Goal: Task Accomplishment & Management: Manage account settings

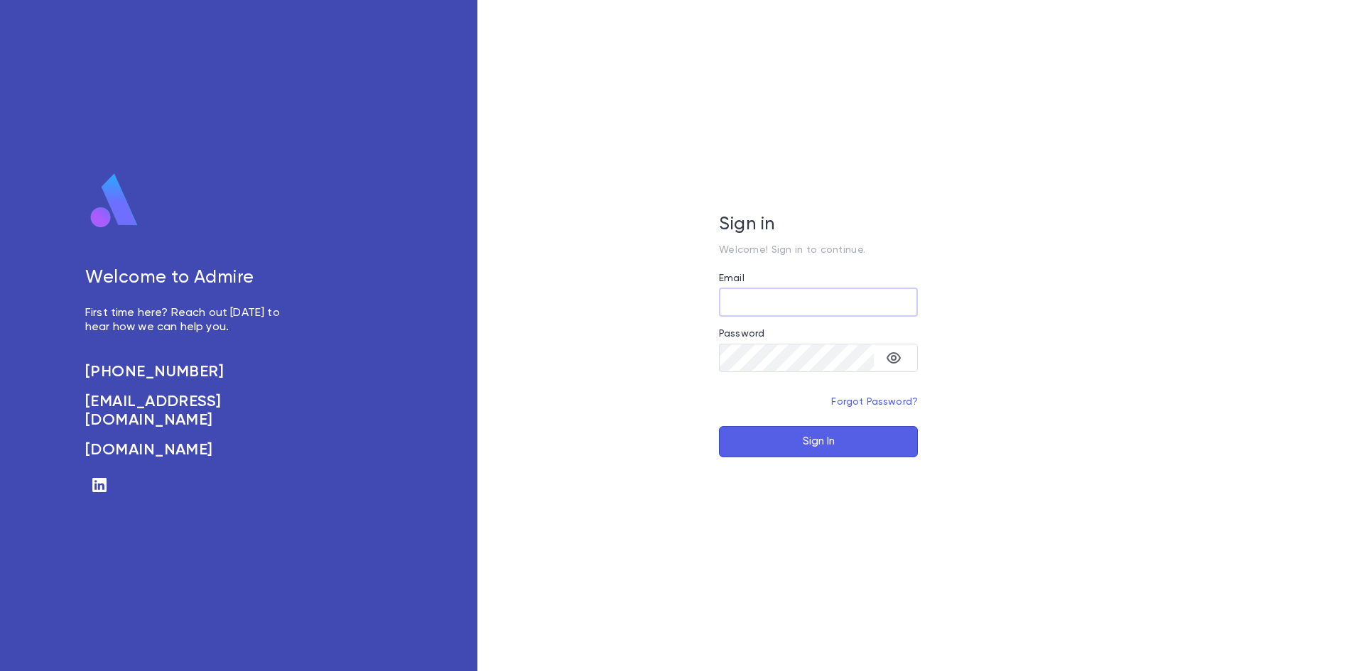
click at [775, 295] on input "Email" at bounding box center [818, 302] width 199 height 28
click at [821, 311] on input "Email" at bounding box center [818, 302] width 199 height 28
type input "**********"
click at [779, 435] on button "Sign In" at bounding box center [818, 441] width 199 height 31
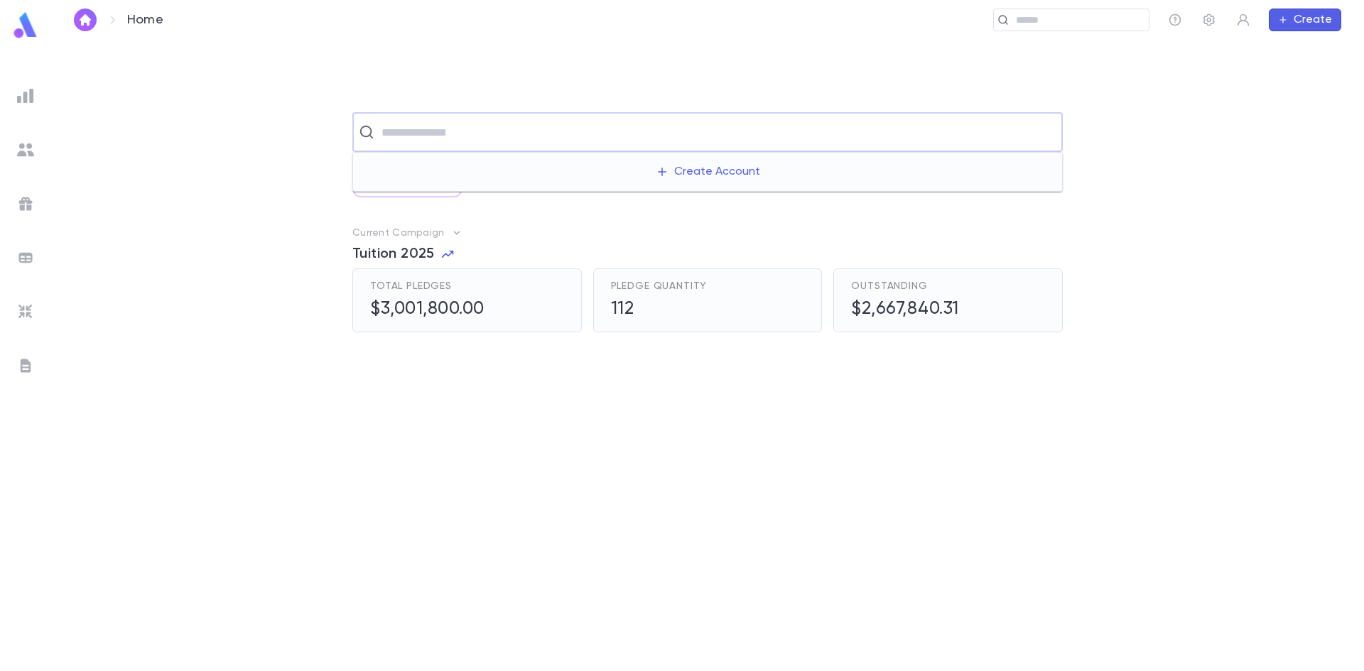
click at [495, 123] on input "text" at bounding box center [716, 132] width 679 height 27
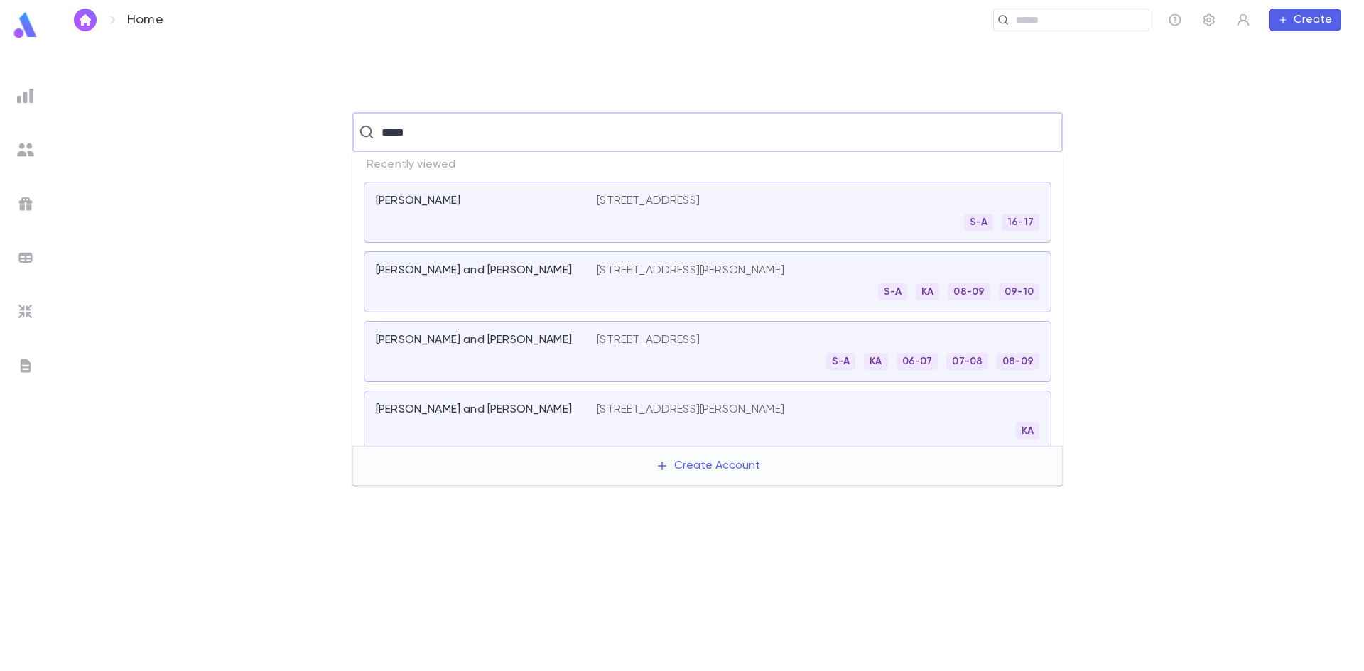
type input "*****"
click at [403, 134] on input "text" at bounding box center [716, 132] width 679 height 27
type input "*********"
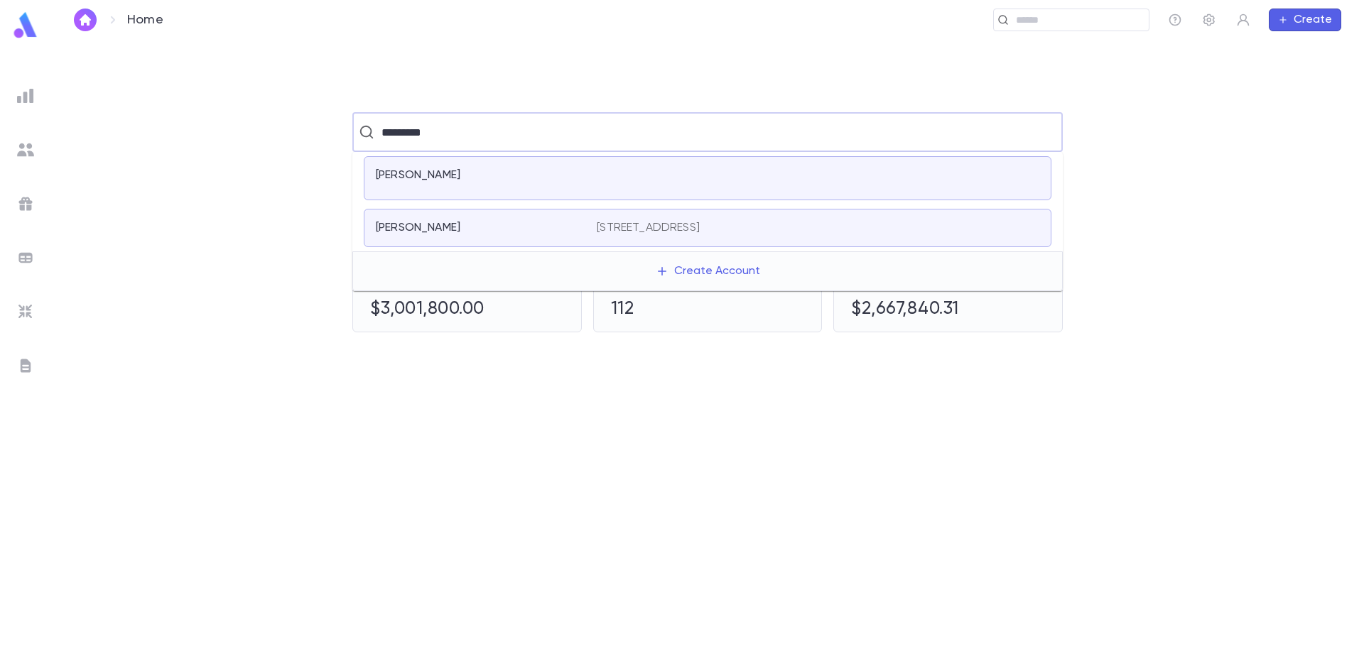
click at [442, 209] on div "[PERSON_NAME][GEOGRAPHIC_DATA][STREET_ADDRESS][PERSON_NAME]" at bounding box center [708, 228] width 688 height 38
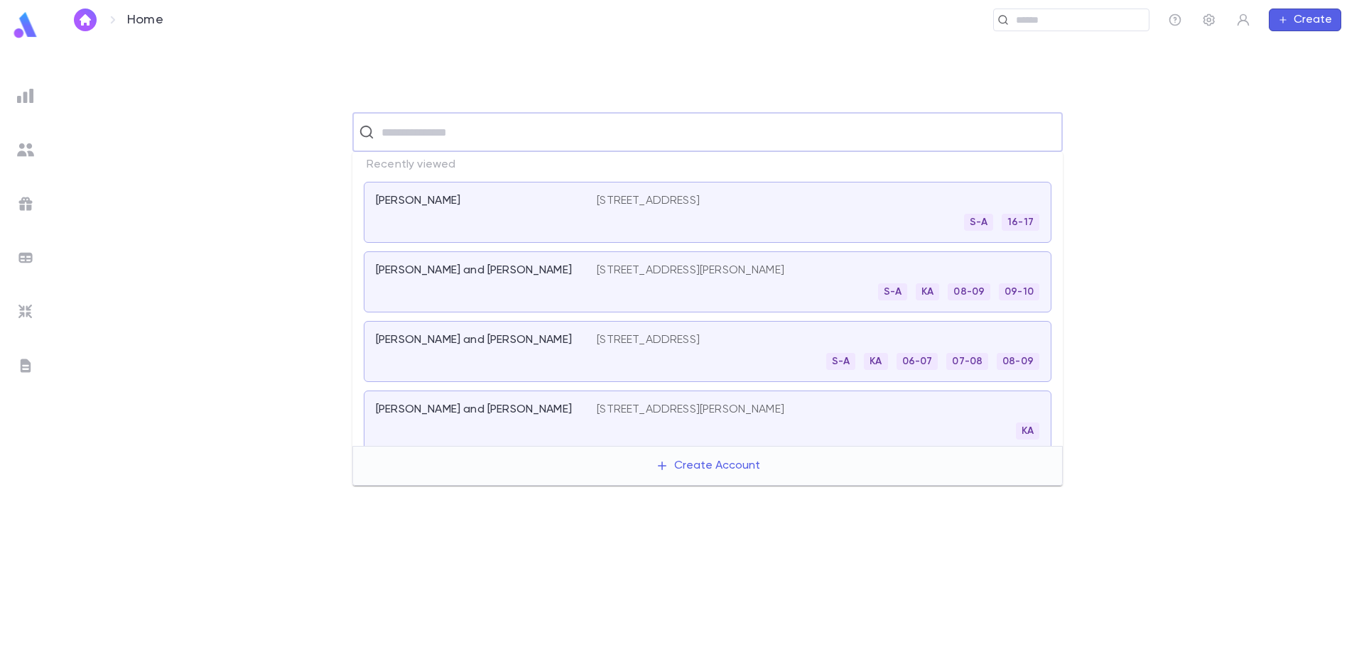
click at [453, 134] on input "text" at bounding box center [716, 132] width 679 height 27
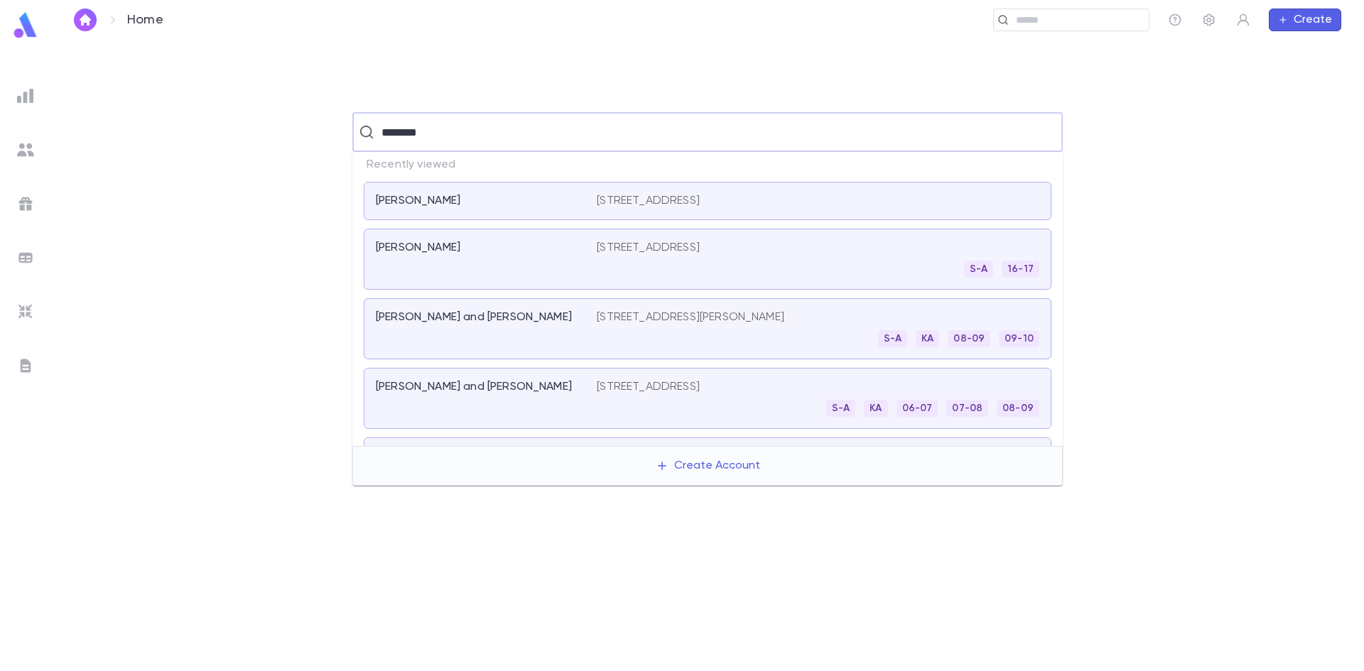
type input "*********"
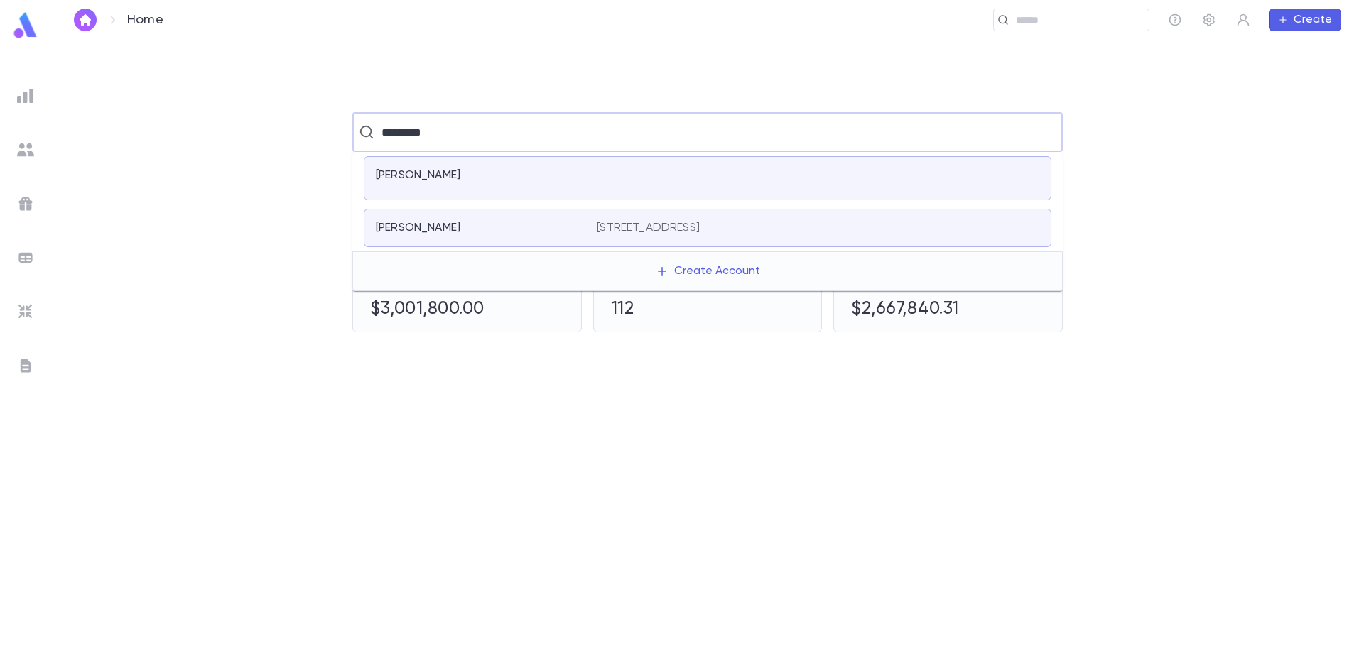
click at [453, 184] on div "[PERSON_NAME]" at bounding box center [486, 178] width 221 height 20
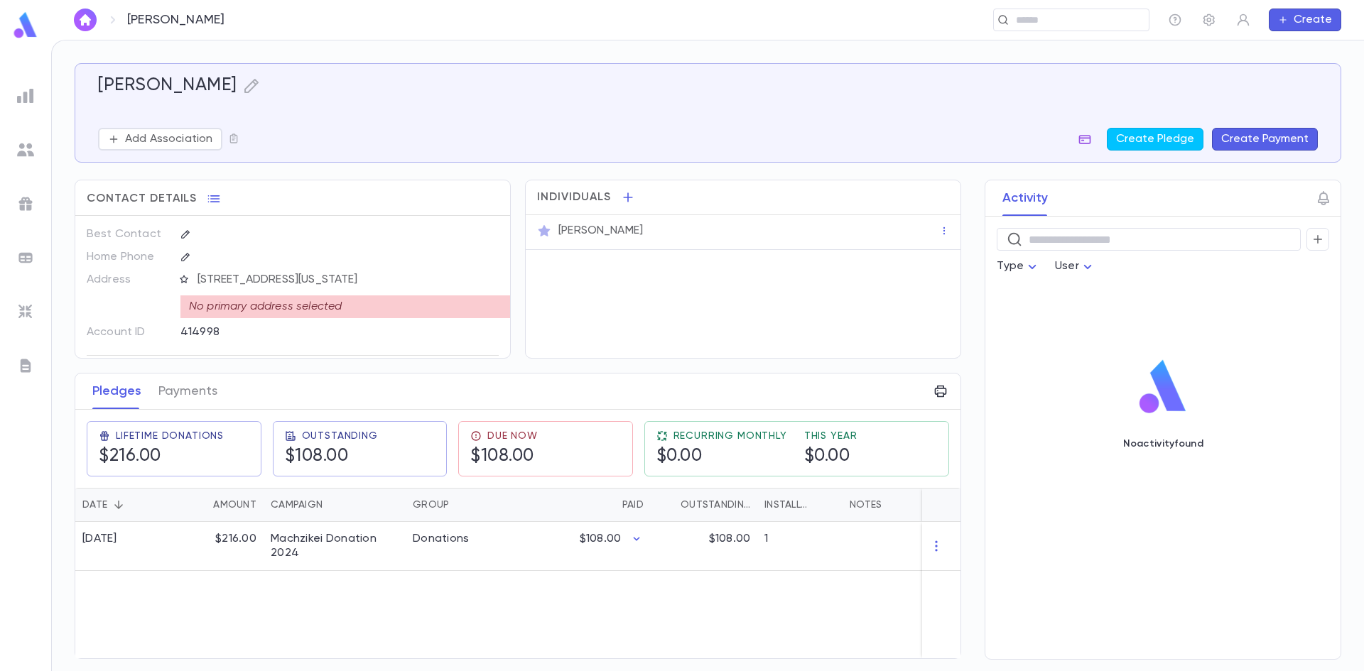
click at [1084, 136] on icon "button" at bounding box center [1085, 139] width 12 height 9
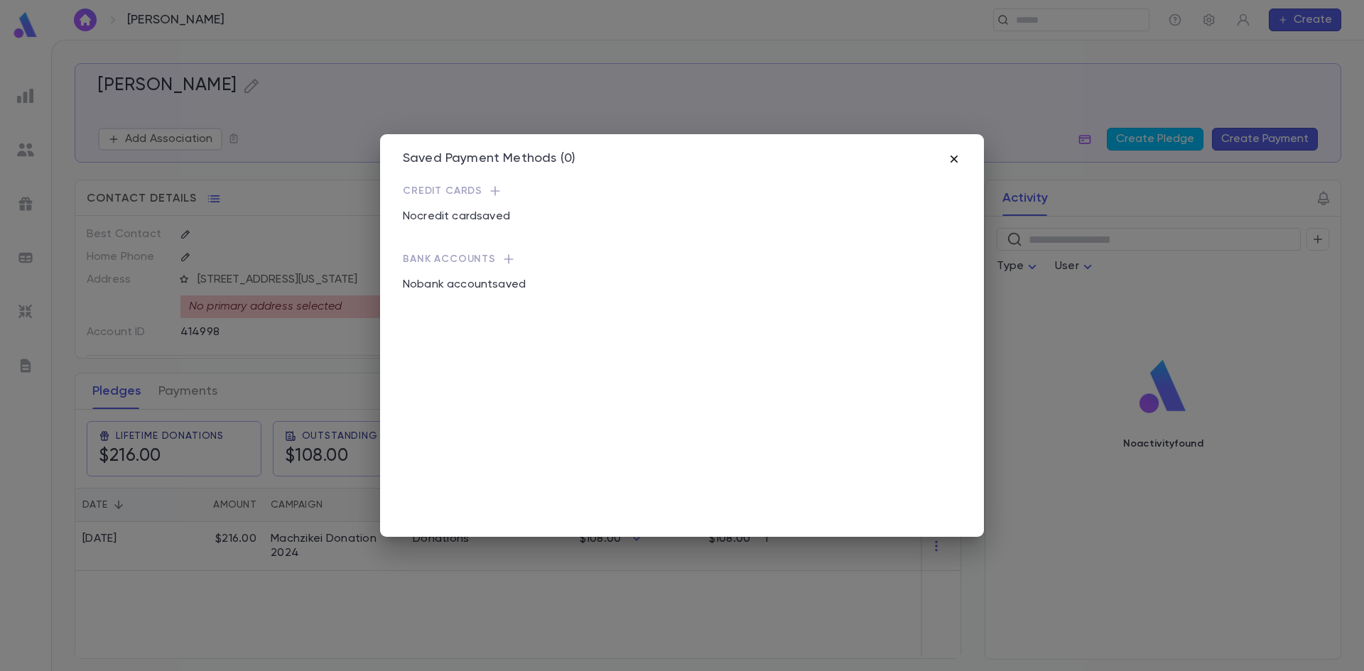
click at [950, 162] on icon "button" at bounding box center [954, 159] width 14 height 14
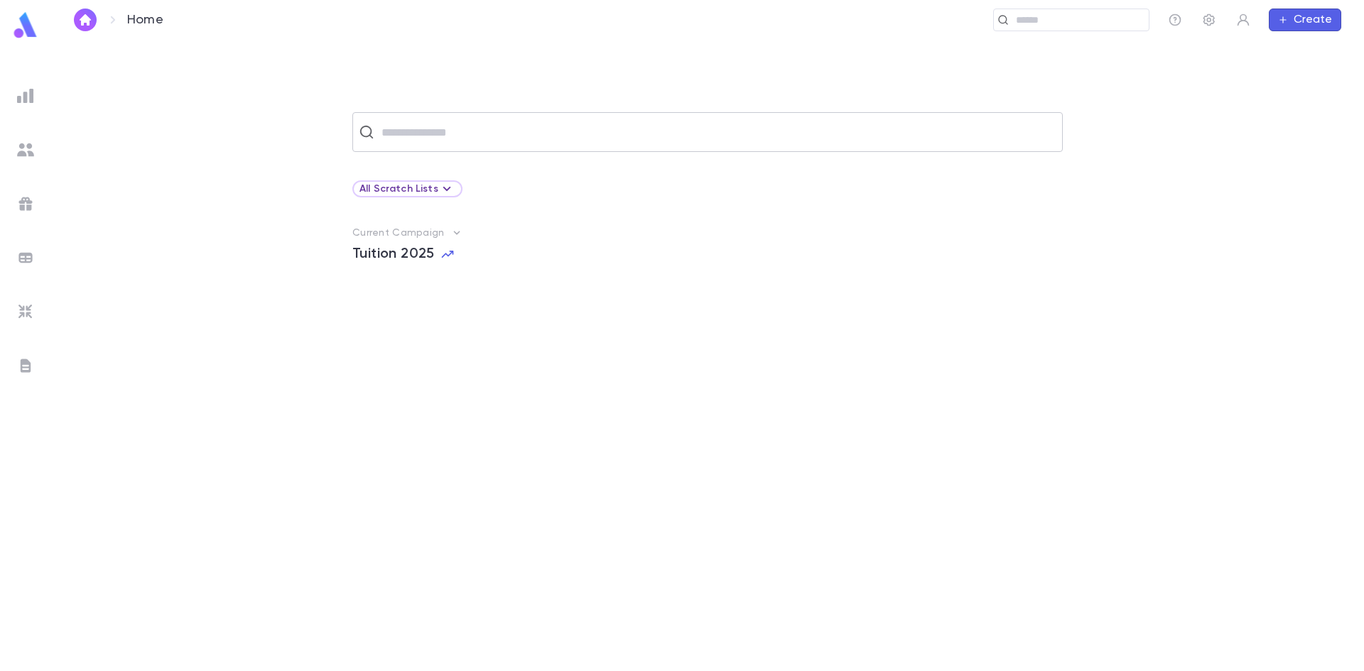
click at [514, 128] on input "text" at bounding box center [716, 132] width 679 height 27
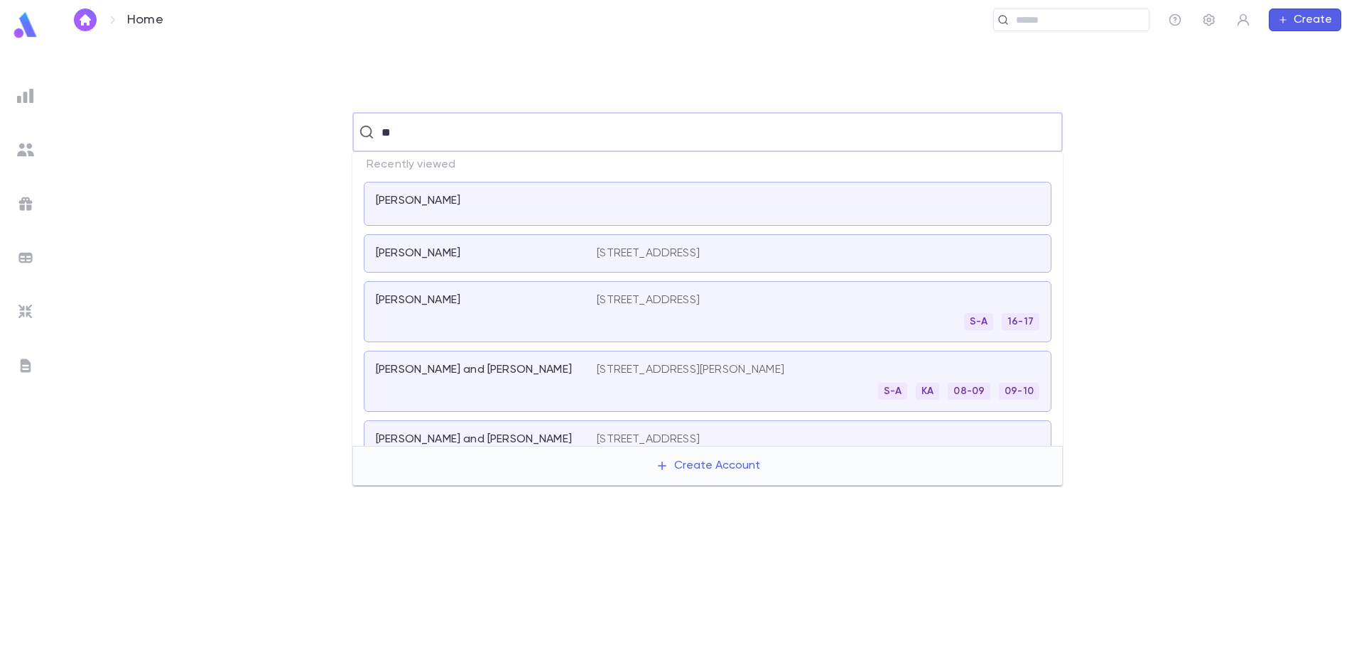
type input "*"
type input "******"
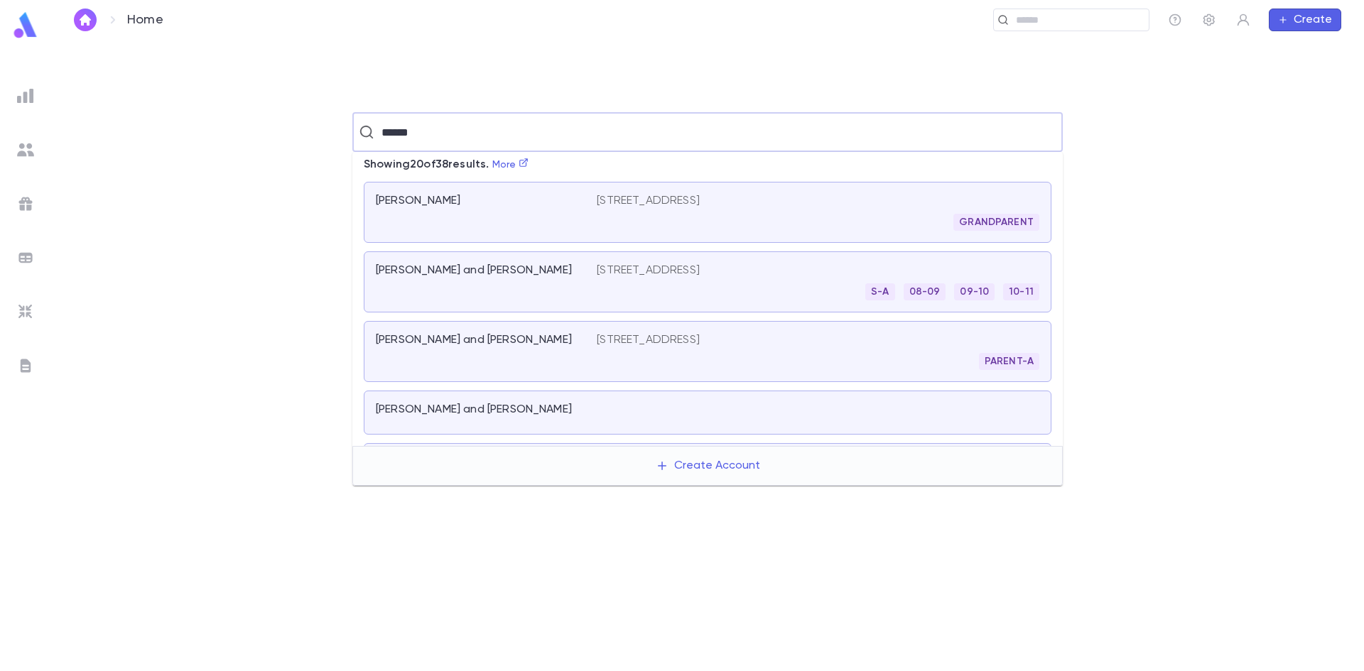
click at [593, 279] on div "[PERSON_NAME] and [PERSON_NAME]" at bounding box center [486, 282] width 221 height 37
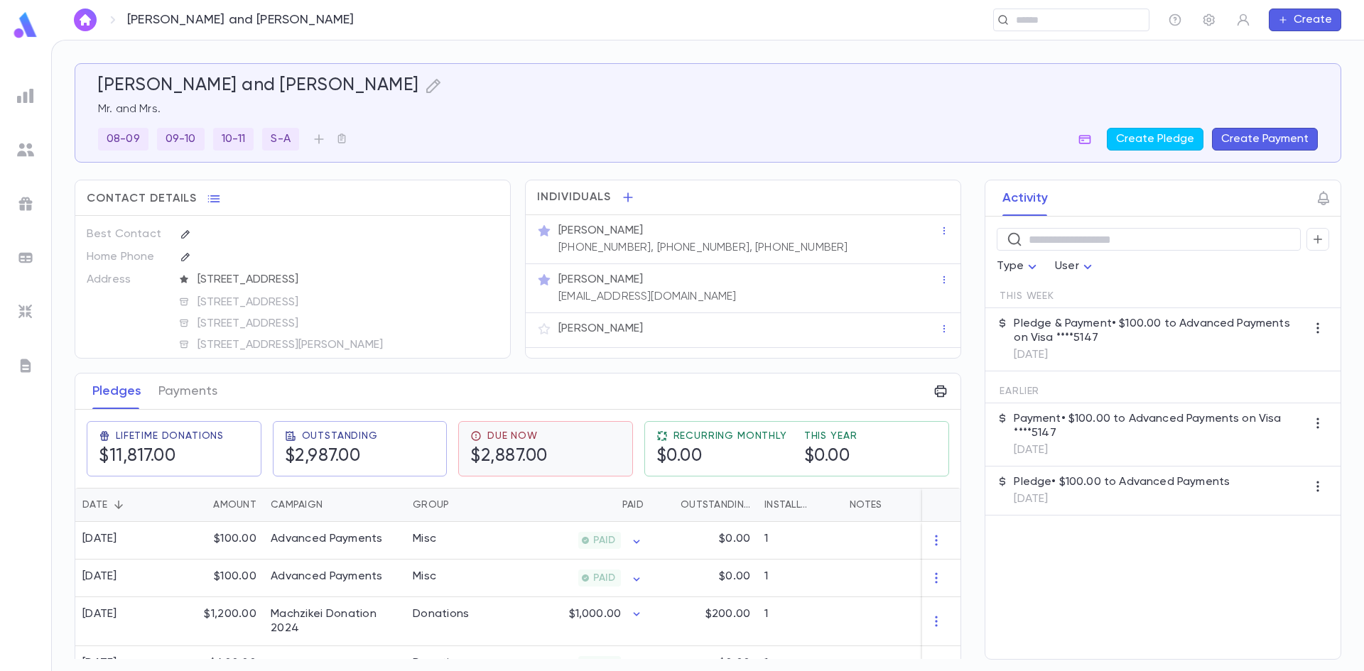
scroll to position [71, 0]
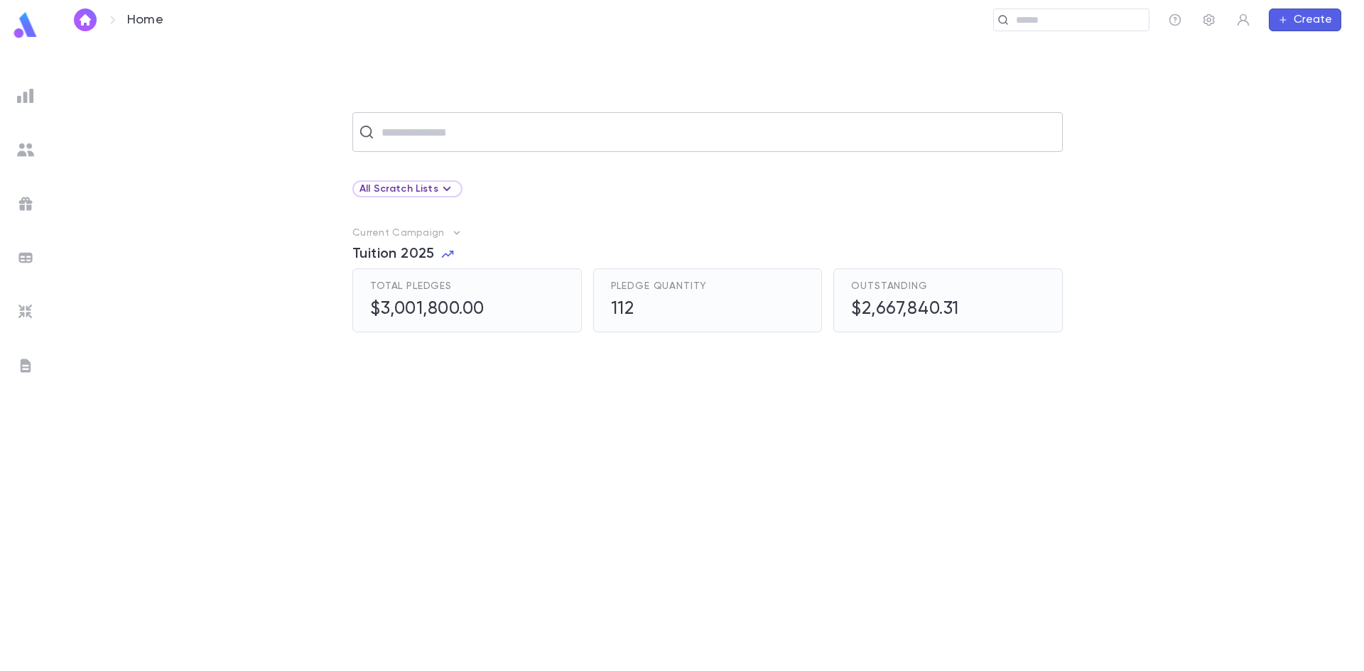
click at [477, 136] on input "text" at bounding box center [716, 132] width 679 height 27
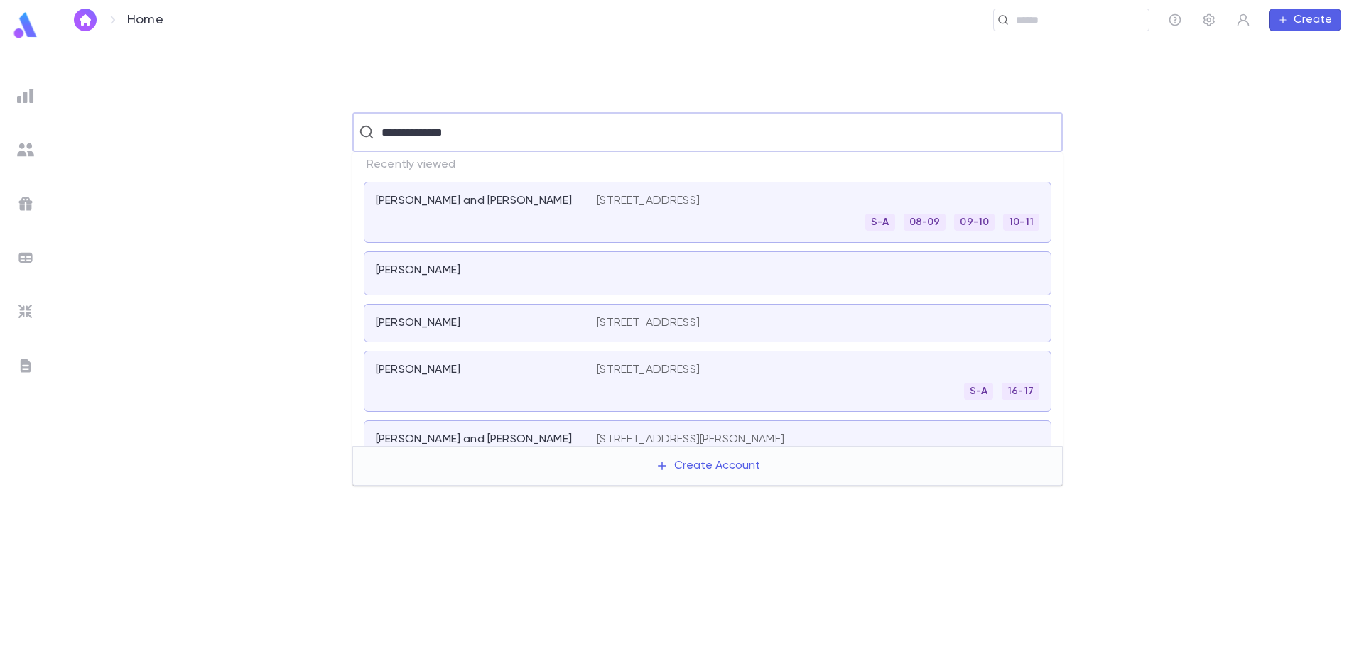
type input "**********"
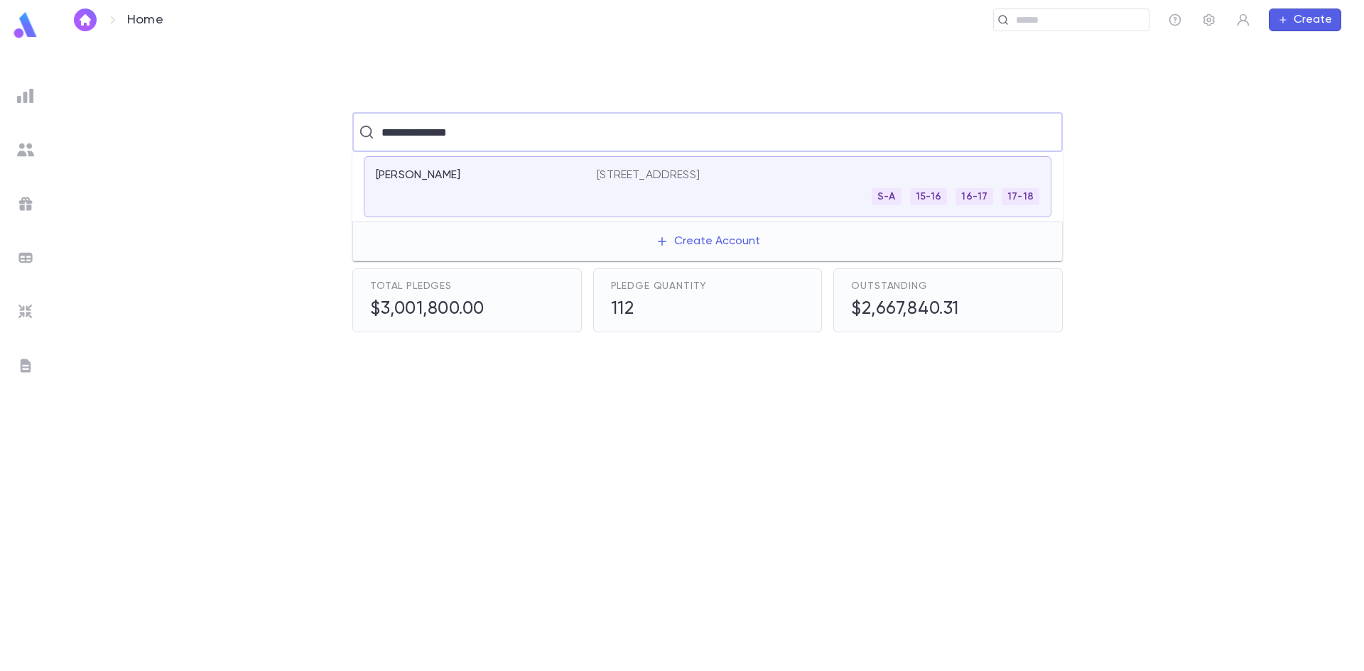
click at [450, 175] on p "[PERSON_NAME]" at bounding box center [418, 175] width 85 height 14
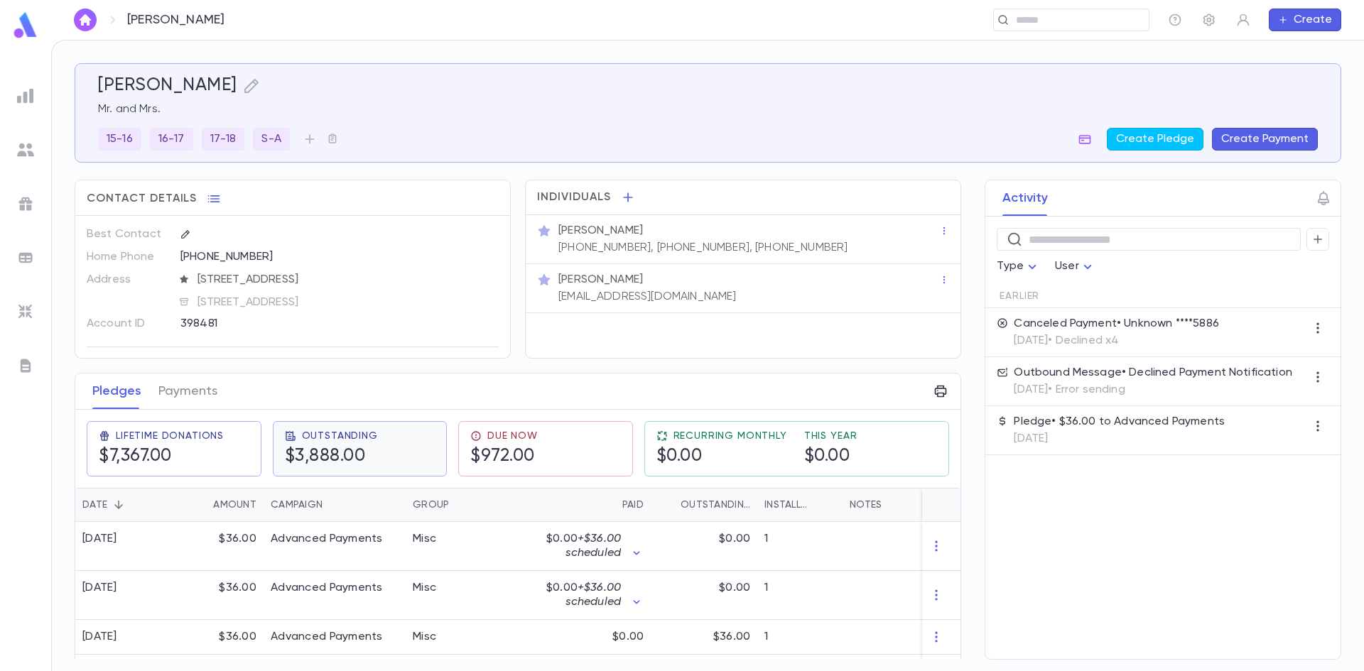
scroll to position [142, 0]
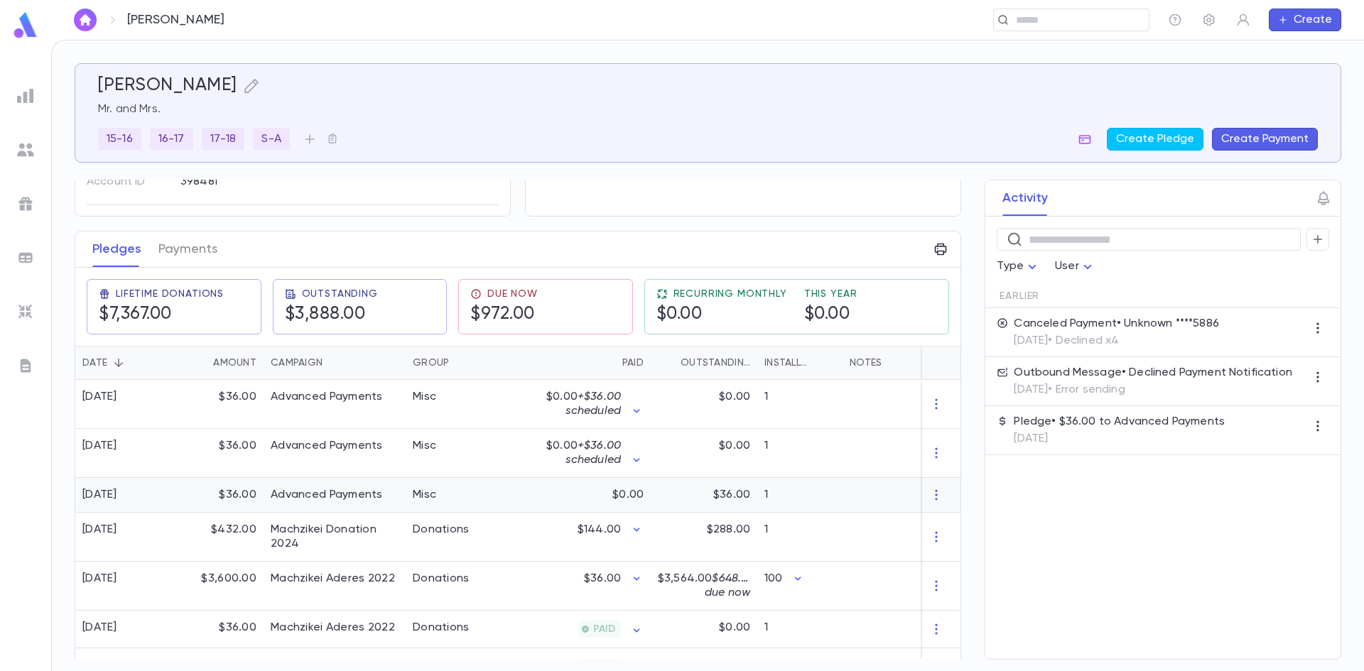
click at [562, 507] on div "$0.00" at bounding box center [581, 495] width 139 height 35
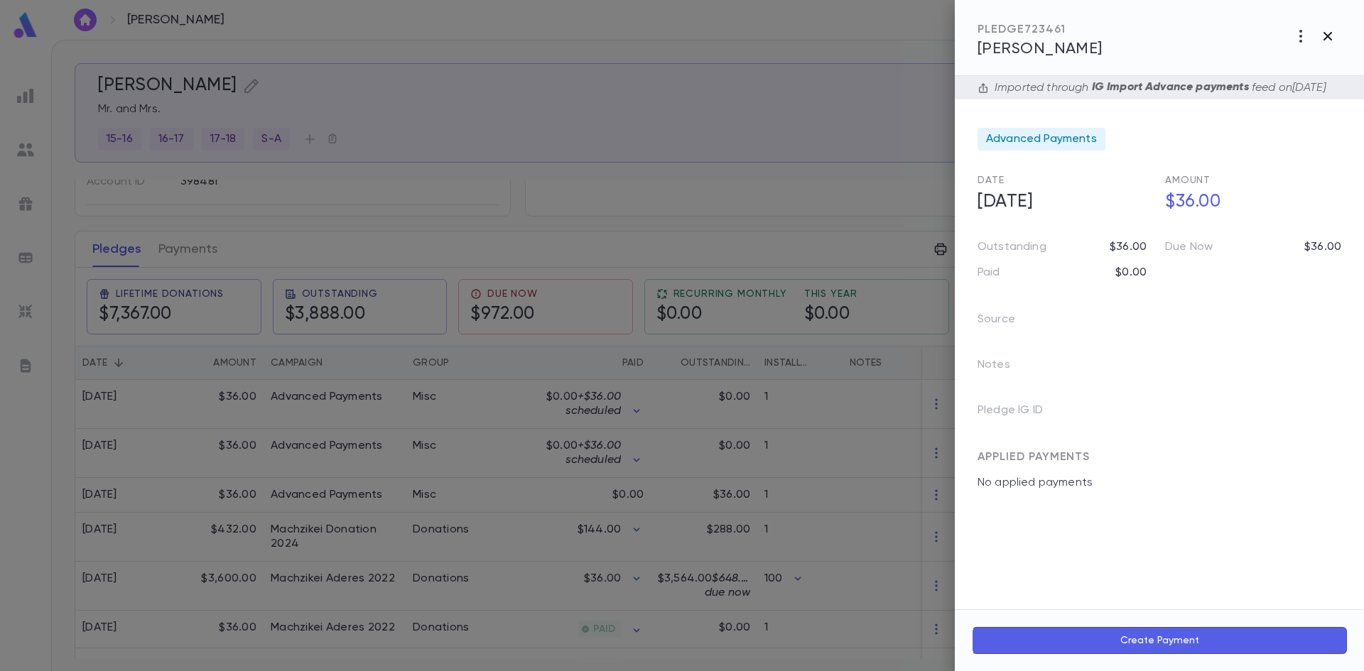
click at [1327, 38] on icon "button" at bounding box center [1327, 36] width 9 height 9
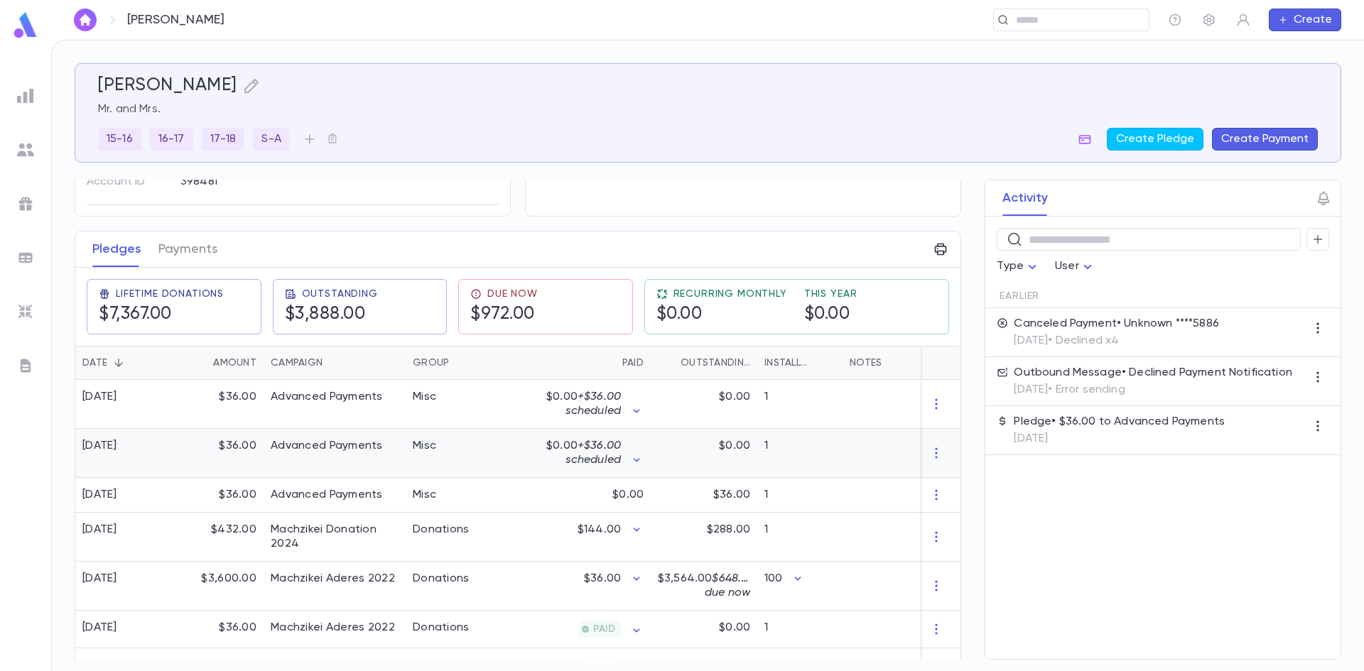
click at [615, 458] on span "+ $36.00 scheduled" at bounding box center [592, 453] width 55 height 26
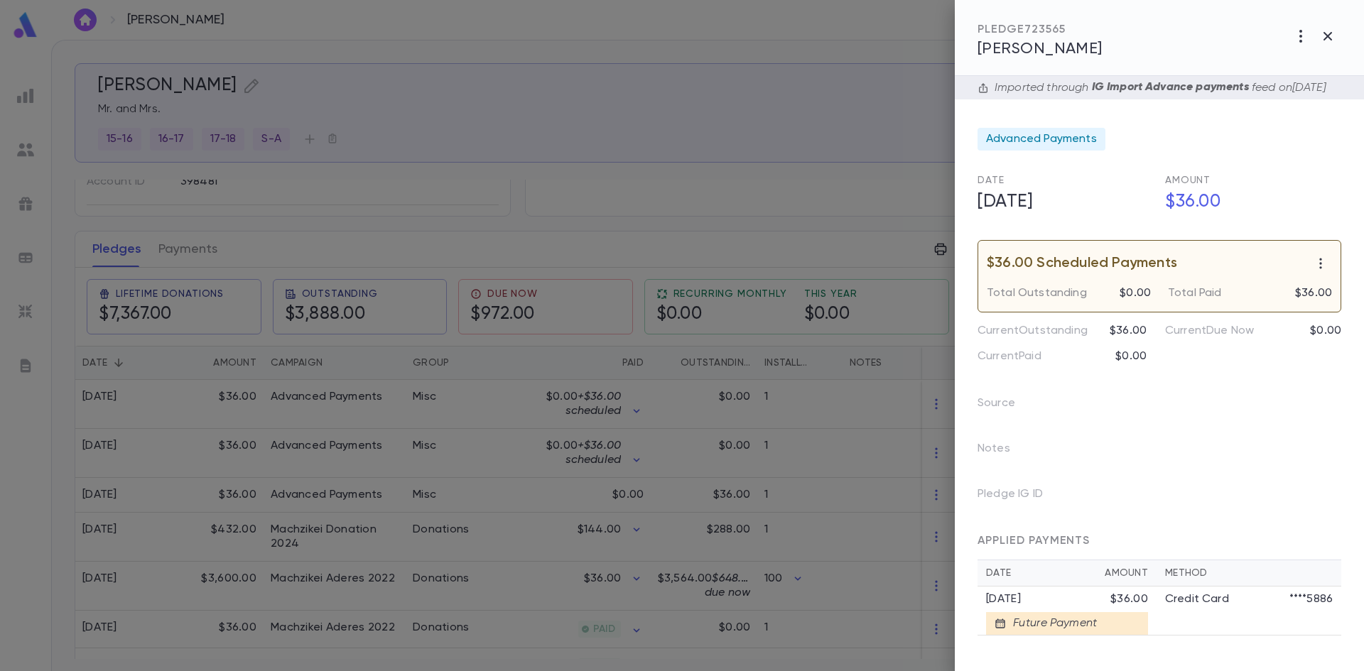
scroll to position [8, 0]
click at [758, 190] on div at bounding box center [682, 335] width 1364 height 671
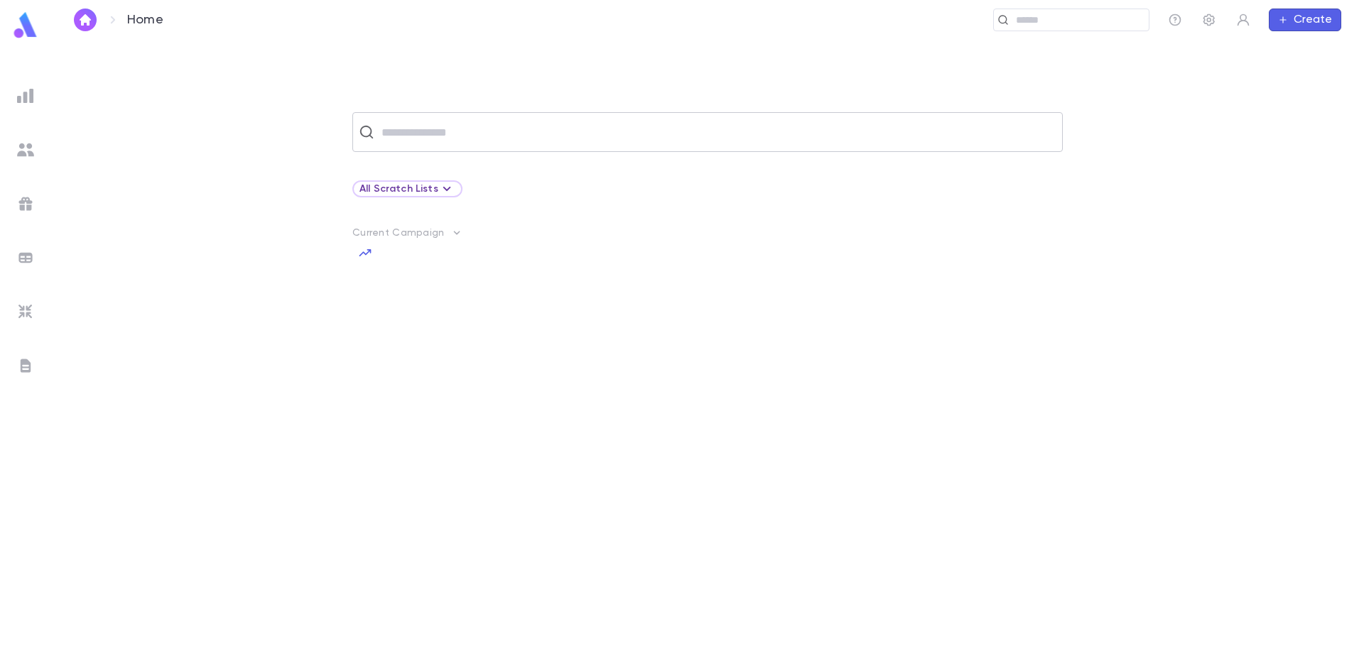
click at [543, 133] on input "text" at bounding box center [716, 132] width 679 height 27
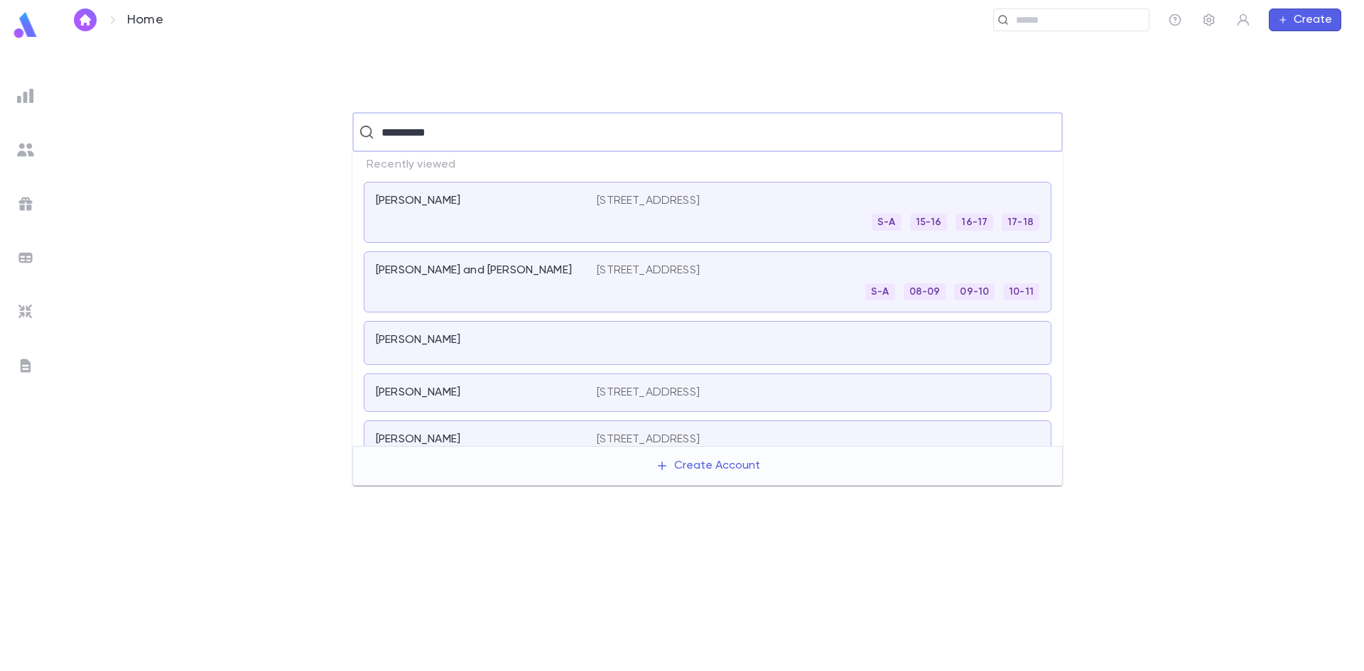
type input "**********"
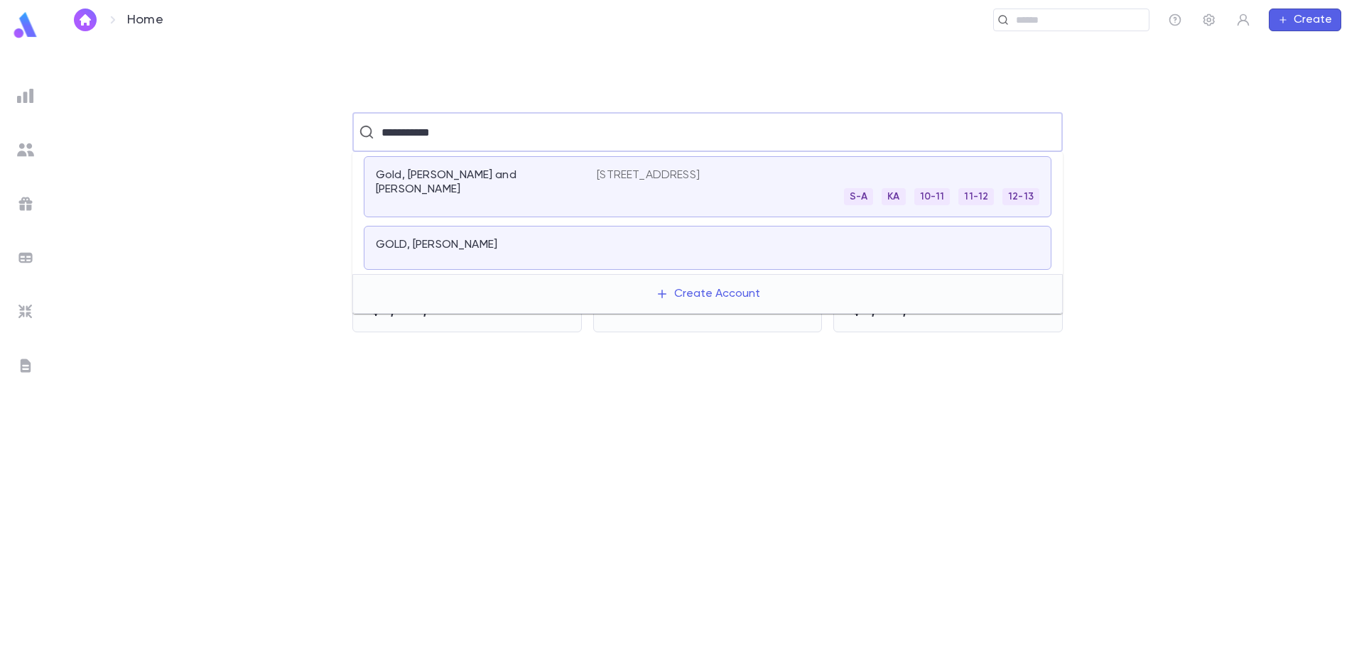
click at [421, 237] on div "GOLD, [PERSON_NAME]" at bounding box center [708, 248] width 688 height 44
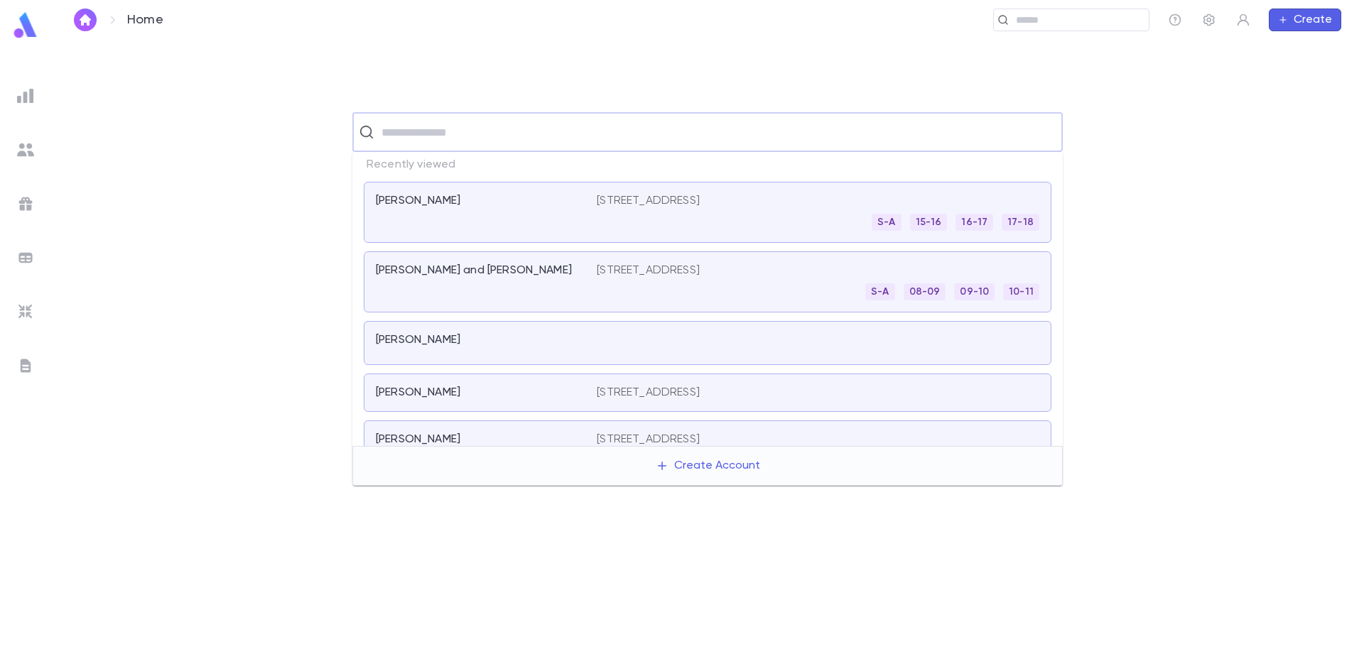
click at [422, 130] on input "text" at bounding box center [716, 132] width 679 height 27
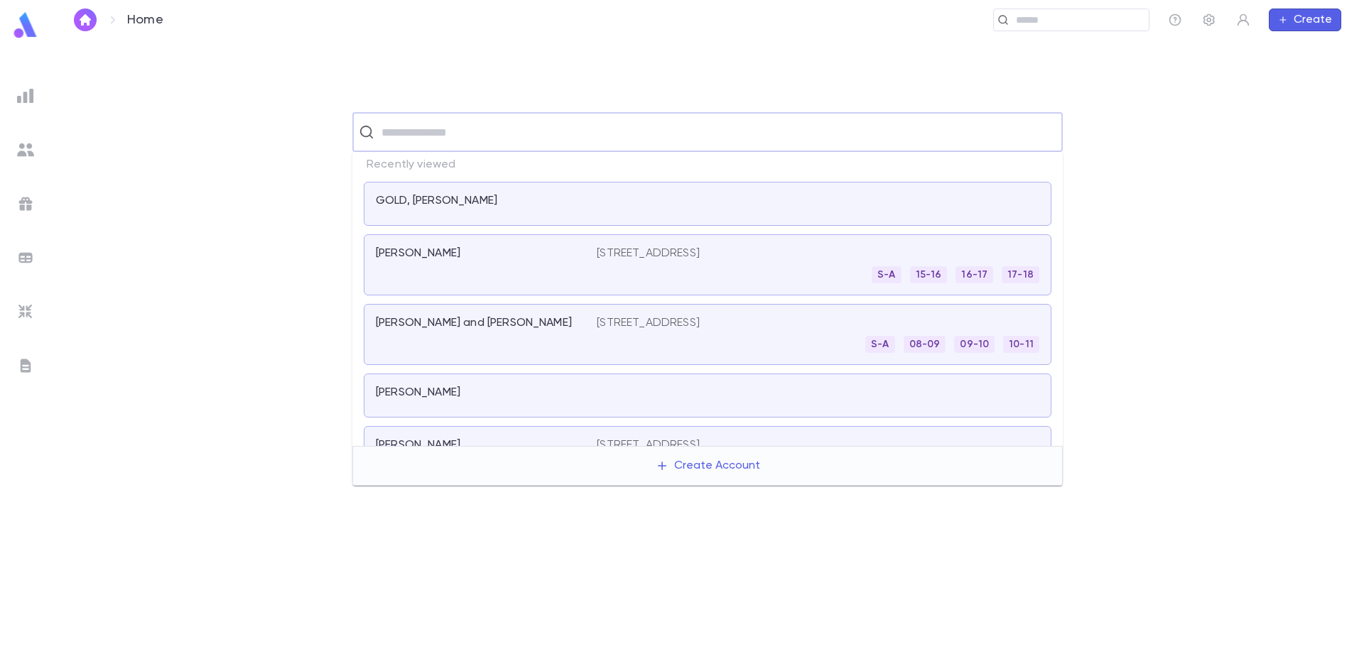
drag, startPoint x: 477, startPoint y: 201, endPoint x: 391, endPoint y: 200, distance: 86.0
click at [391, 200] on div "GOLD, [PERSON_NAME]" at bounding box center [478, 201] width 204 height 14
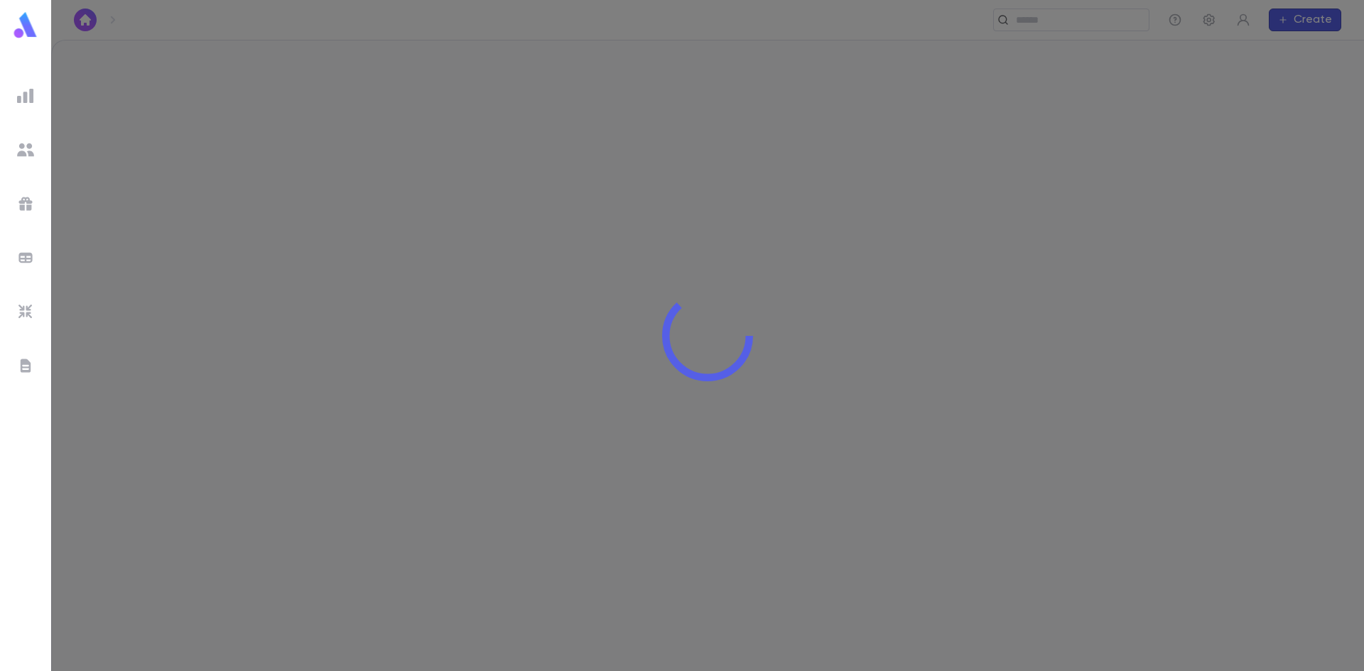
click at [391, 200] on div at bounding box center [707, 335] width 1313 height 671
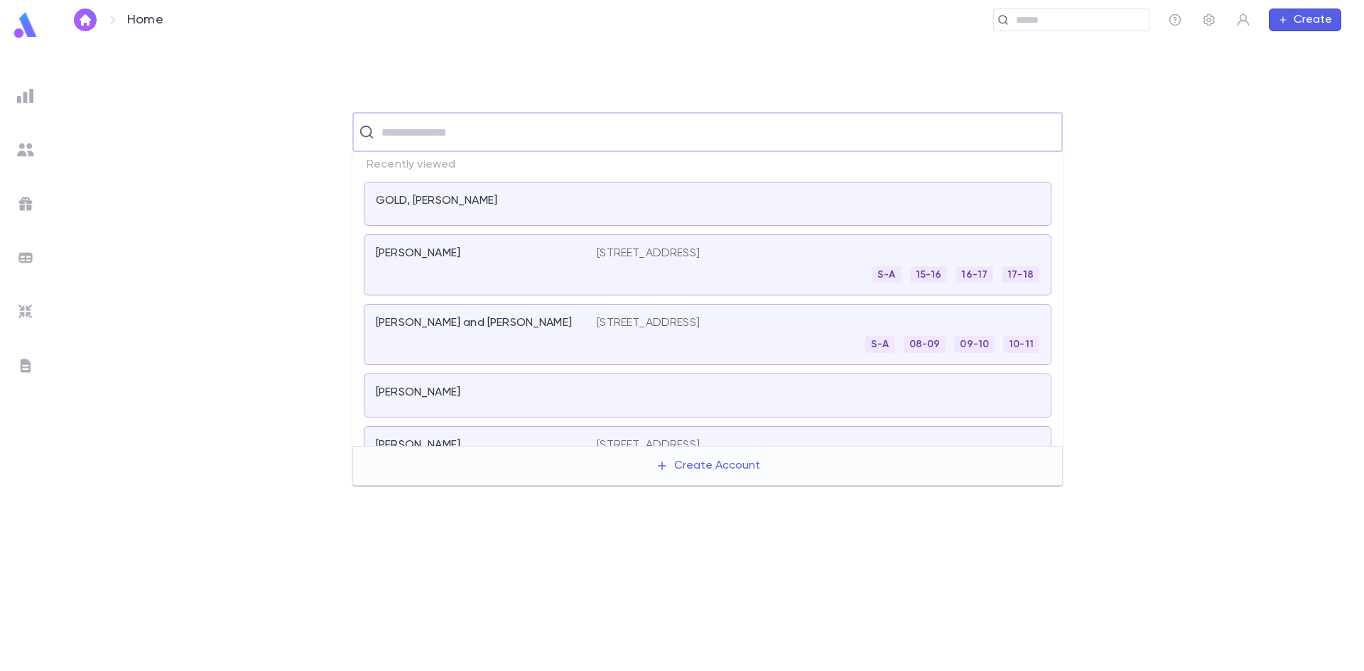
click at [526, 134] on input "text" at bounding box center [716, 132] width 679 height 27
type input "*********"
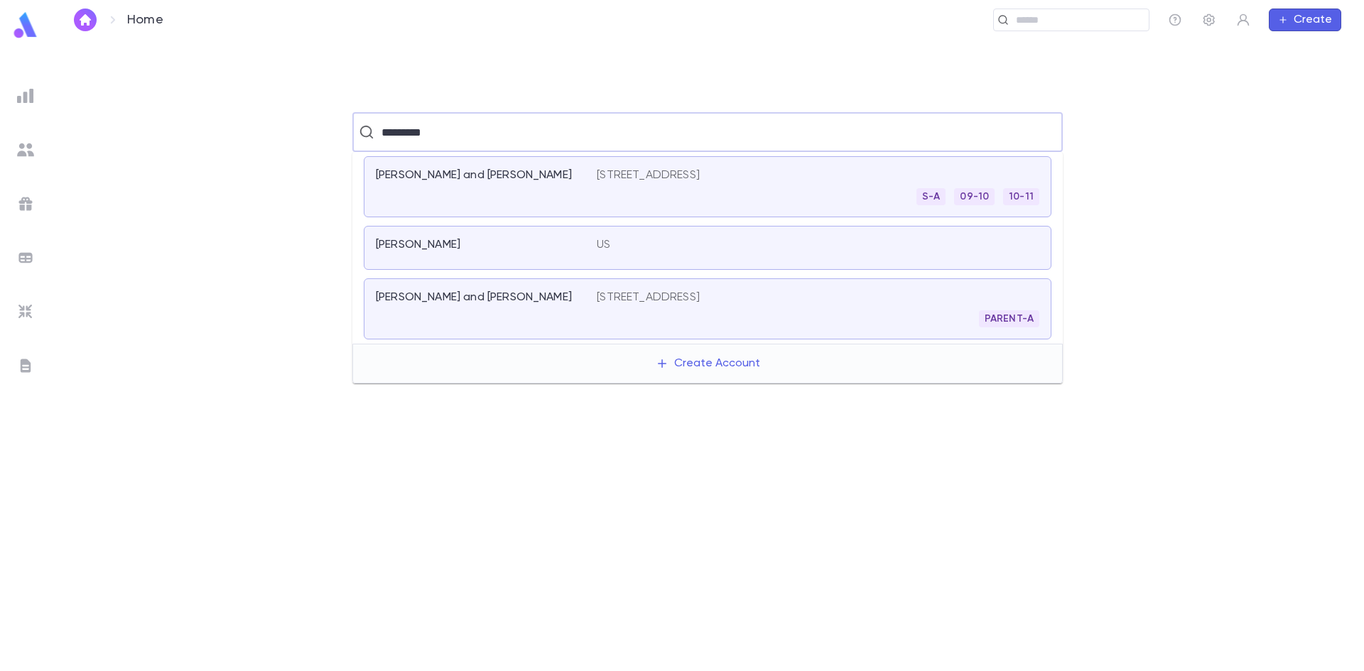
click at [548, 188] on div "[PERSON_NAME] and [PERSON_NAME]" at bounding box center [486, 186] width 221 height 37
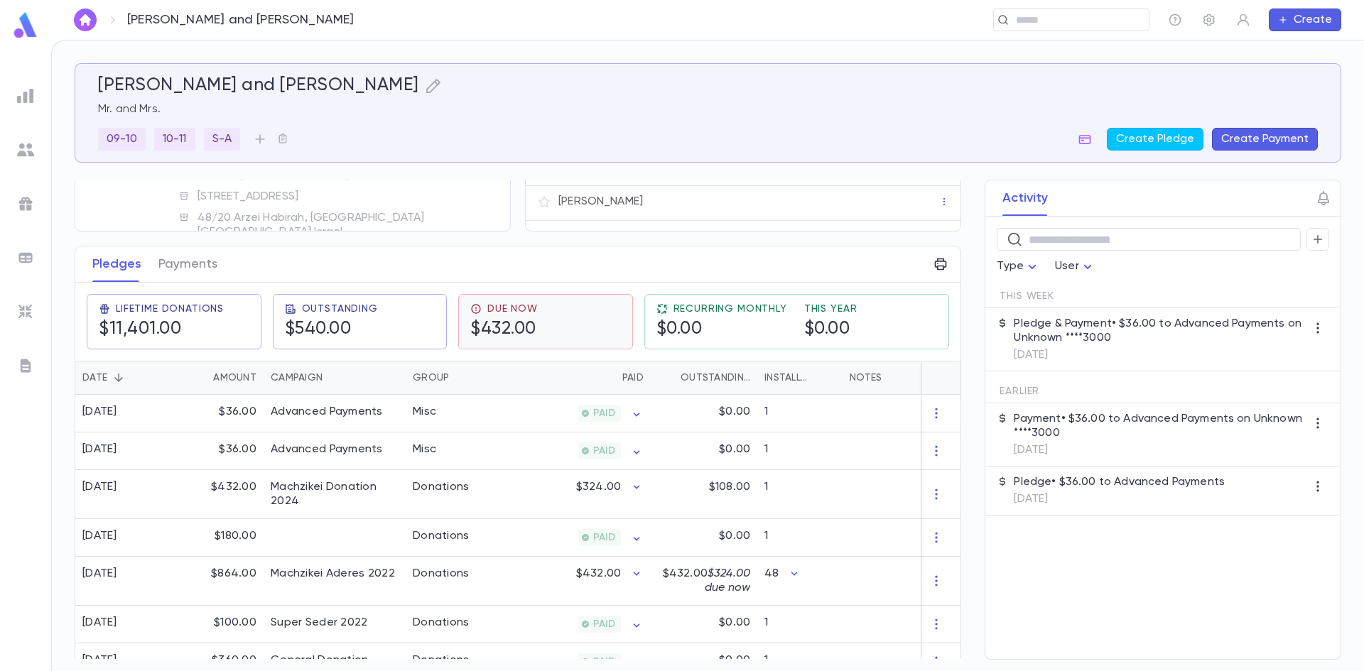
scroll to position [142, 0]
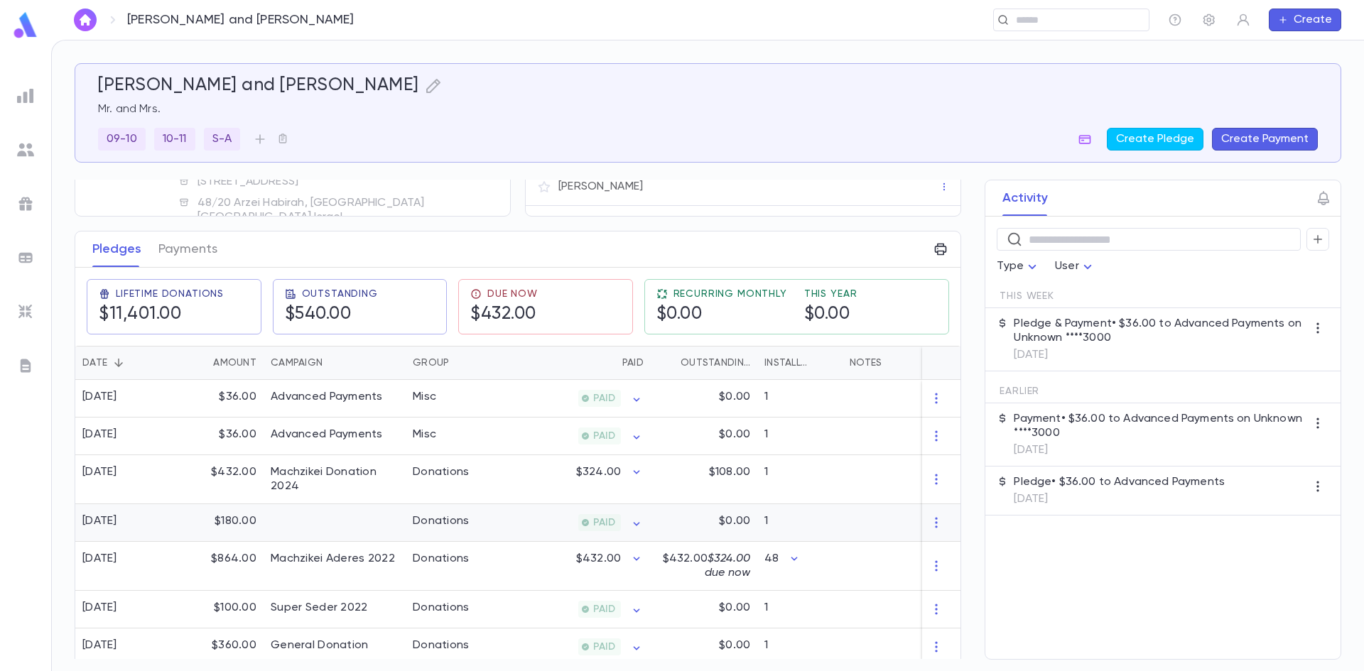
click at [416, 531] on div "Donations" at bounding box center [459, 523] width 107 height 38
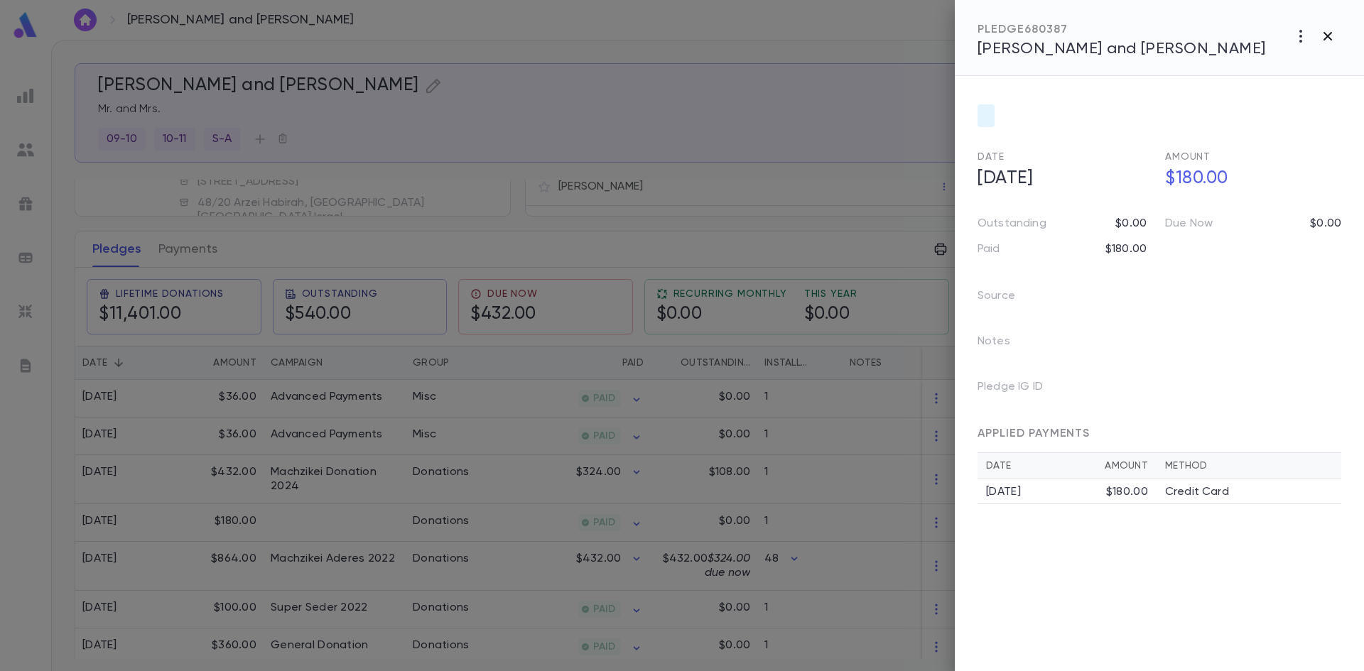
click at [1323, 31] on icon "button" at bounding box center [1327, 36] width 17 height 17
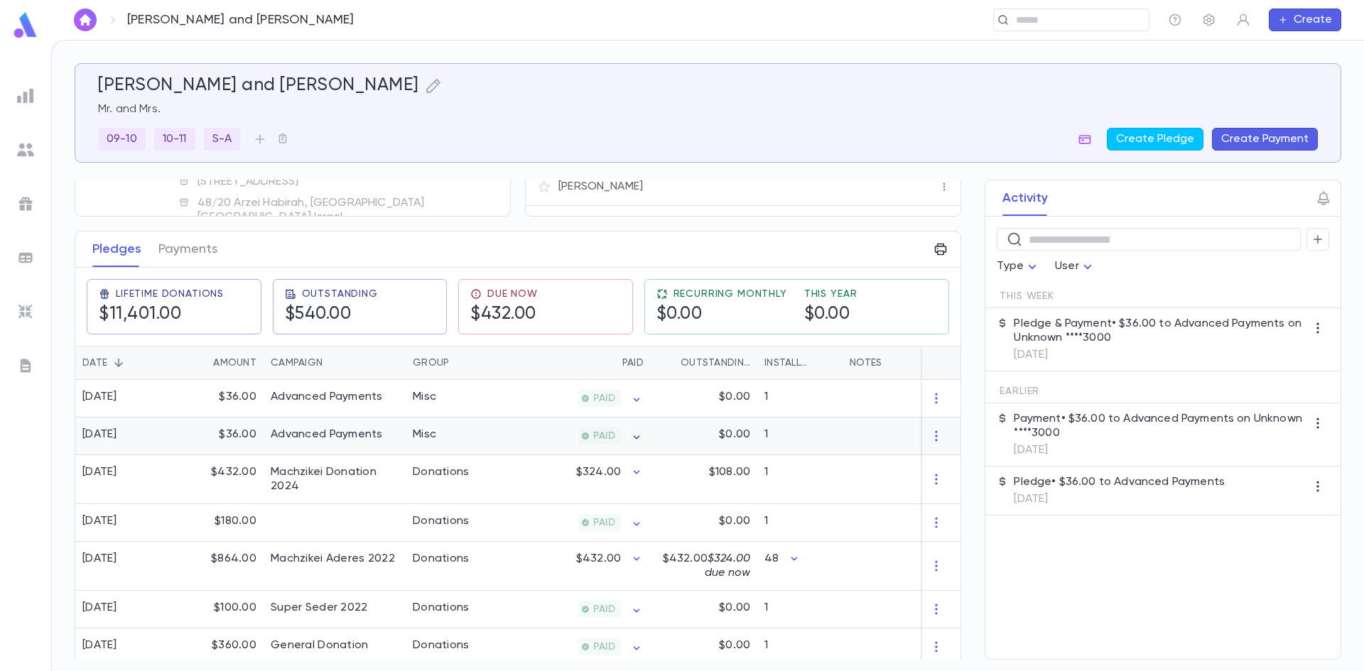
click at [629, 435] on icon "button" at bounding box center [636, 437] width 14 height 14
click at [200, 251] on div at bounding box center [682, 335] width 1364 height 671
click at [199, 249] on button "Payments" at bounding box center [187, 250] width 59 height 36
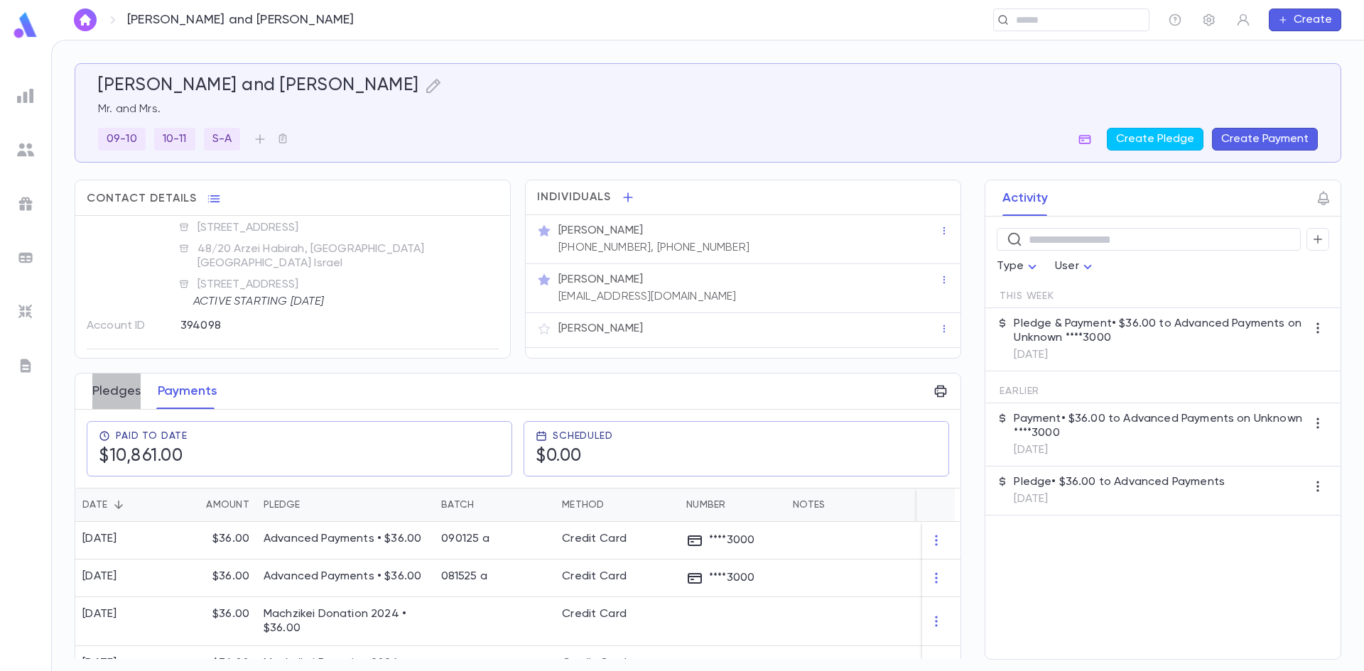
click at [134, 397] on button "Pledges" at bounding box center [116, 392] width 48 height 36
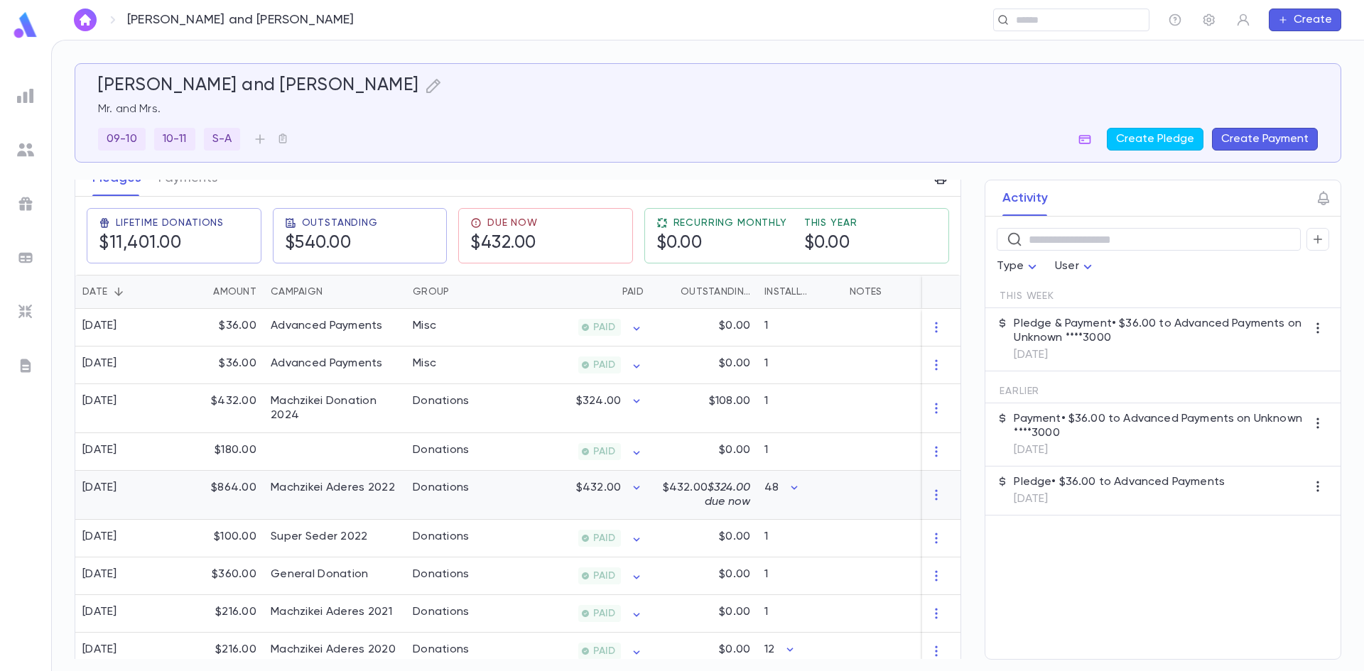
scroll to position [142, 0]
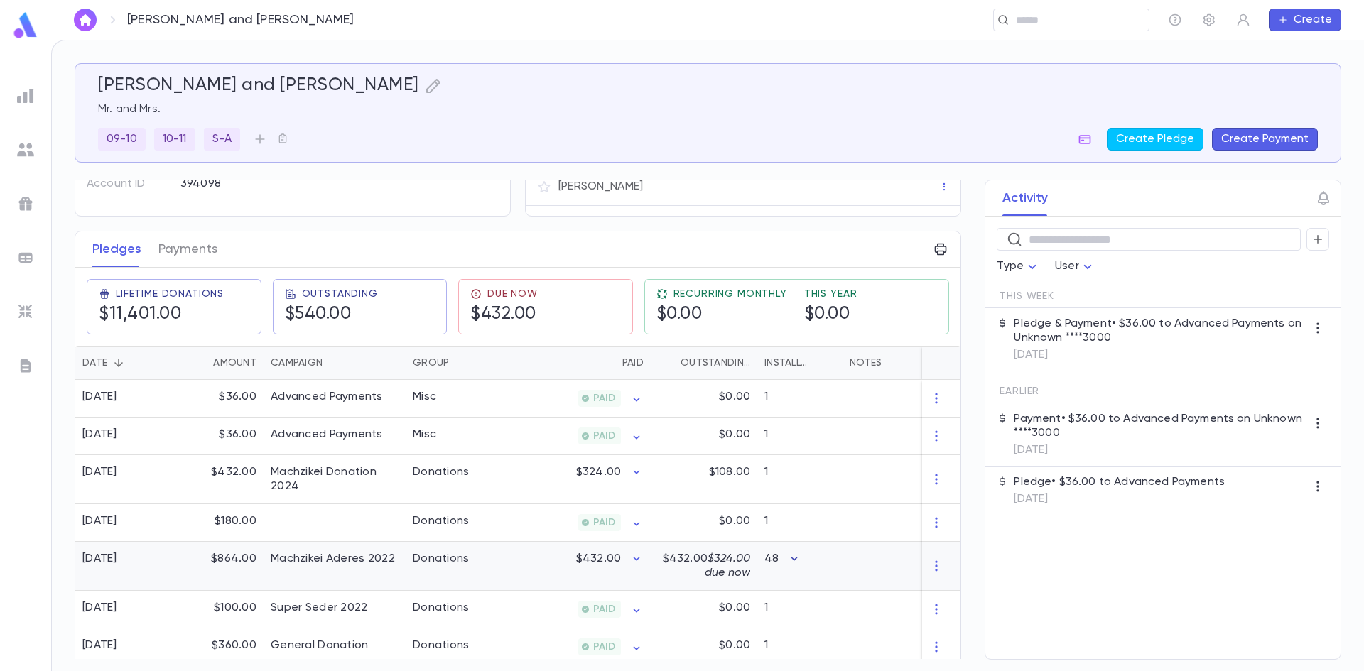
click at [793, 558] on icon "button" at bounding box center [794, 559] width 14 height 14
click at [725, 569] on div at bounding box center [682, 335] width 1364 height 671
click at [723, 572] on span "$324.00 due now" at bounding box center [727, 566] width 45 height 26
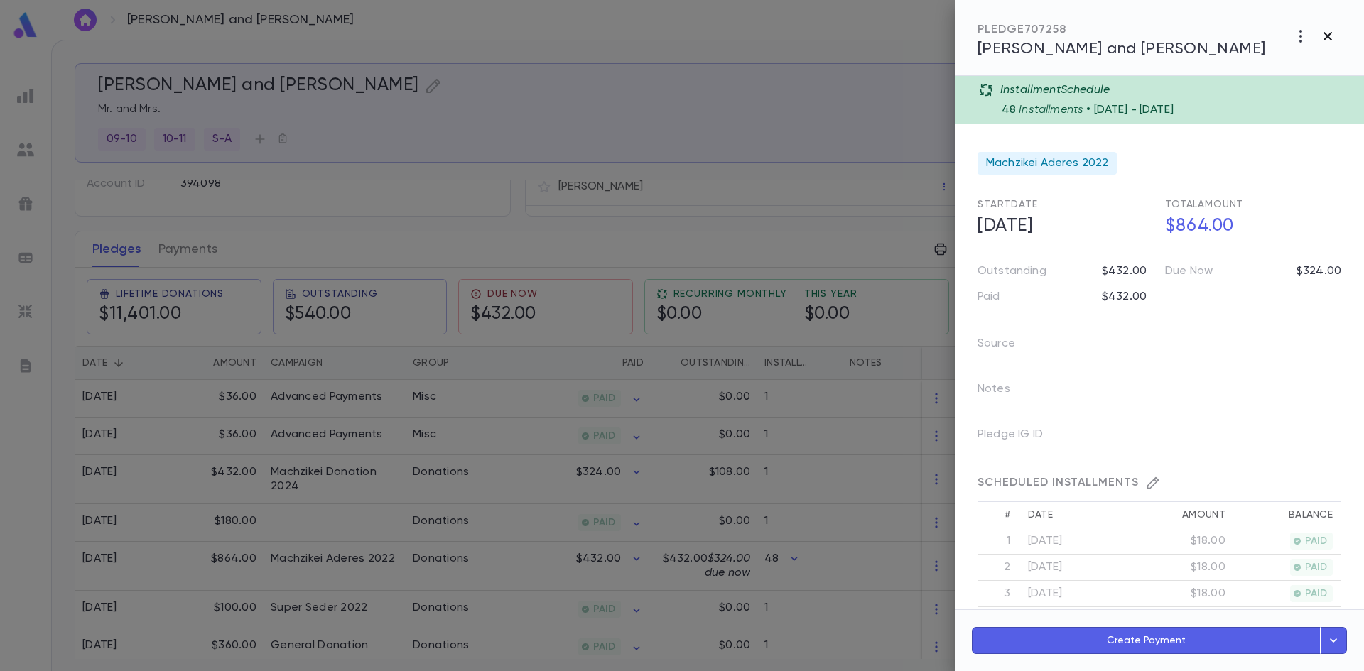
click at [1331, 38] on icon "button" at bounding box center [1327, 36] width 17 height 17
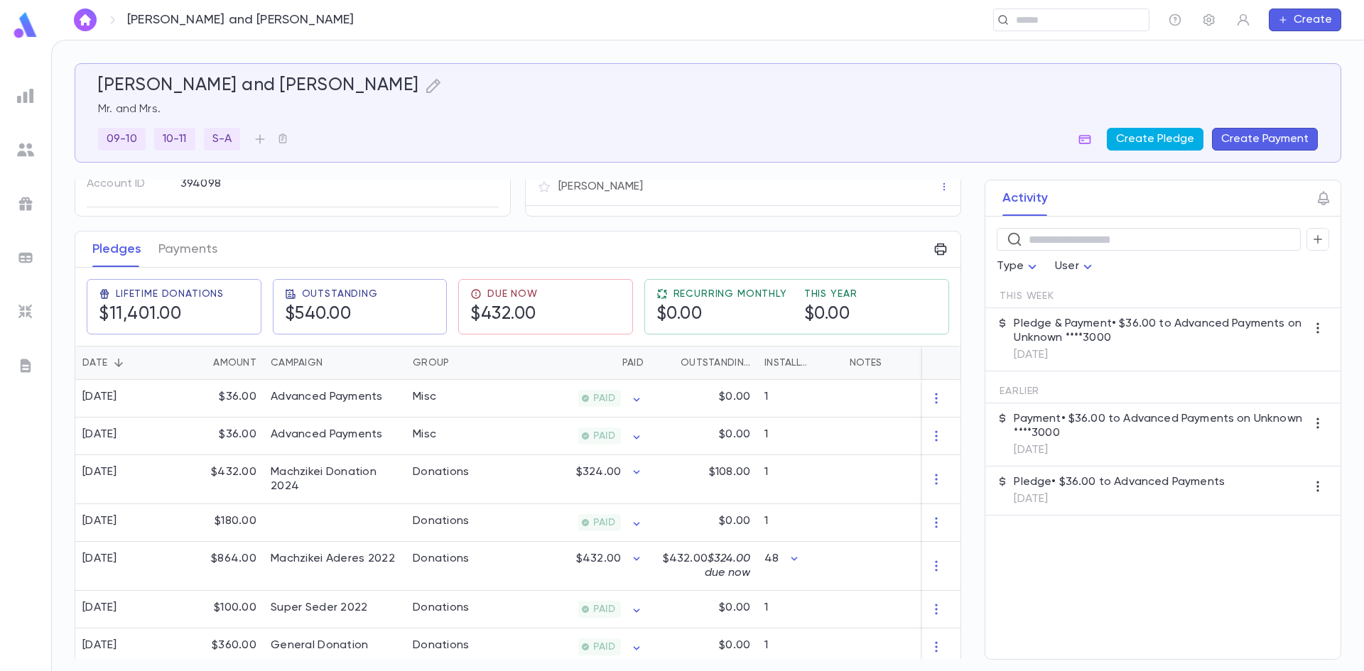
click at [1172, 137] on button "Create Pledge" at bounding box center [1155, 139] width 97 height 23
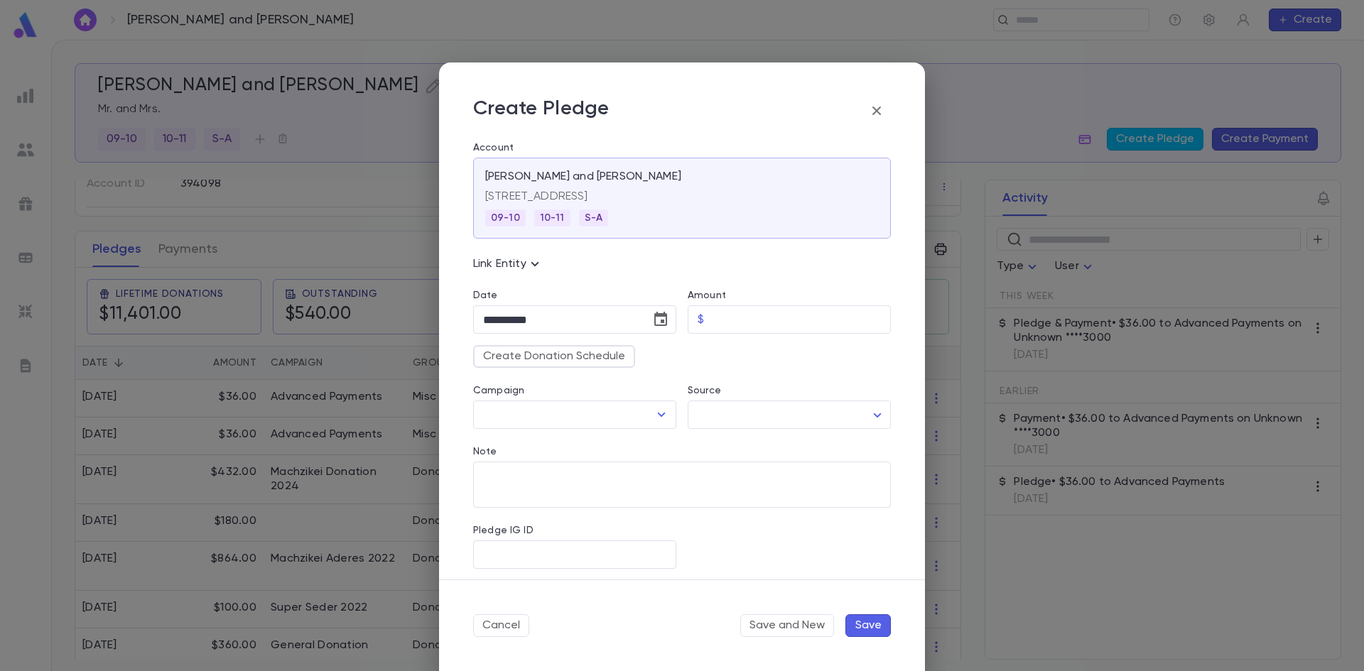
drag, startPoint x: 1177, startPoint y: 137, endPoint x: 1181, endPoint y: 147, distance: 10.8
click at [1181, 146] on div "**********" at bounding box center [682, 335] width 1364 height 671
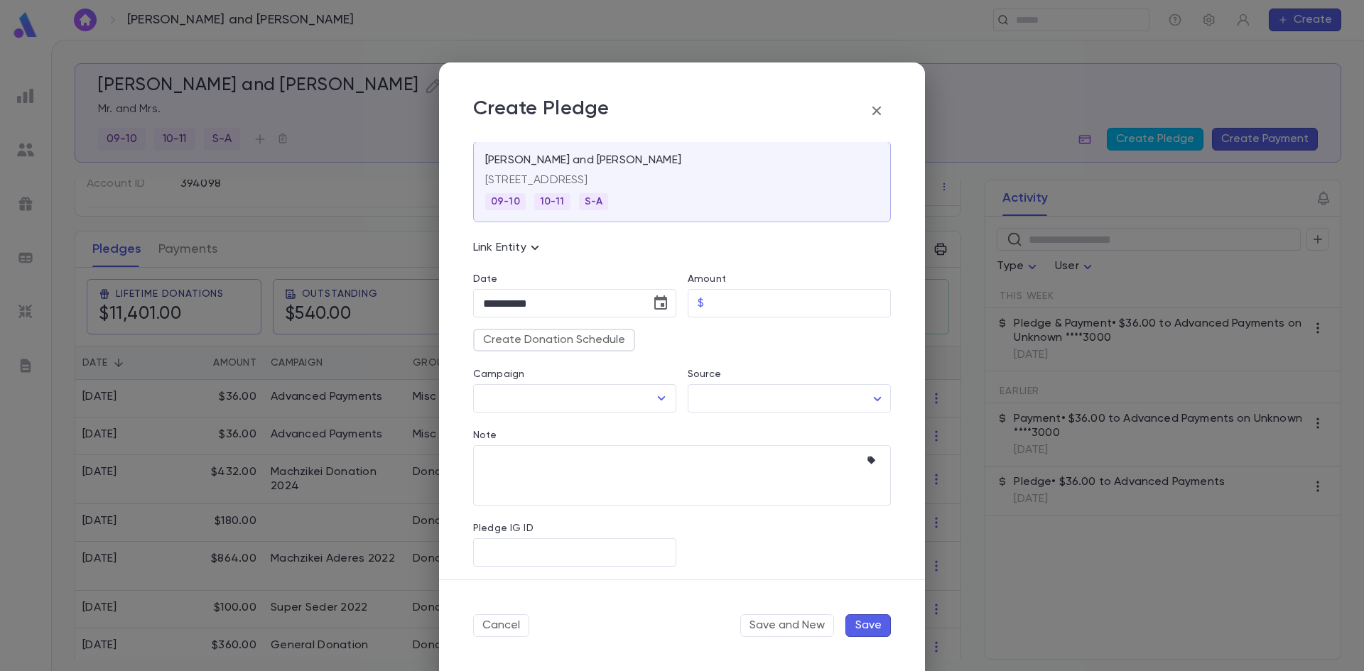
scroll to position [21, 0]
click at [614, 339] on button "Create Donation Schedule" at bounding box center [554, 336] width 162 height 23
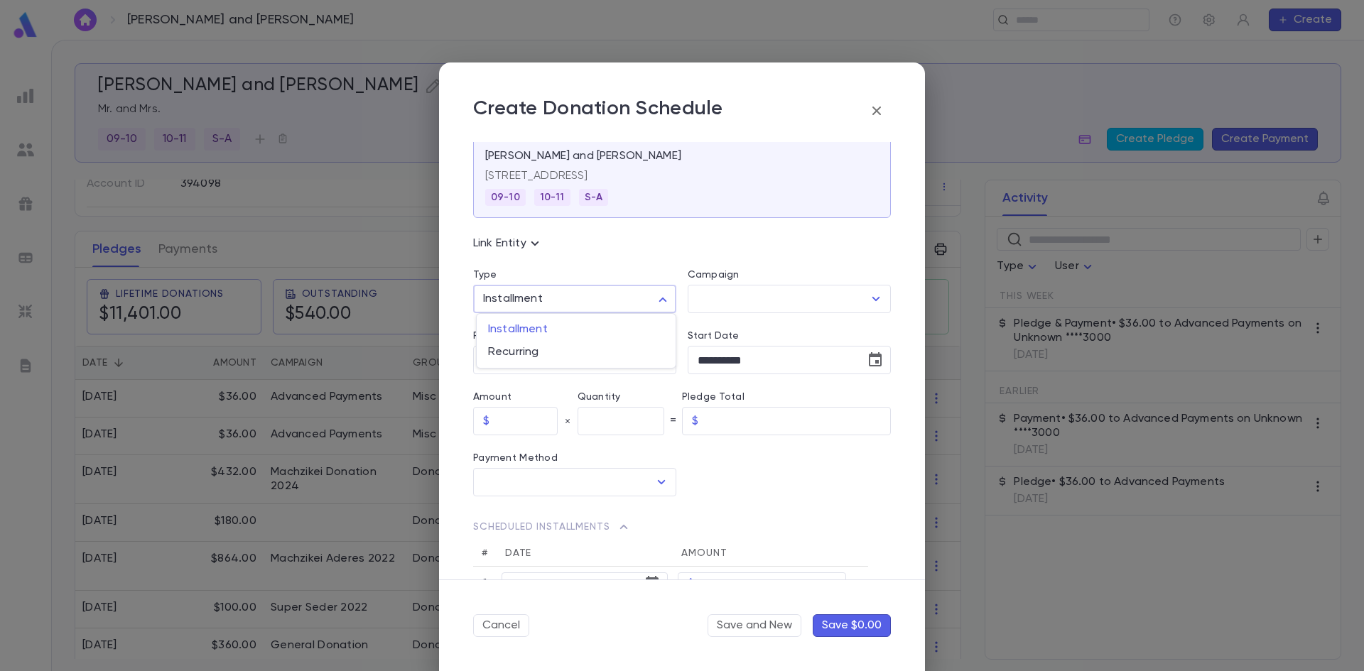
click at [575, 303] on body "[PERSON_NAME] and [PERSON_NAME] ​ Create [PERSON_NAME] and [PERSON_NAME] Mr. an…" at bounding box center [682, 356] width 1364 height 632
click at [517, 352] on span "Recurring" at bounding box center [576, 352] width 176 height 14
type input "*********"
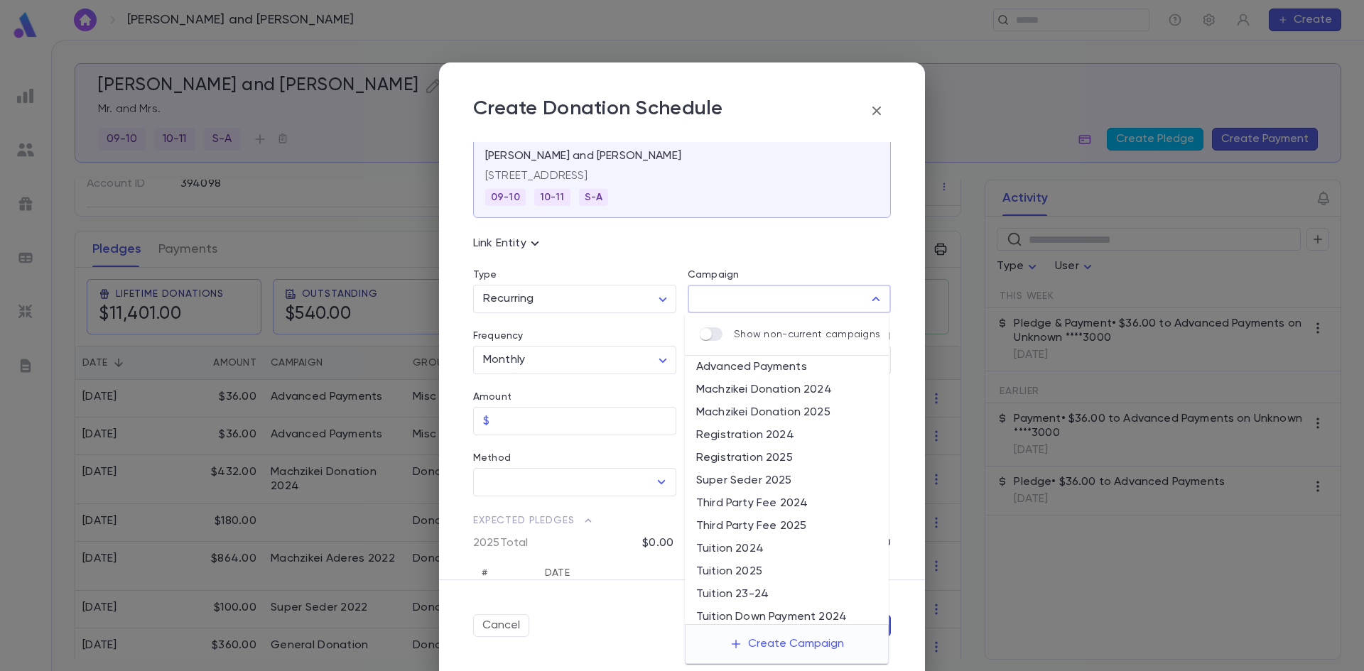
click at [717, 297] on input "Campaign" at bounding box center [778, 299] width 169 height 27
click at [754, 413] on li "Machzikei Donation 2025" at bounding box center [787, 412] width 204 height 23
type input "**********"
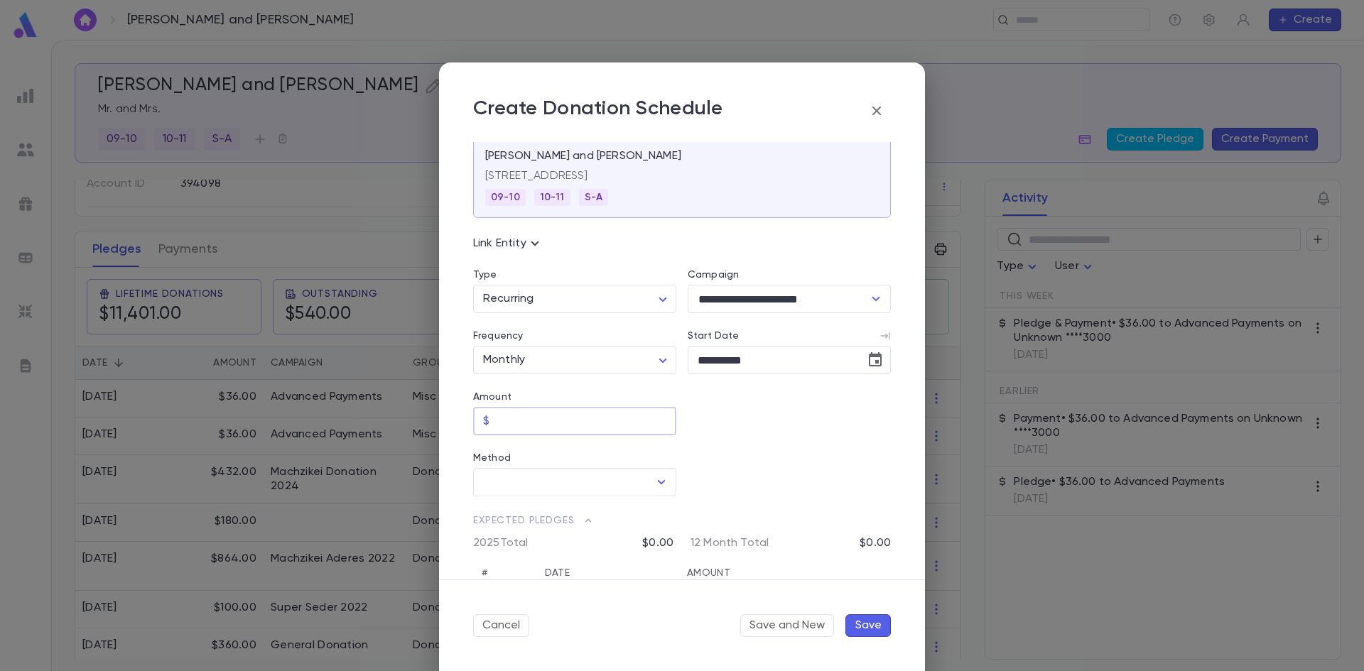
click at [614, 413] on input "Amount" at bounding box center [585, 422] width 181 height 28
click at [658, 483] on icon "Open" at bounding box center [662, 482] width 8 height 4
type input "*****"
click at [543, 535] on li "Credit Card" at bounding box center [573, 536] width 200 height 23
type input "**********"
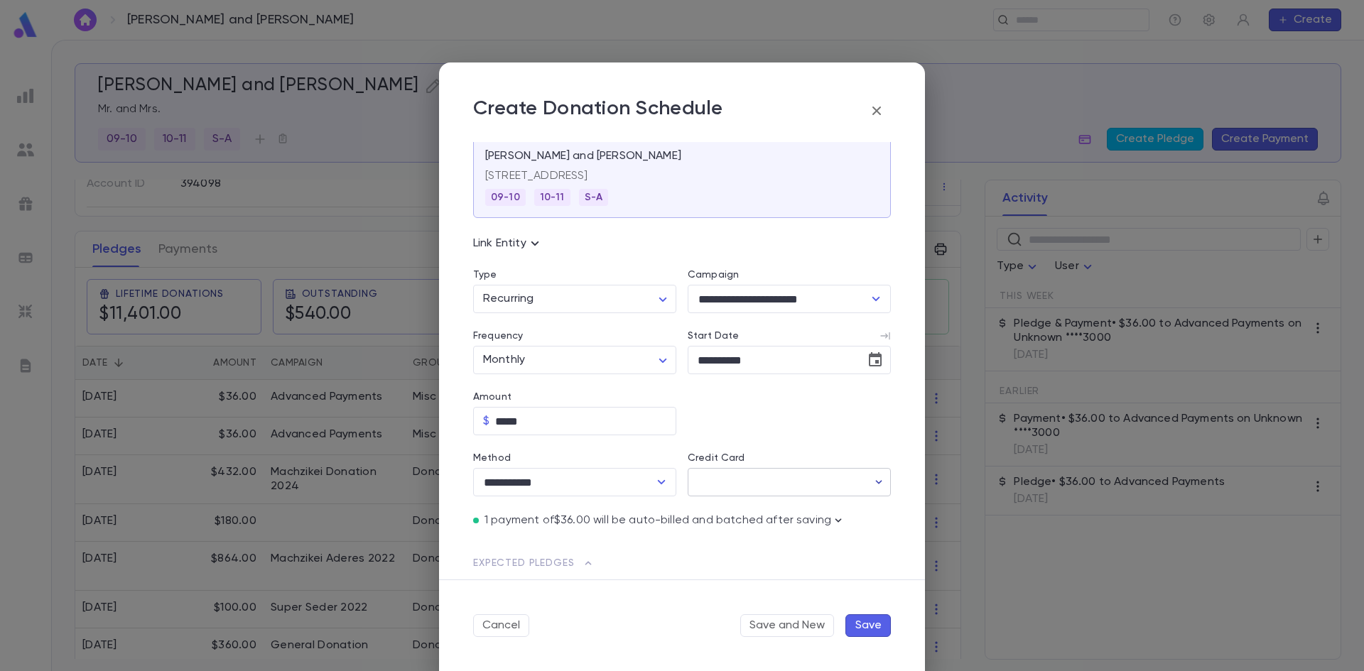
click at [867, 476] on button "button" at bounding box center [878, 482] width 23 height 23
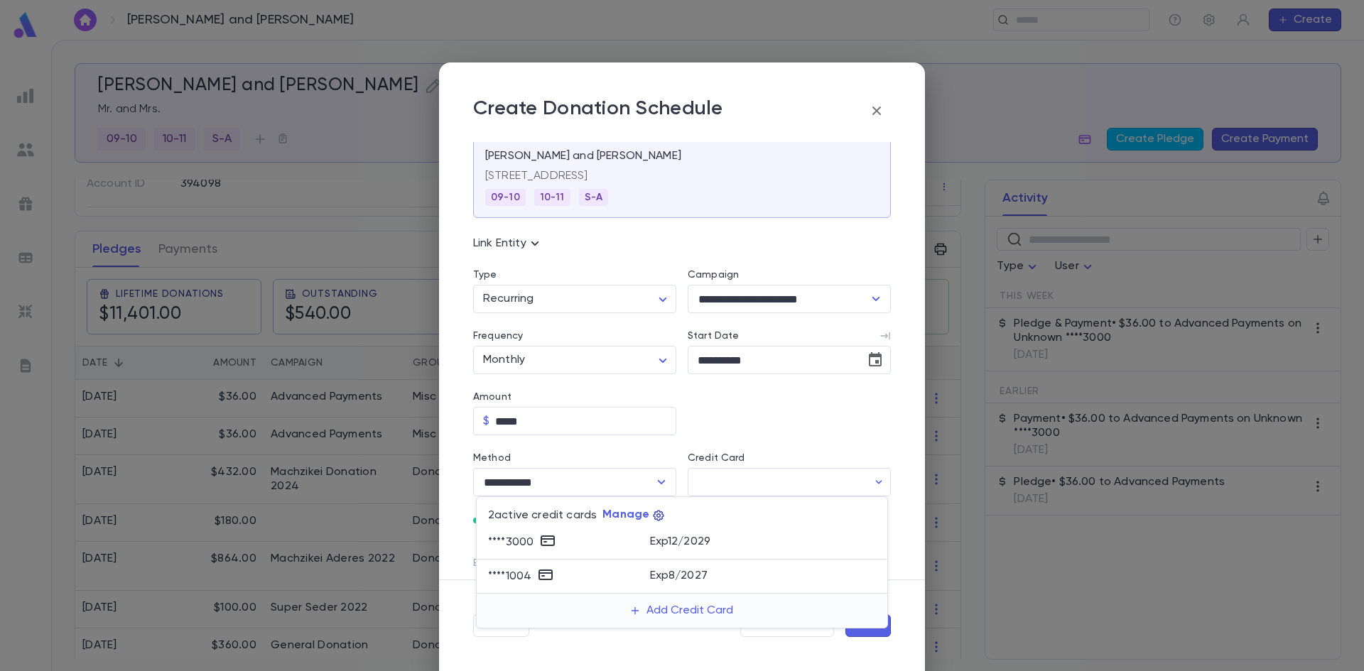
click at [654, 515] on icon "button" at bounding box center [658, 515] width 13 height 13
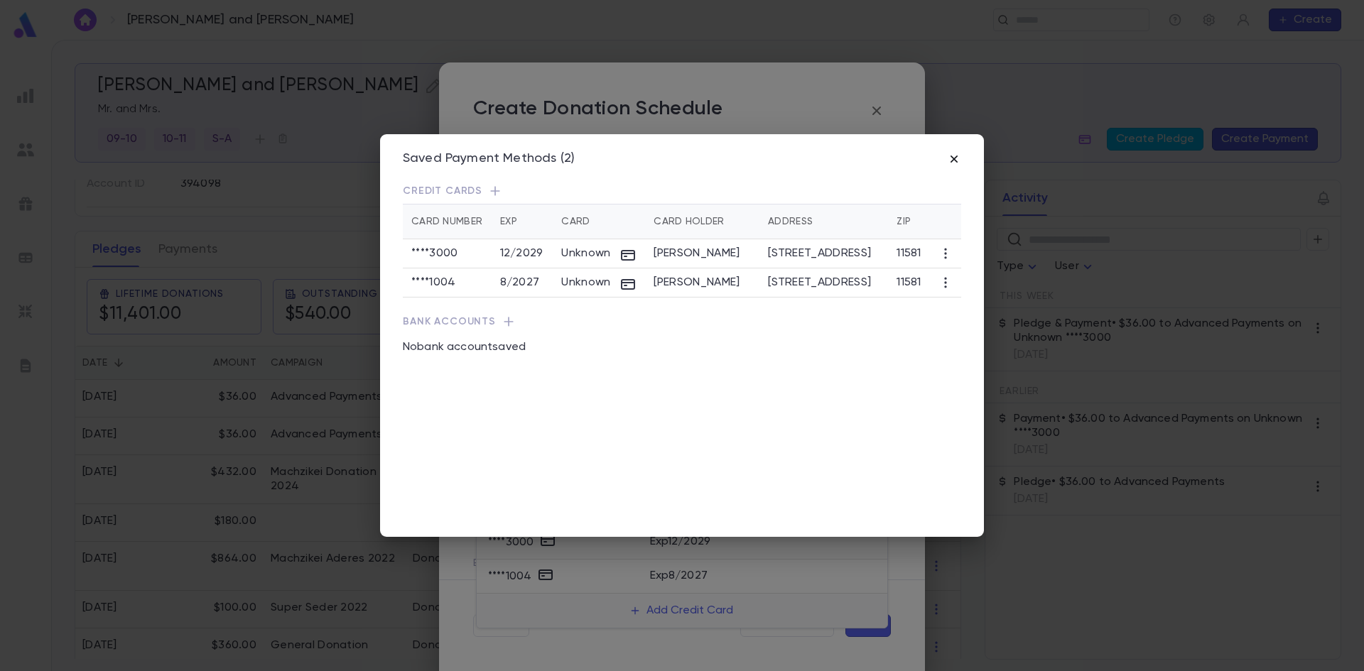
click at [948, 155] on icon "button" at bounding box center [954, 159] width 14 height 14
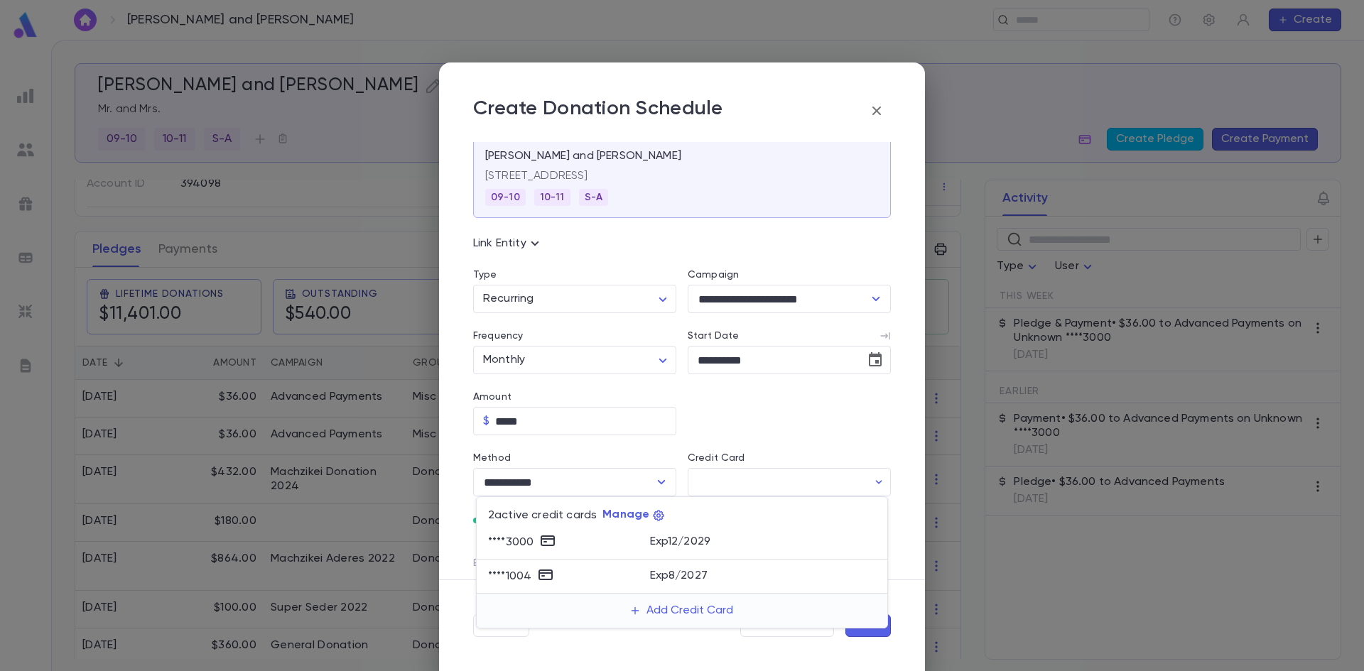
click at [682, 543] on p "Exp 12 / 2029" at bounding box center [680, 542] width 61 height 14
type input "********"
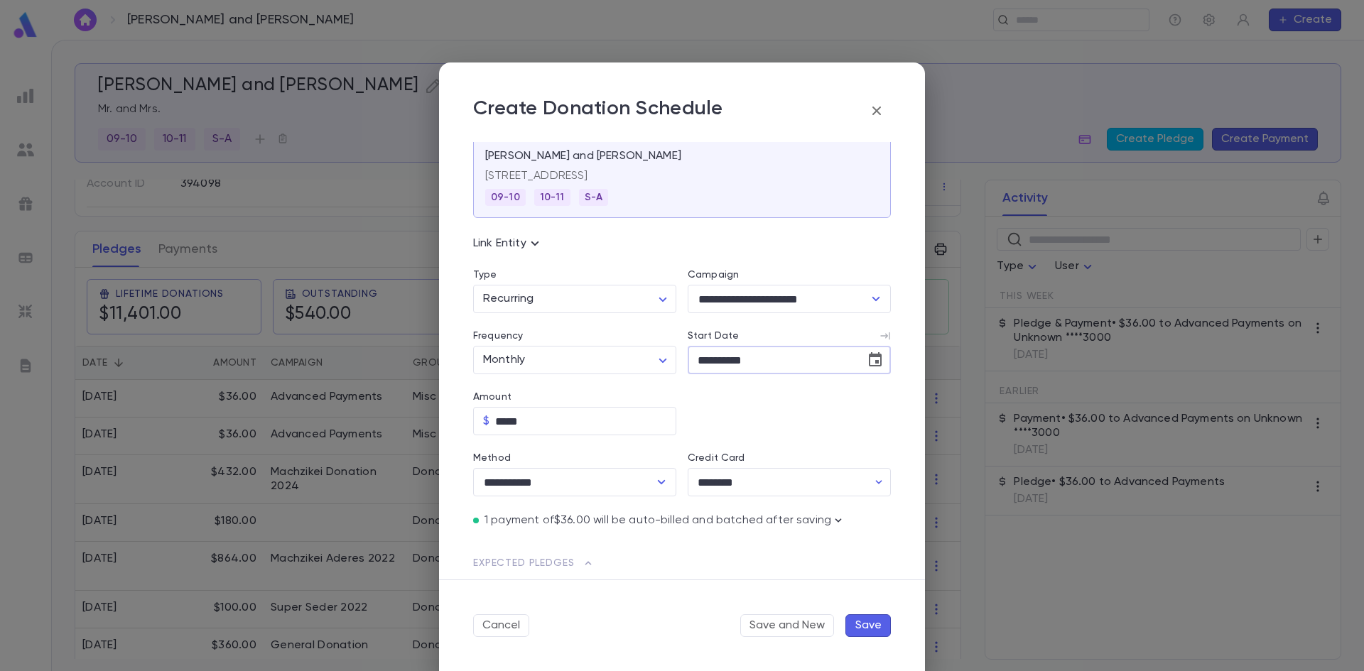
click at [701, 357] on input "**********" at bounding box center [772, 361] width 168 height 28
click at [695, 357] on input "**********" at bounding box center [772, 361] width 168 height 28
click at [716, 356] on input "**********" at bounding box center [772, 361] width 168 height 28
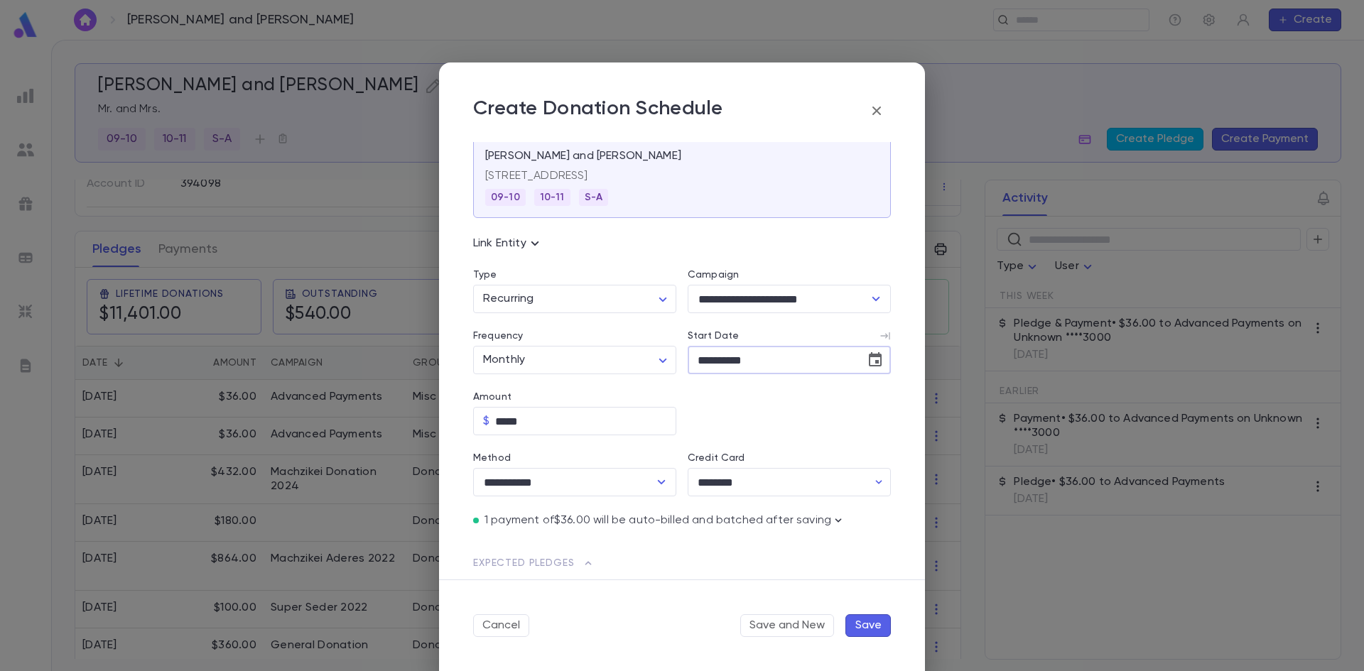
type input "**********"
click at [743, 418] on div "**********" at bounding box center [676, 608] width 429 height 1009
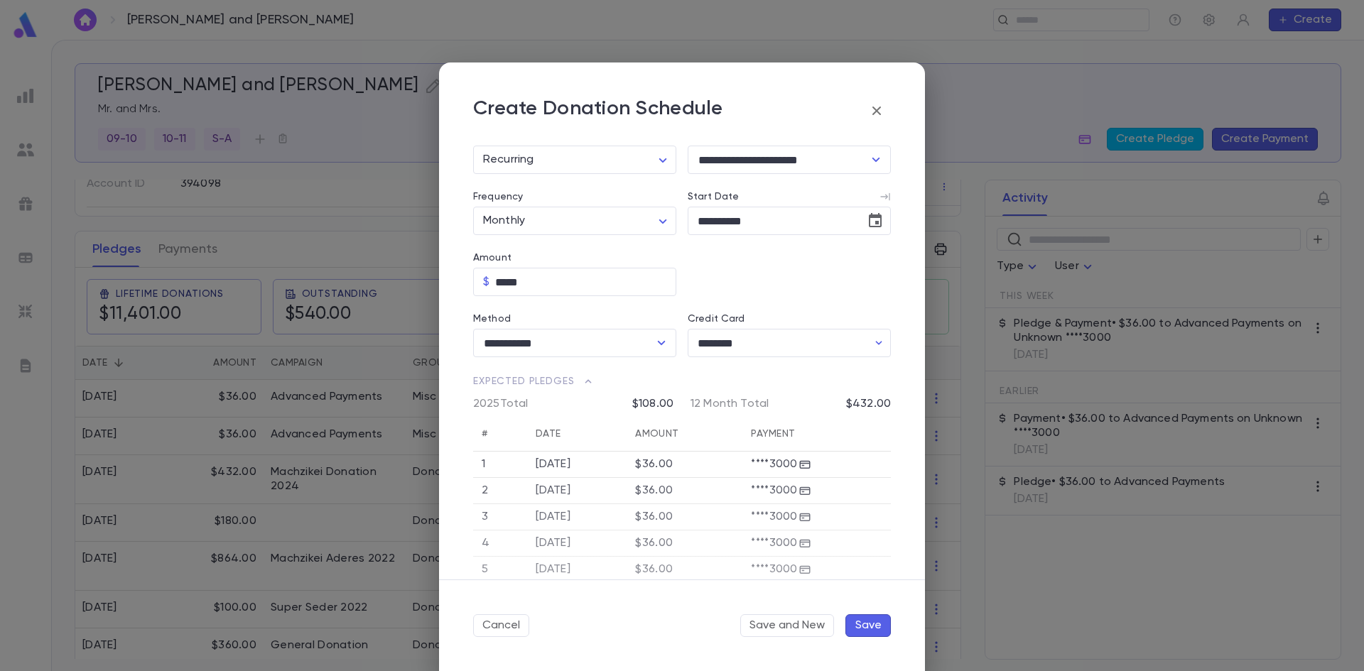
scroll to position [234, 0]
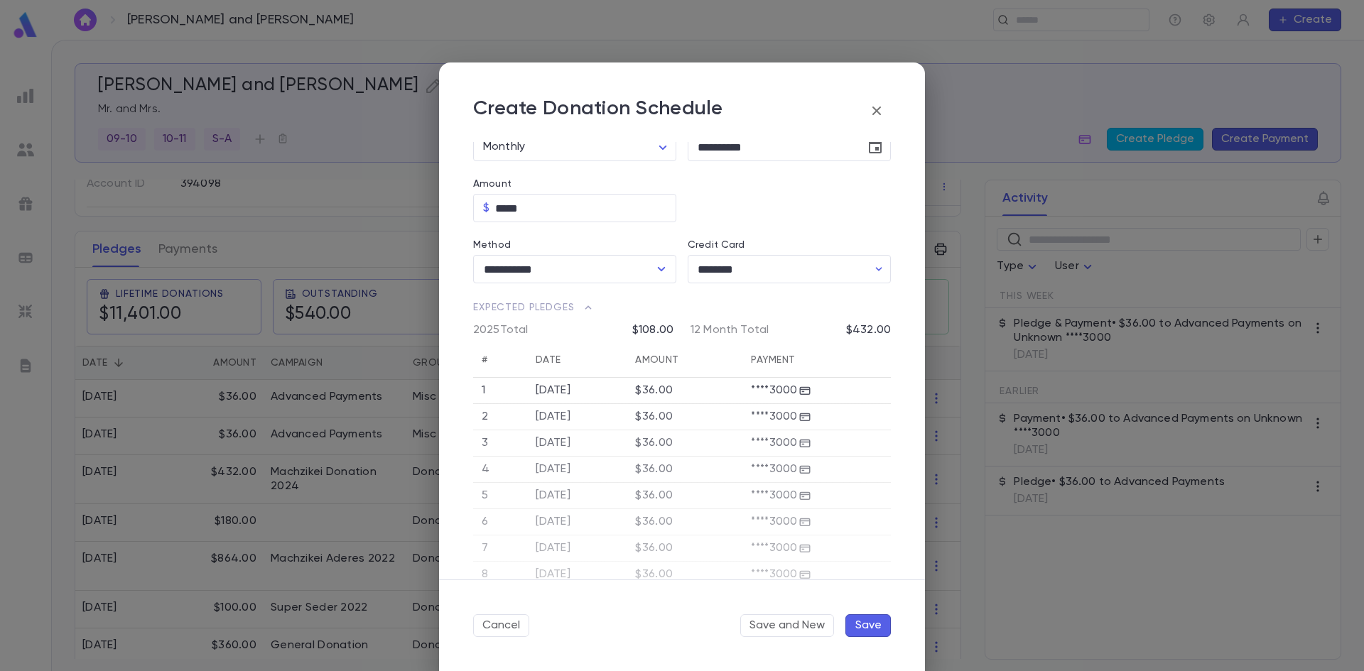
click at [506, 330] on p "2025 Total" at bounding box center [537, 330] width 128 height 14
drag, startPoint x: 490, startPoint y: 327, endPoint x: 582, endPoint y: 332, distance: 91.8
click at [582, 332] on p "2025 Total" at bounding box center [537, 330] width 128 height 14
click at [587, 306] on icon at bounding box center [588, 307] width 17 height 14
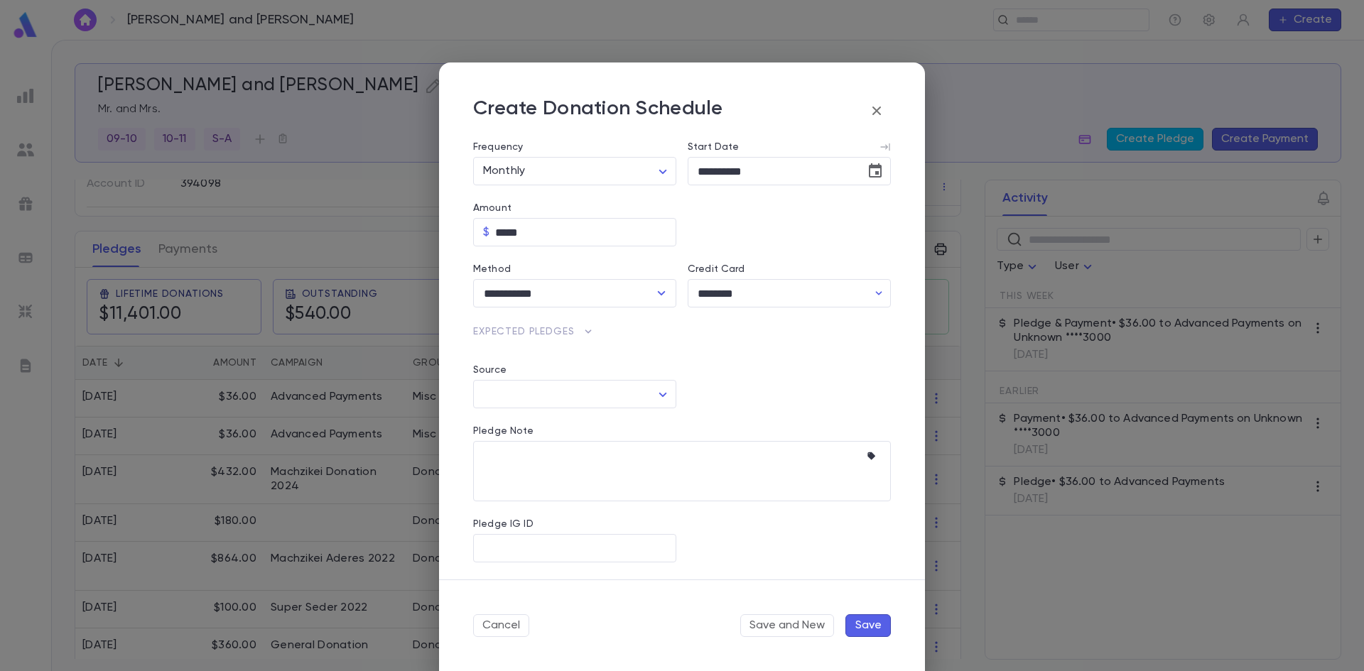
scroll to position [210, 0]
click at [586, 327] on icon at bounding box center [588, 332] width 17 height 14
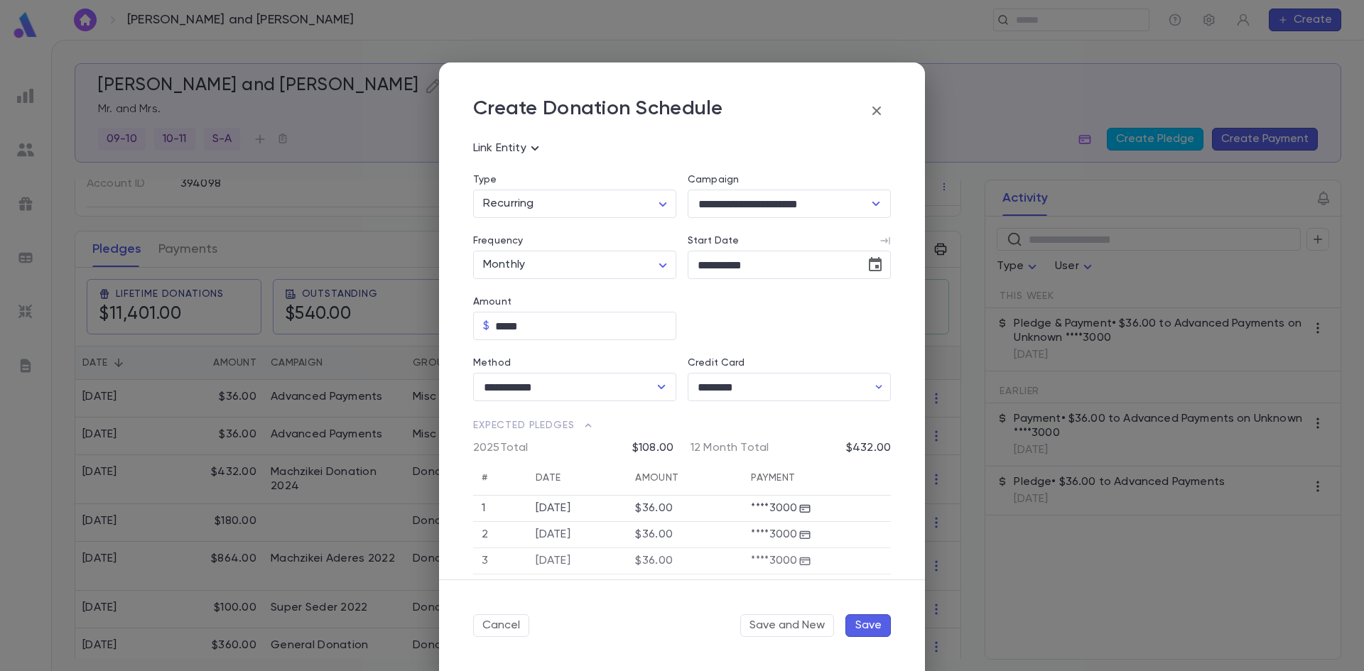
scroll to position [0, 0]
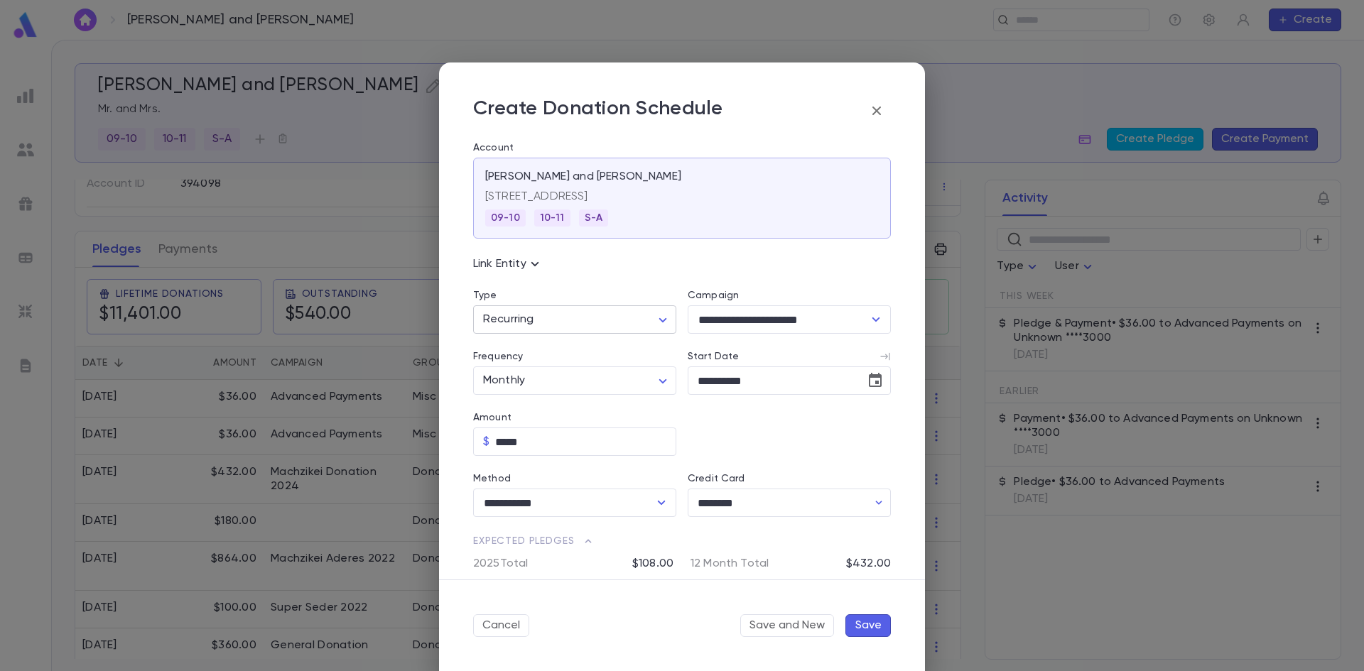
click at [592, 315] on body "[PERSON_NAME] and [PERSON_NAME] ​ Create [PERSON_NAME] and [PERSON_NAME] Mr. an…" at bounding box center [682, 356] width 1364 height 632
click at [592, 315] on div at bounding box center [682, 335] width 1364 height 671
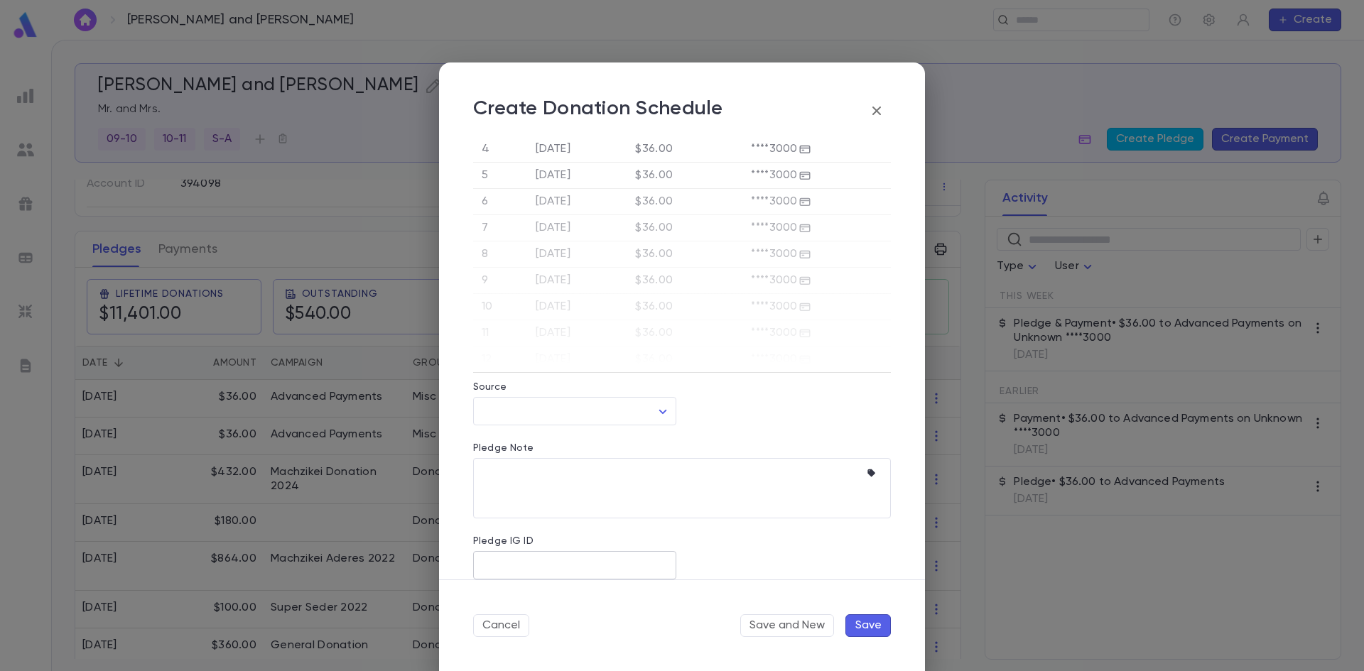
scroll to position [571, 0]
click at [863, 624] on button "Save" at bounding box center [867, 625] width 45 height 23
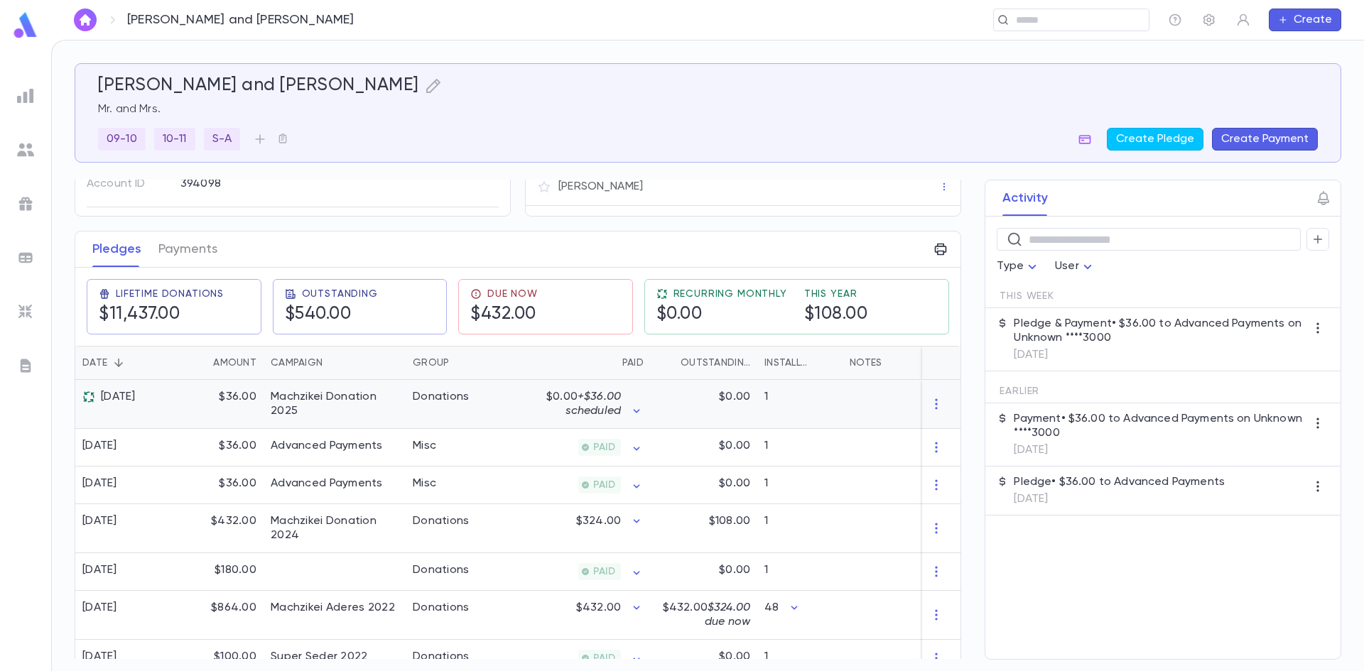
click at [629, 412] on div "$0.00 + $36.00 scheduled" at bounding box center [581, 404] width 124 height 28
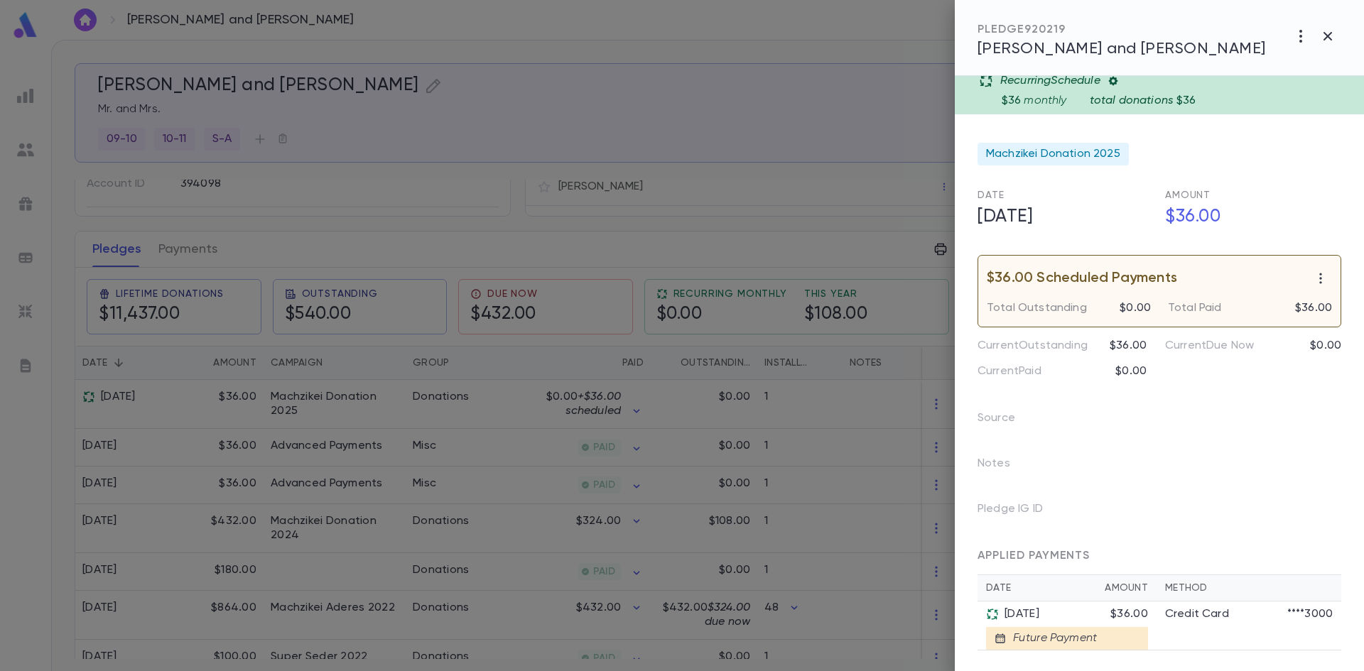
scroll to position [12, 0]
click at [1323, 32] on icon "button" at bounding box center [1327, 36] width 17 height 17
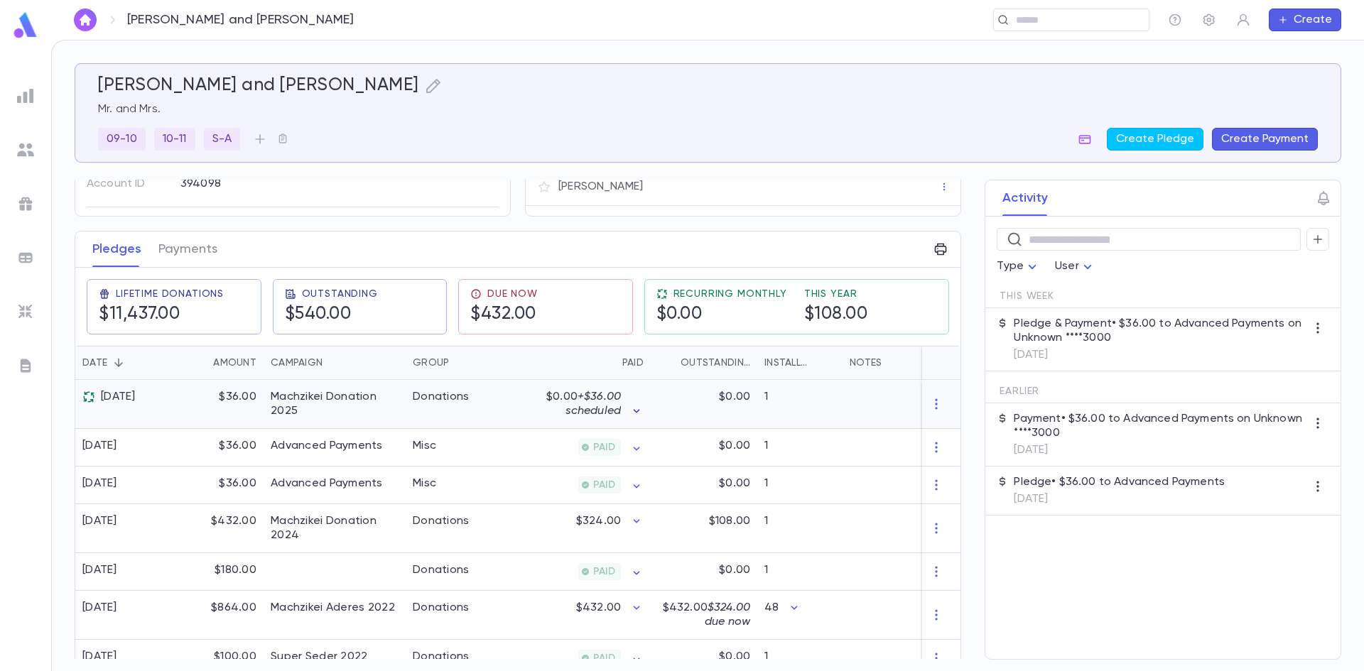
click at [635, 408] on icon "button" at bounding box center [636, 411] width 14 height 14
click at [353, 394] on div at bounding box center [682, 335] width 1364 height 671
click at [353, 394] on div "Machzikei Donation 2025" at bounding box center [335, 404] width 128 height 28
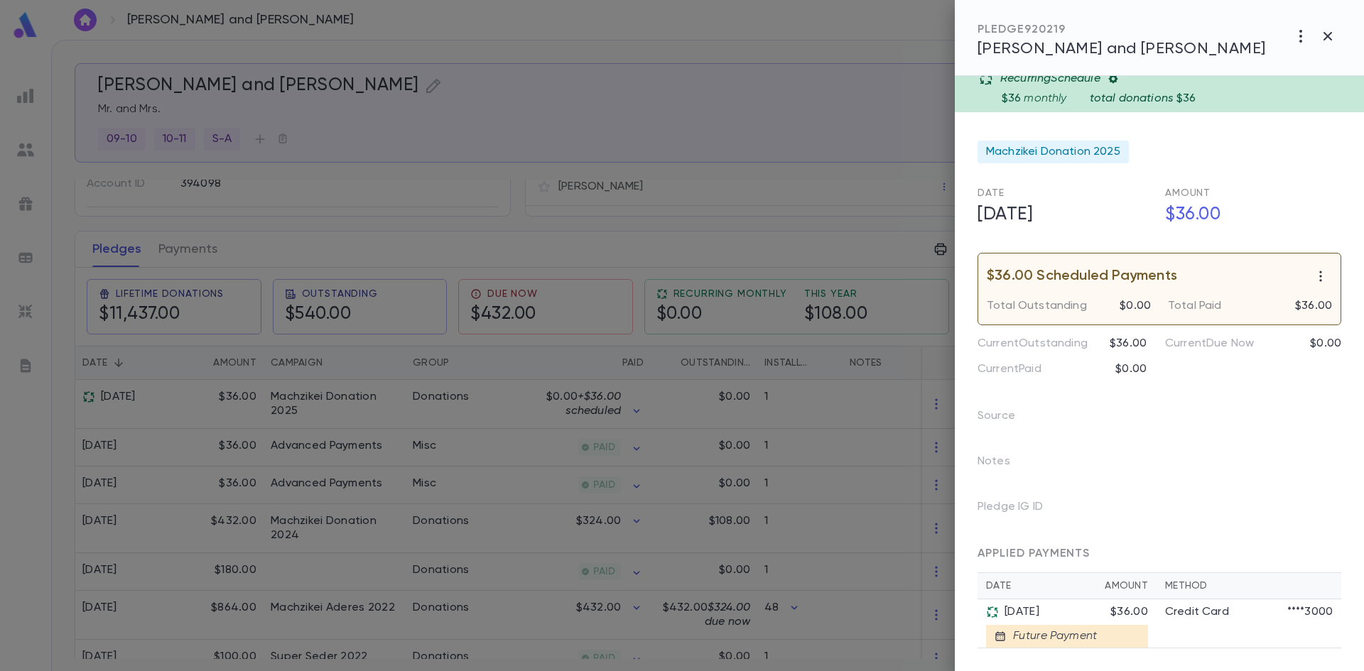
scroll to position [0, 0]
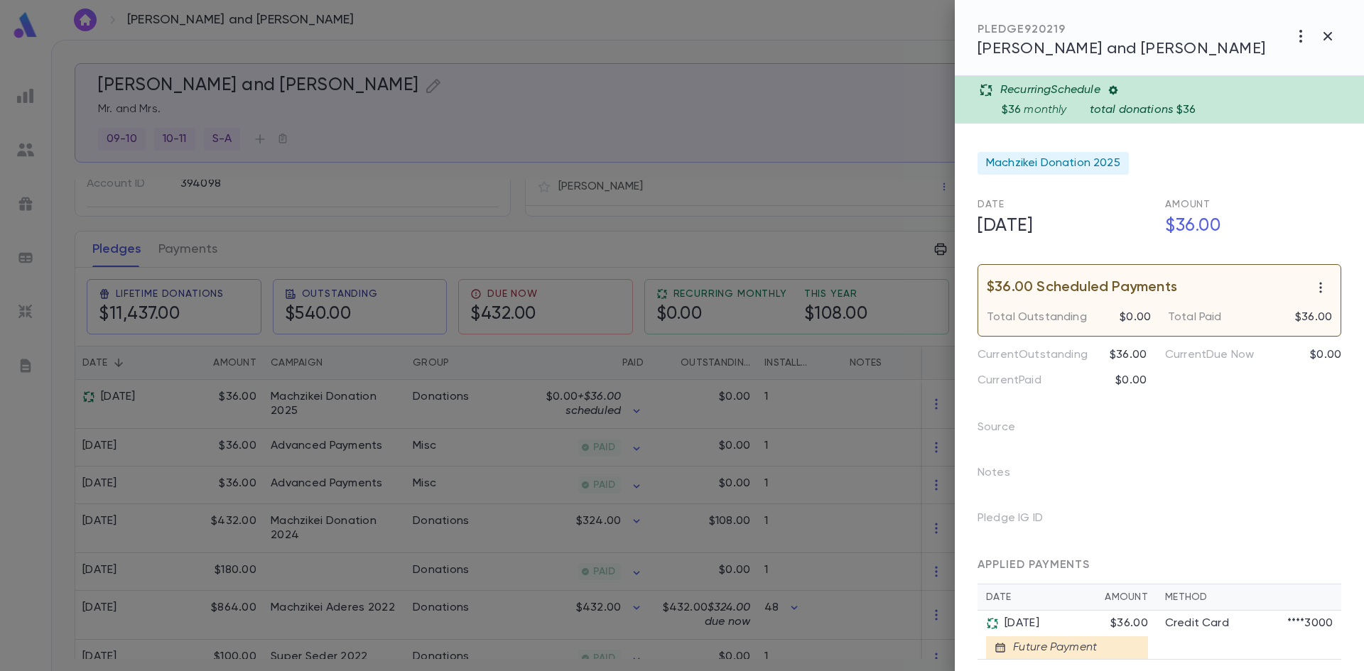
click at [1116, 88] on icon at bounding box center [1112, 90] width 9 height 9
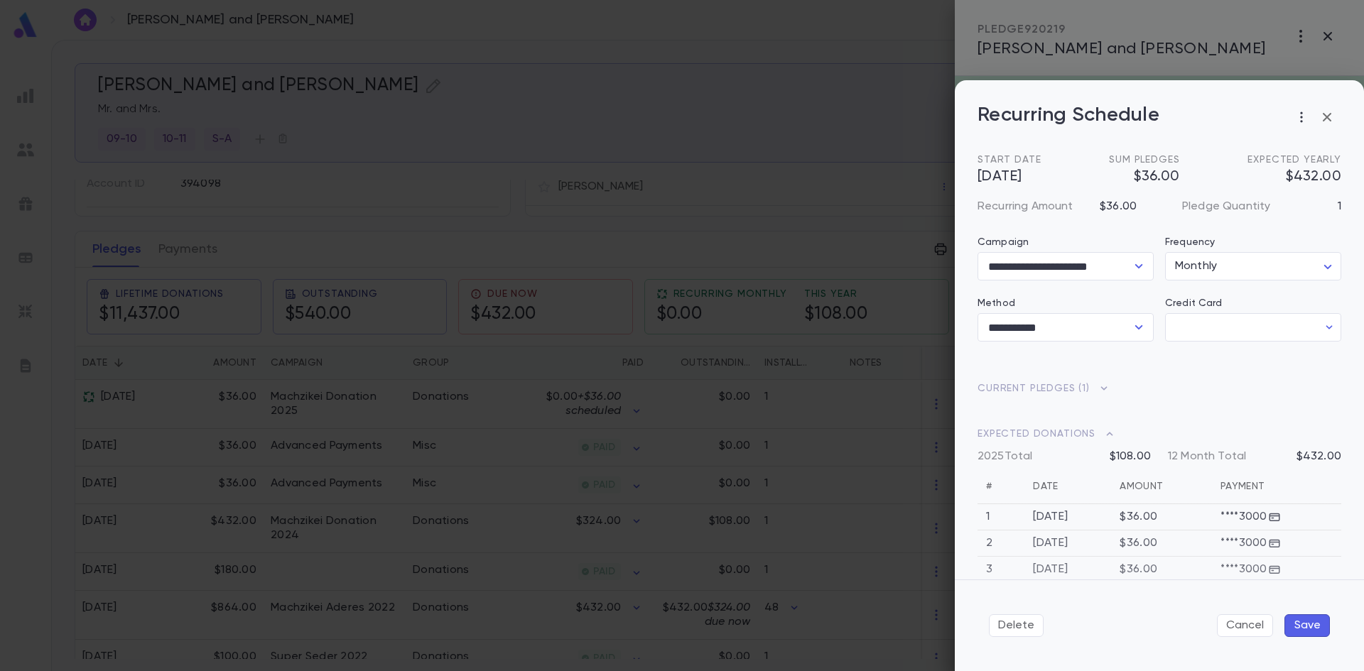
type input "********"
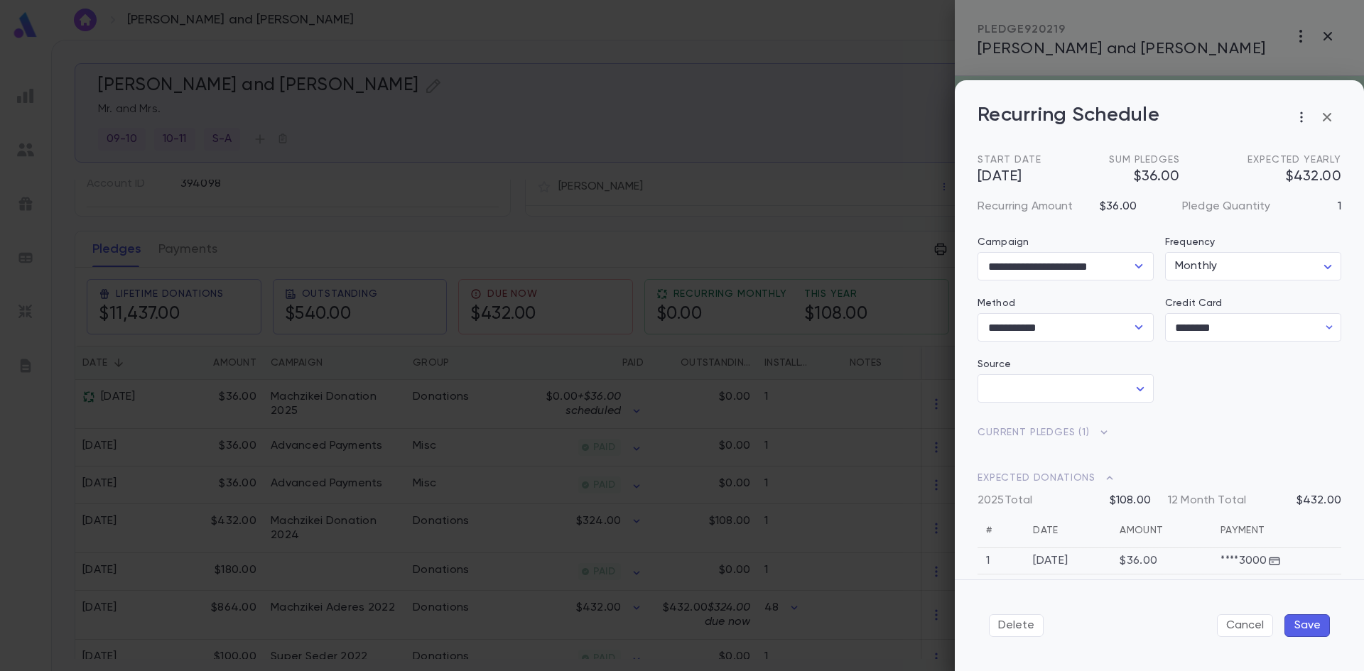
click at [1161, 405] on div "Current Pledges ( 1 ) Date Amount Campaign Outstanding [DATE] $36.00 Machzikei …" at bounding box center [1153, 425] width 375 height 45
click at [1070, 430] on span "Current Pledges ( 1 )" at bounding box center [1159, 437] width 364 height 23
click at [1102, 430] on icon at bounding box center [1103, 433] width 17 height 14
click at [1329, 110] on icon "button" at bounding box center [1326, 117] width 17 height 17
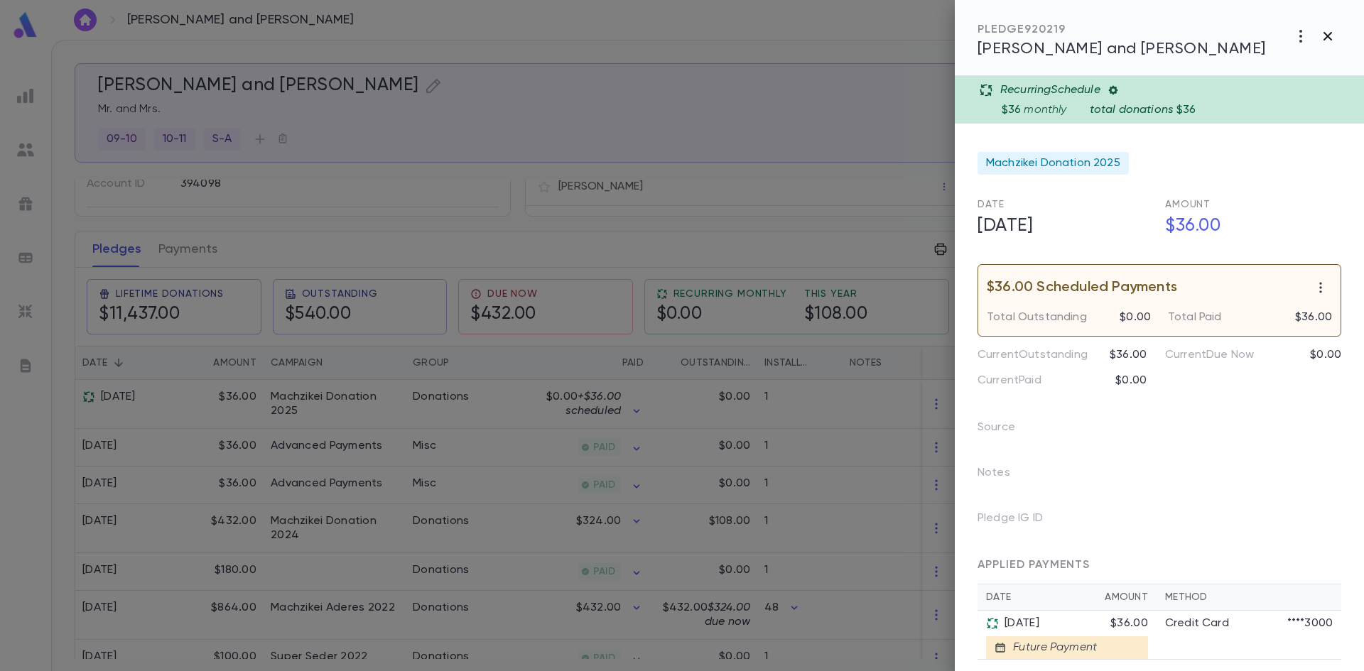
click at [1328, 37] on icon "button" at bounding box center [1327, 36] width 9 height 9
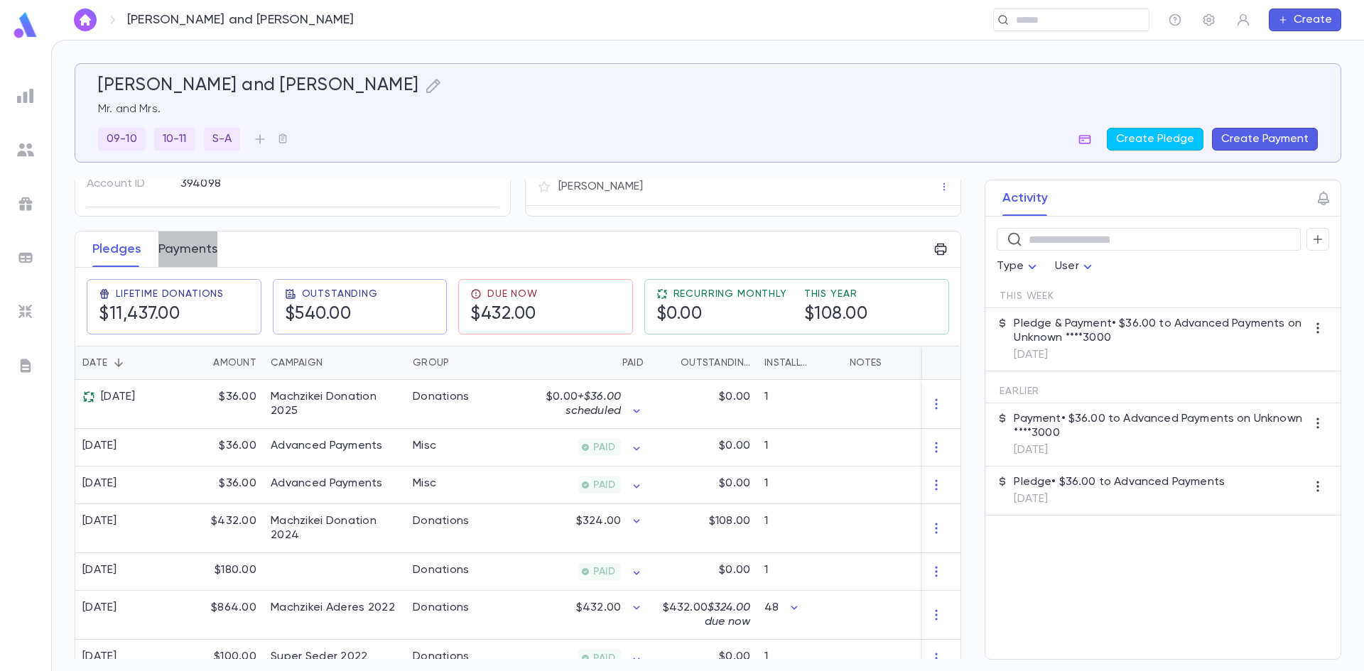
click at [180, 239] on button "Payments" at bounding box center [187, 250] width 59 height 36
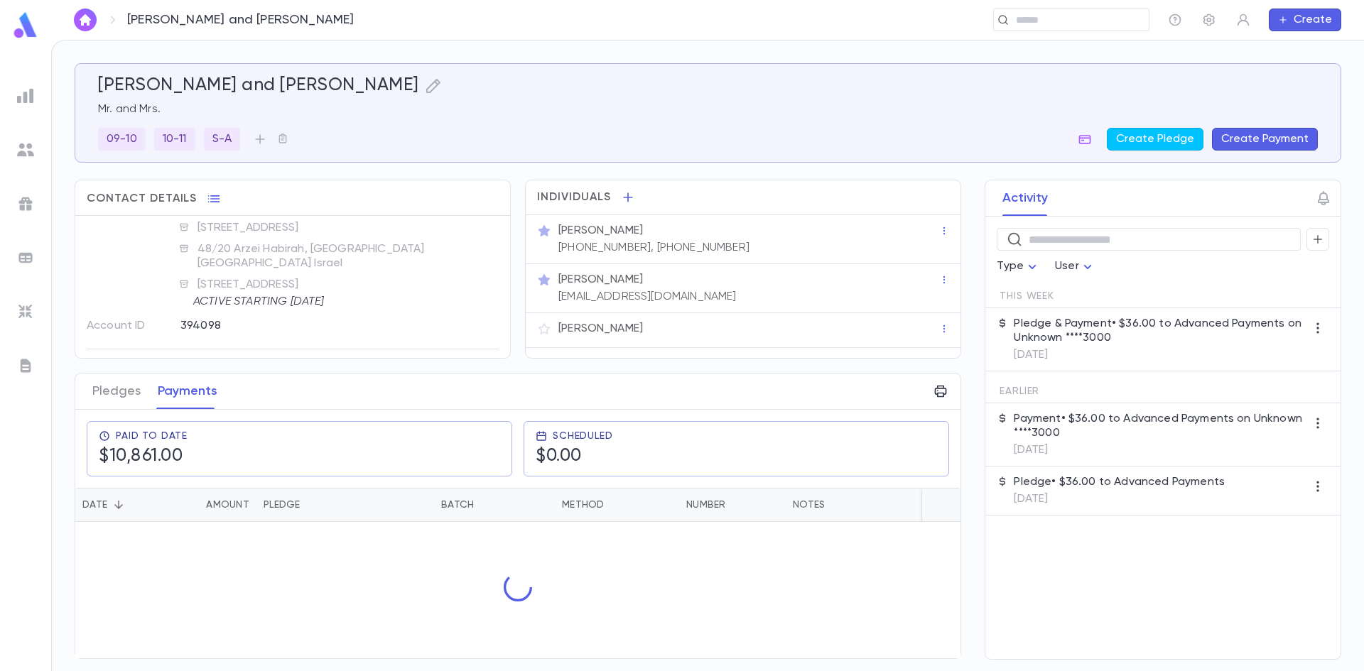
click at [183, 249] on icon at bounding box center [184, 248] width 8 height 7
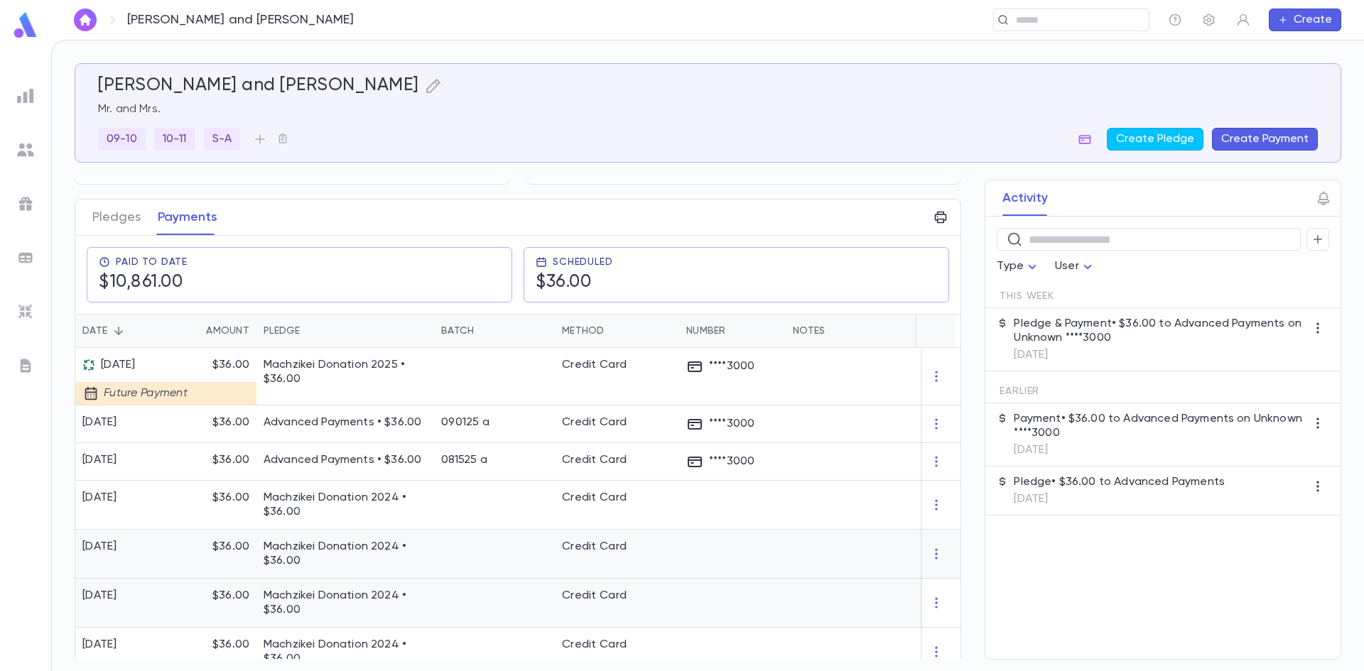
scroll to position [213, 0]
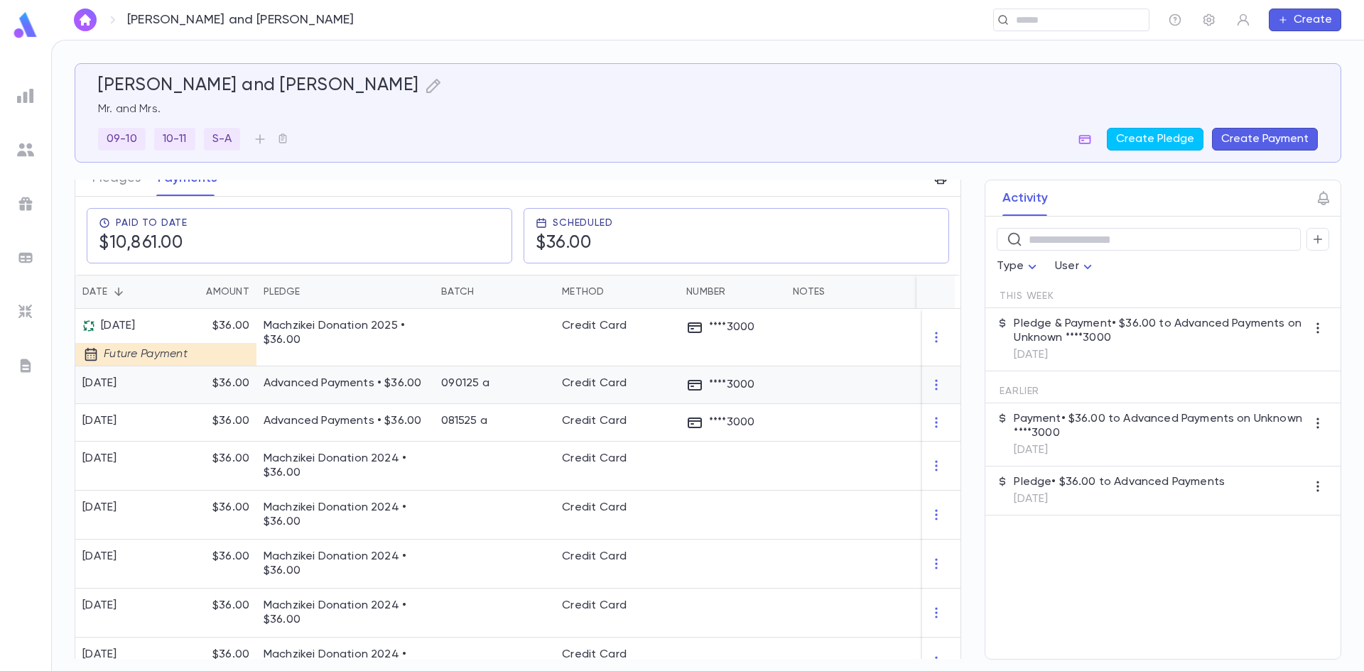
click at [315, 381] on p "Advanced Payments • $36.00" at bounding box center [345, 384] width 163 height 14
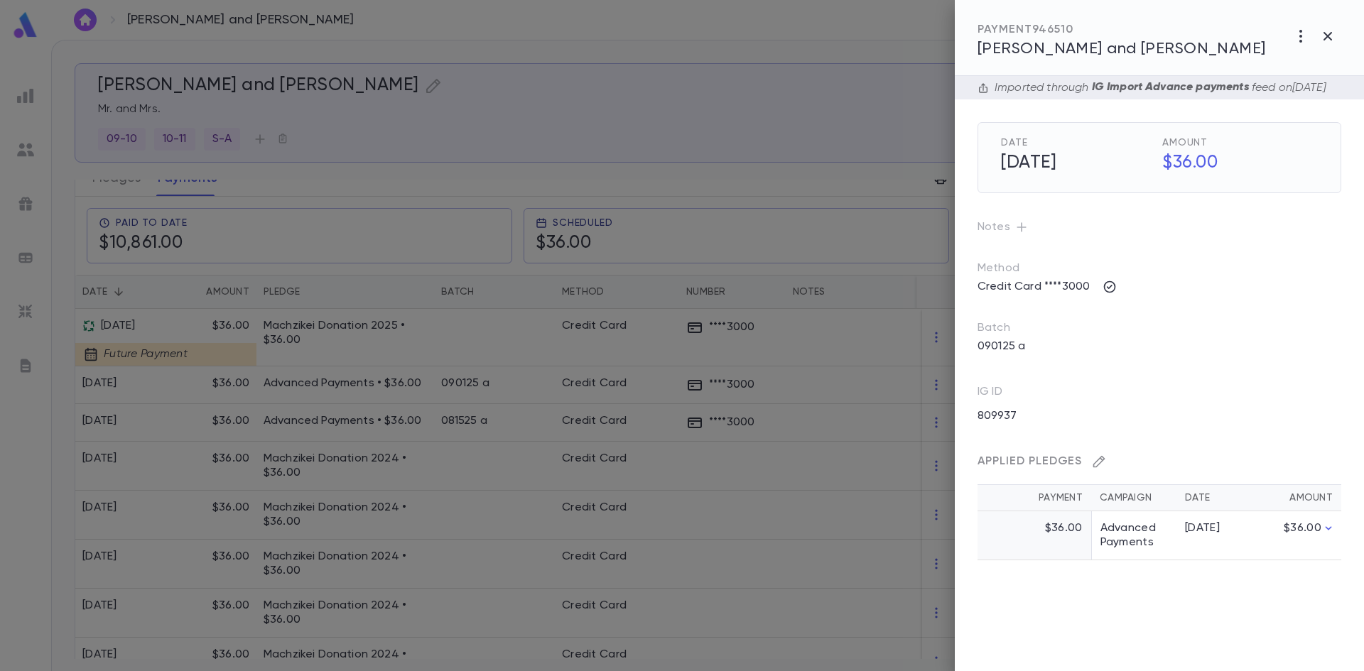
click at [1099, 469] on icon "button" at bounding box center [1099, 462] width 14 height 14
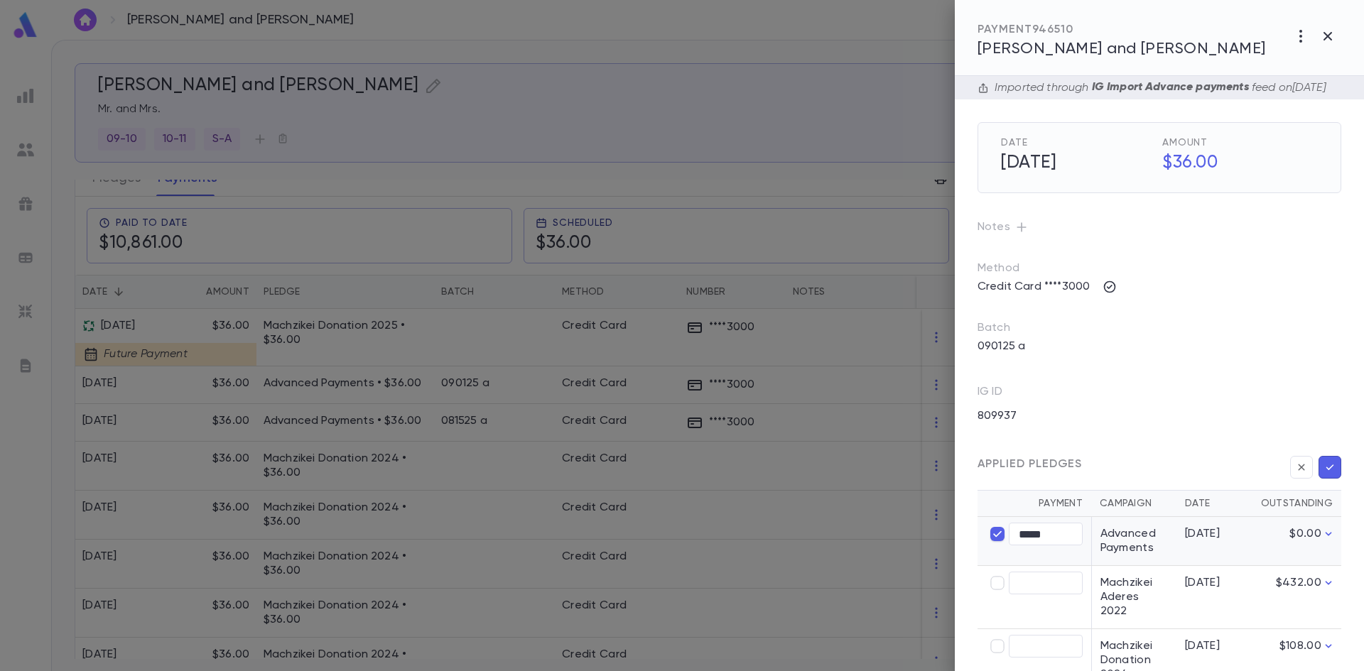
click at [1130, 566] on td "Advanced Payments" at bounding box center [1133, 541] width 85 height 49
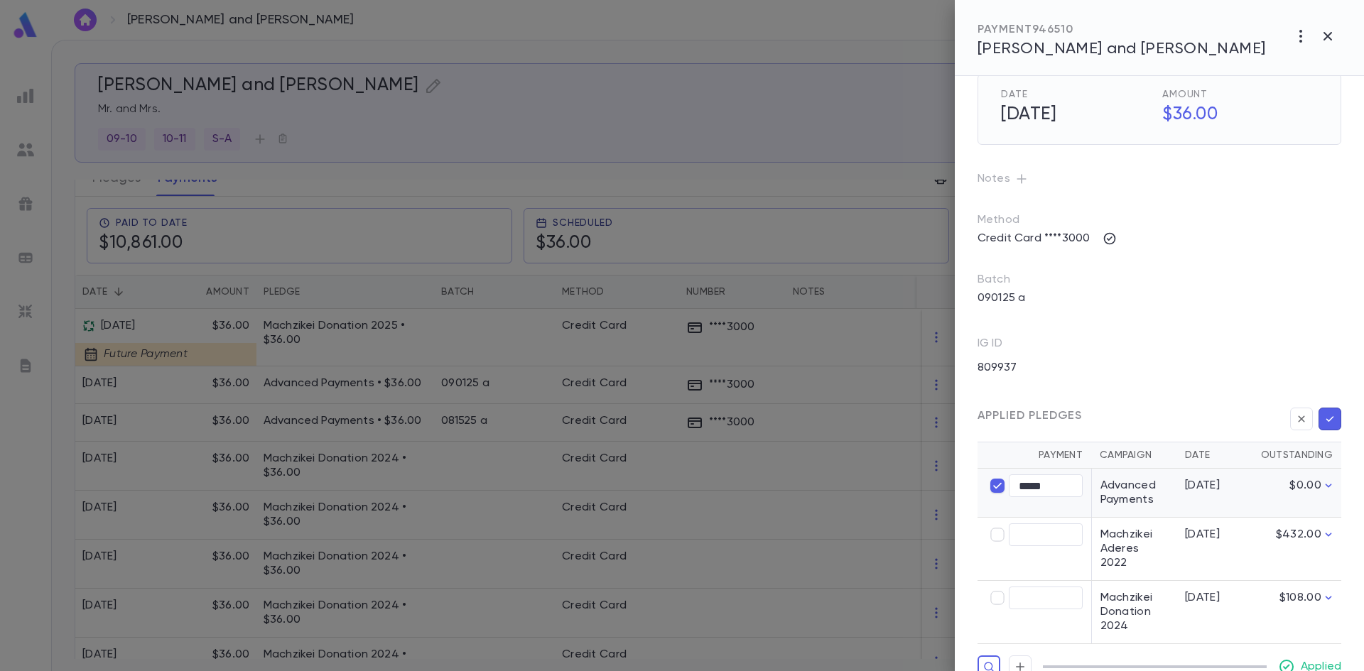
scroll to position [71, 0]
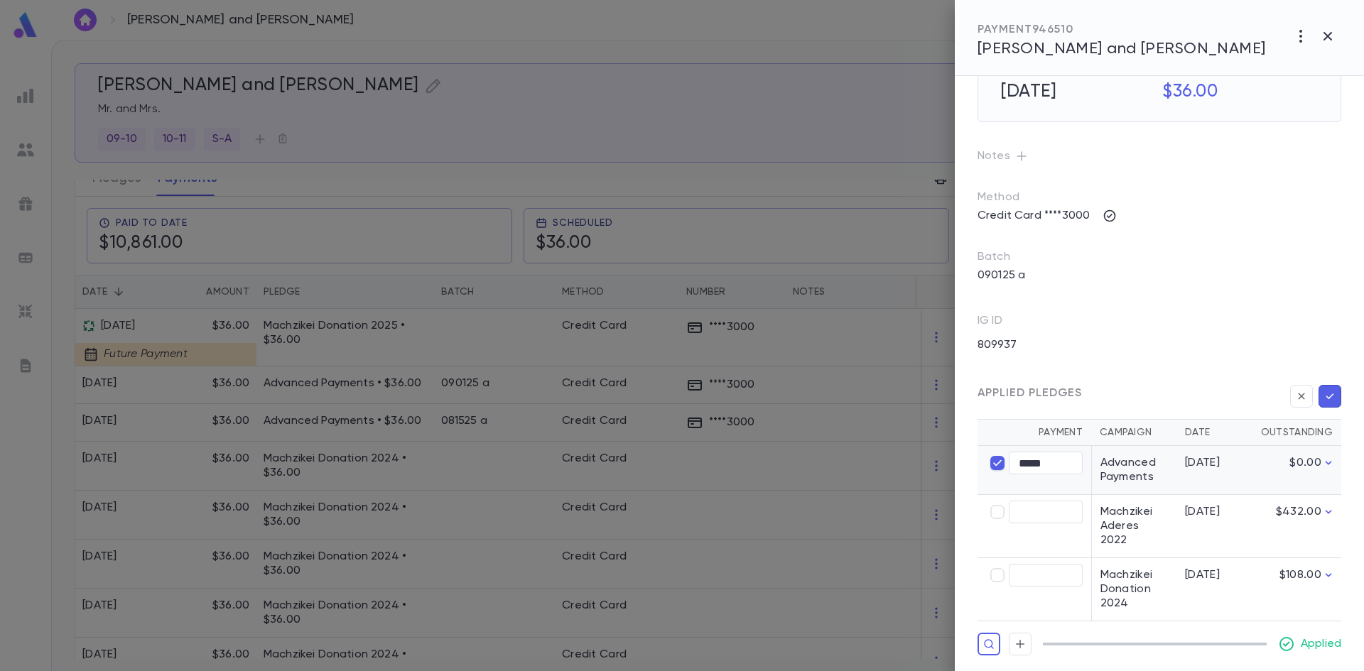
click at [1139, 558] on td "Machzikei Donation 2024" at bounding box center [1133, 589] width 85 height 63
click at [1147, 556] on td "Machzikei Aderes 2022" at bounding box center [1133, 526] width 85 height 63
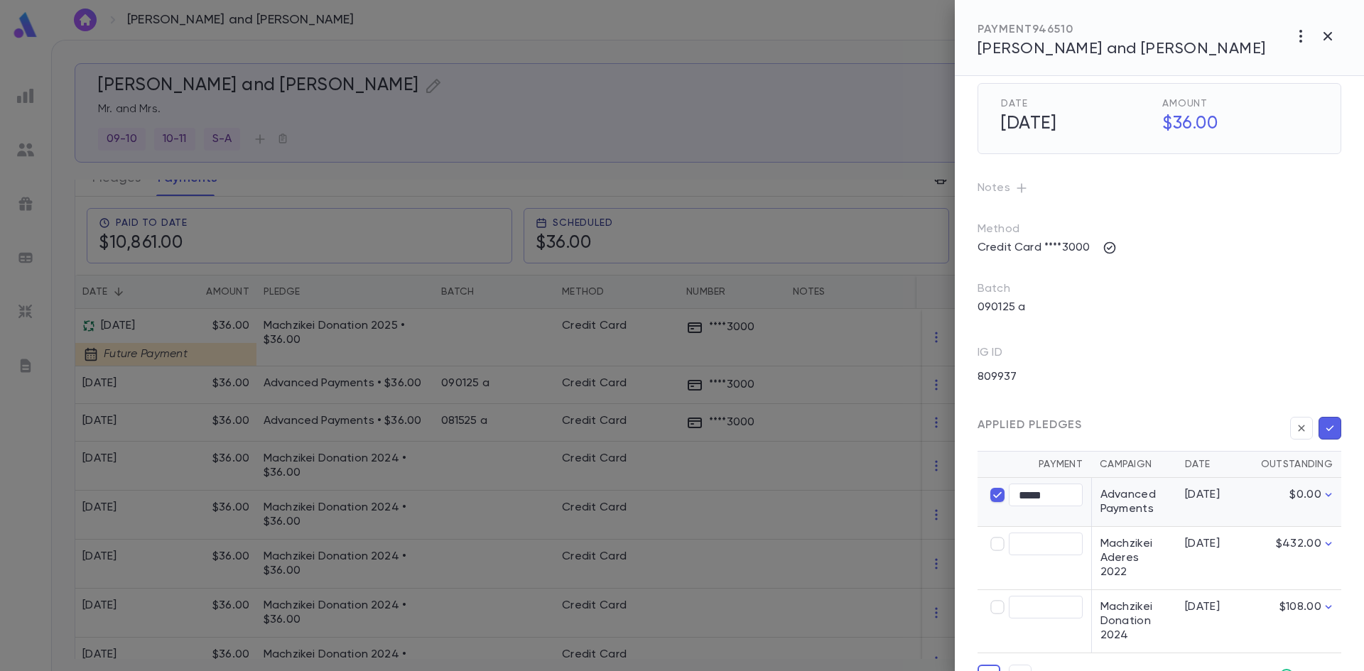
scroll to position [0, 0]
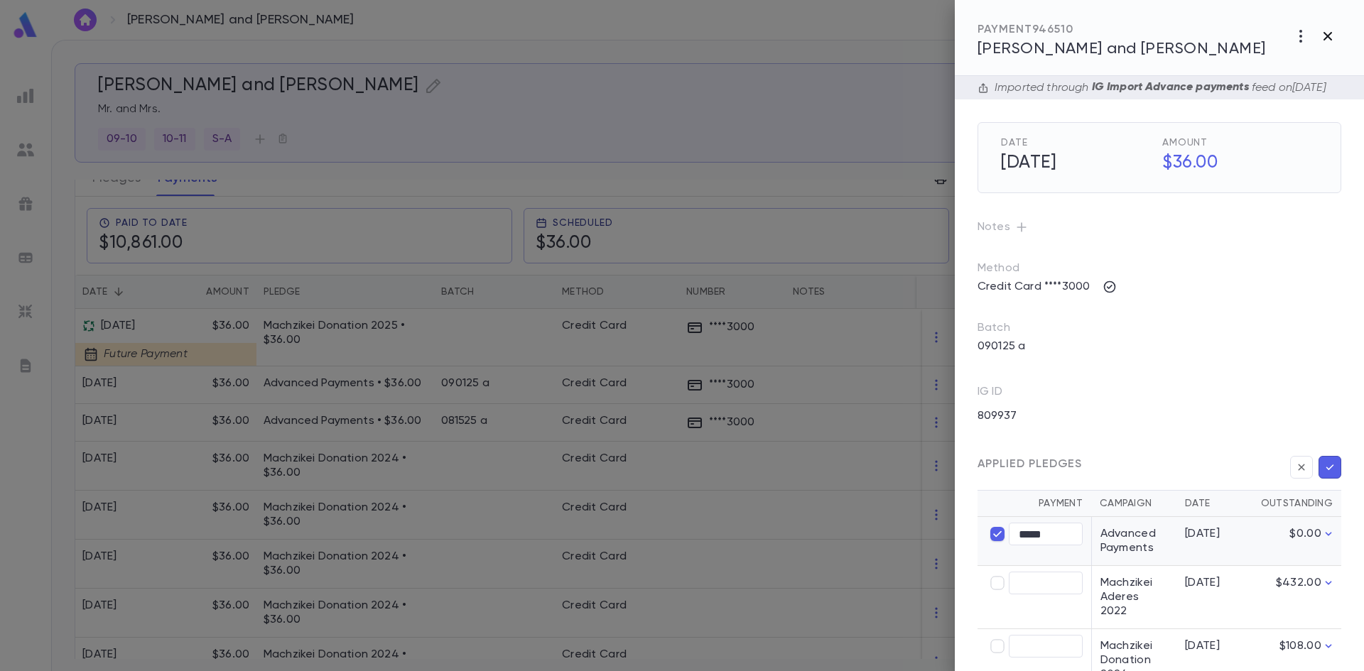
click at [1321, 34] on icon "button" at bounding box center [1327, 36] width 17 height 17
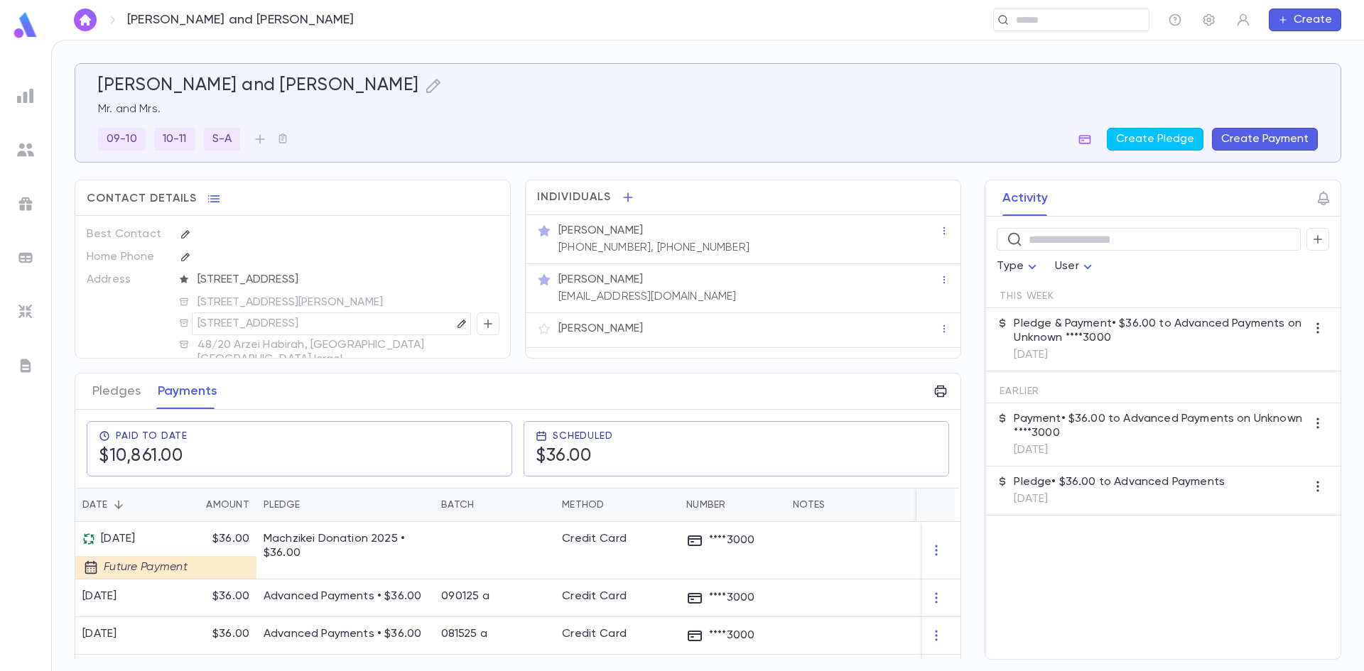
click at [26, 98] on img at bounding box center [25, 95] width 17 height 17
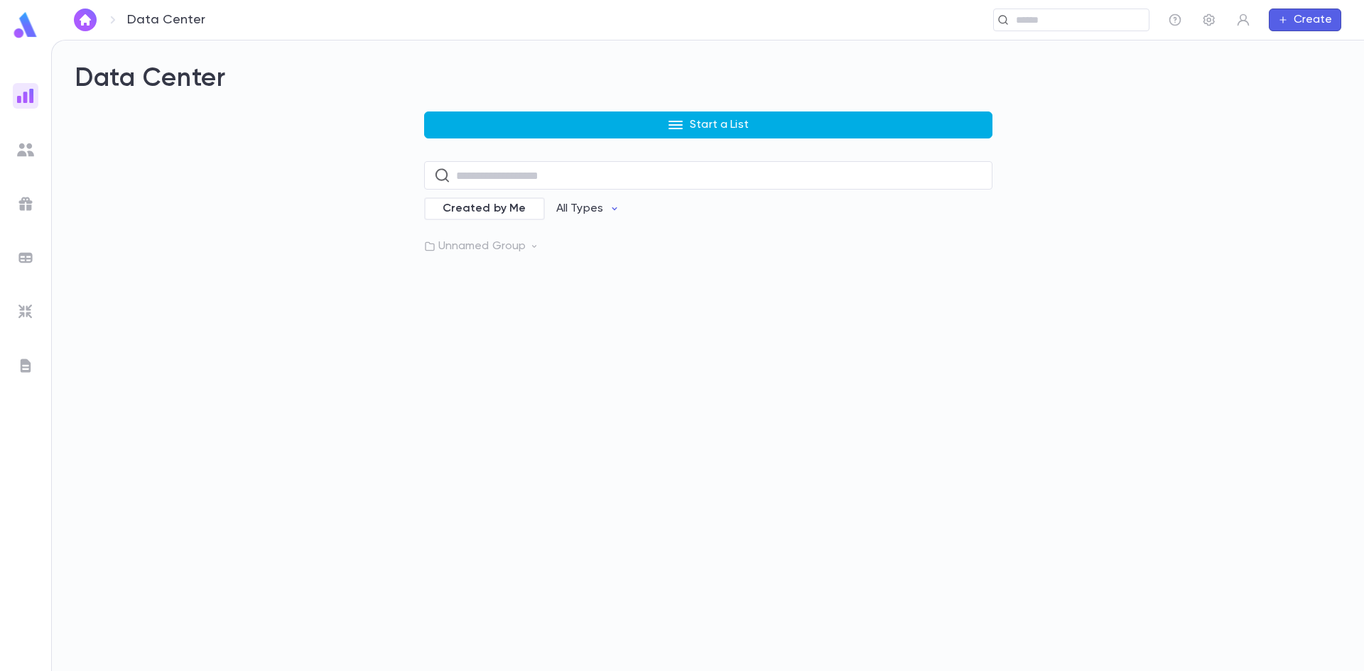
click at [512, 121] on button "Start a List" at bounding box center [708, 125] width 568 height 27
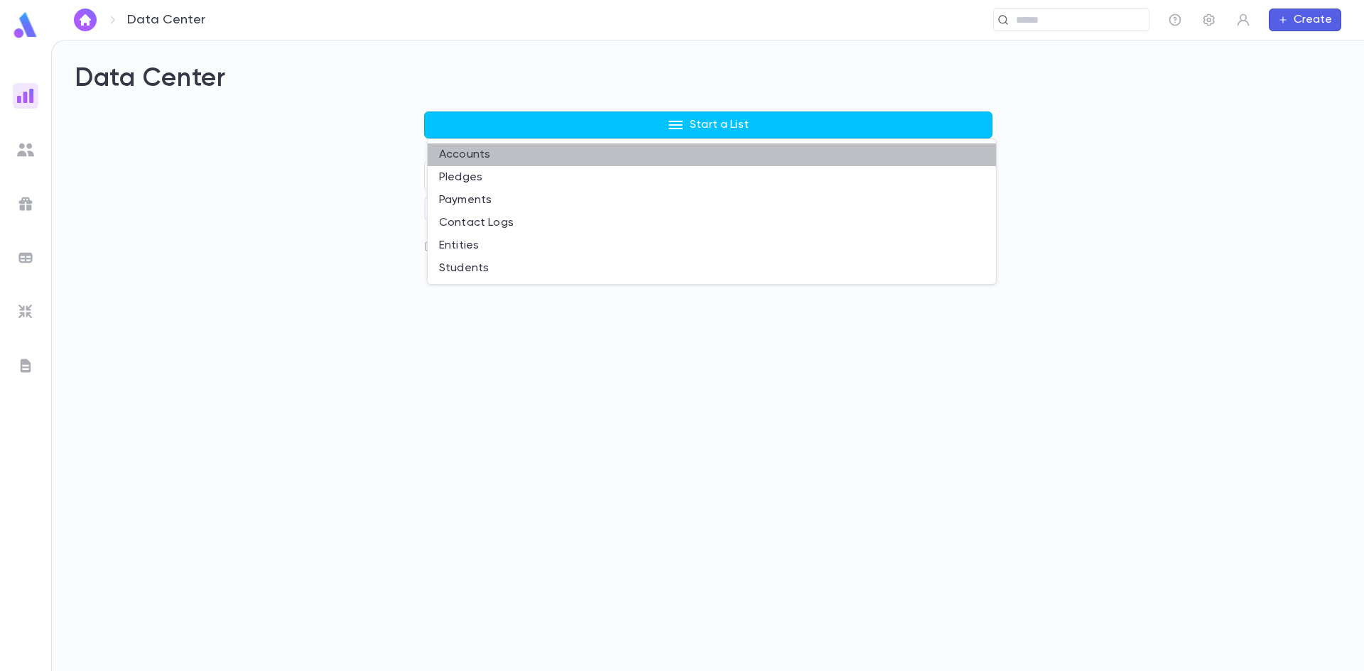
click at [474, 155] on li "Accounts" at bounding box center [712, 154] width 568 height 23
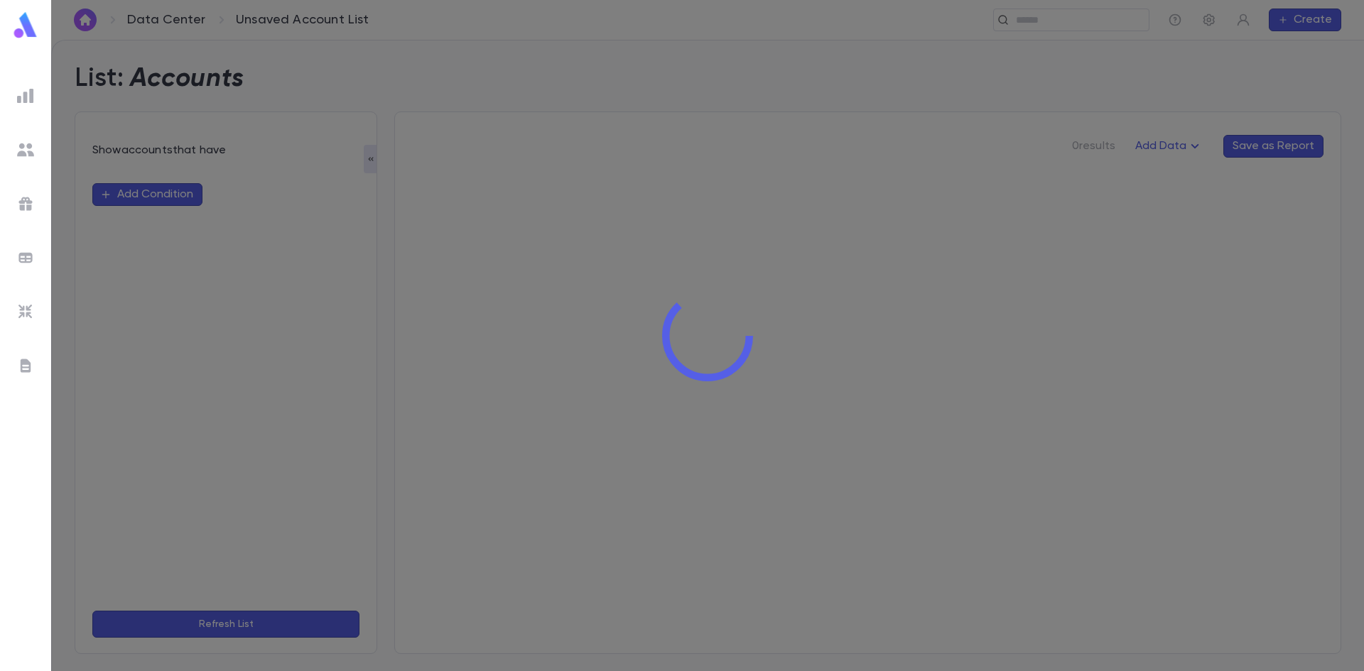
click at [162, 194] on div at bounding box center [707, 335] width 1313 height 671
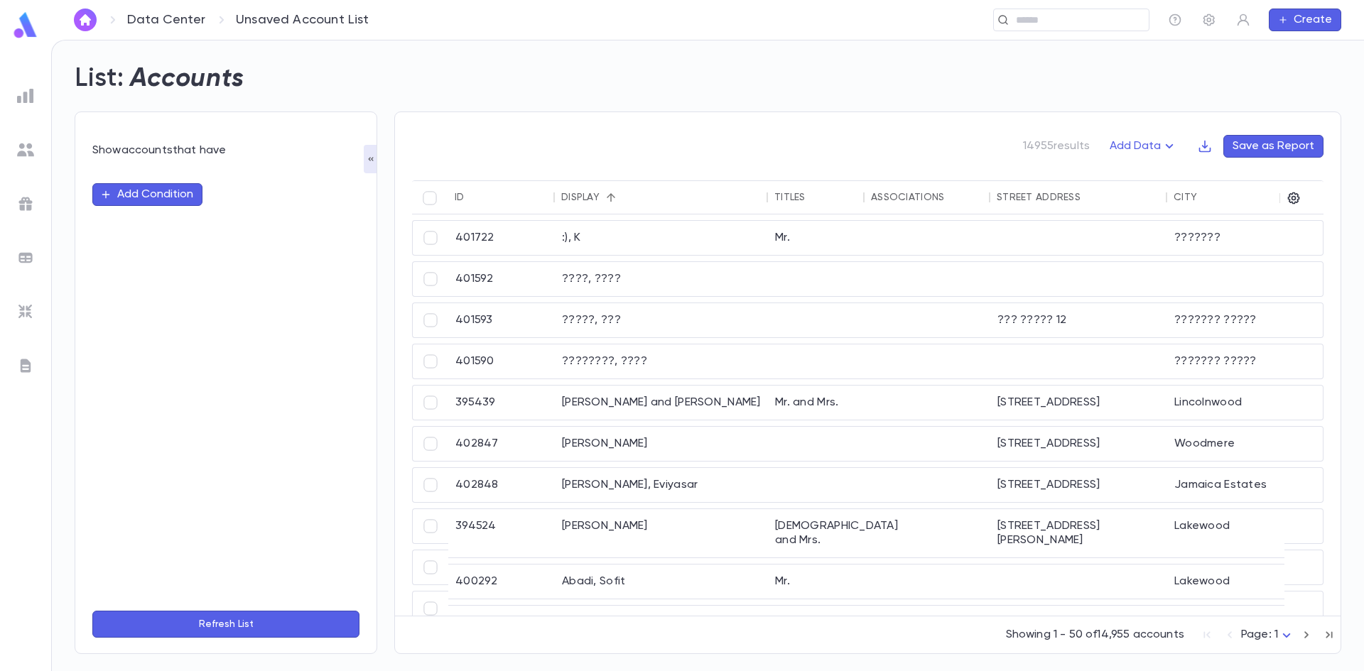
click at [155, 194] on button "Add Condition" at bounding box center [147, 194] width 110 height 23
click at [154, 194] on input "text" at bounding box center [220, 195] width 224 height 20
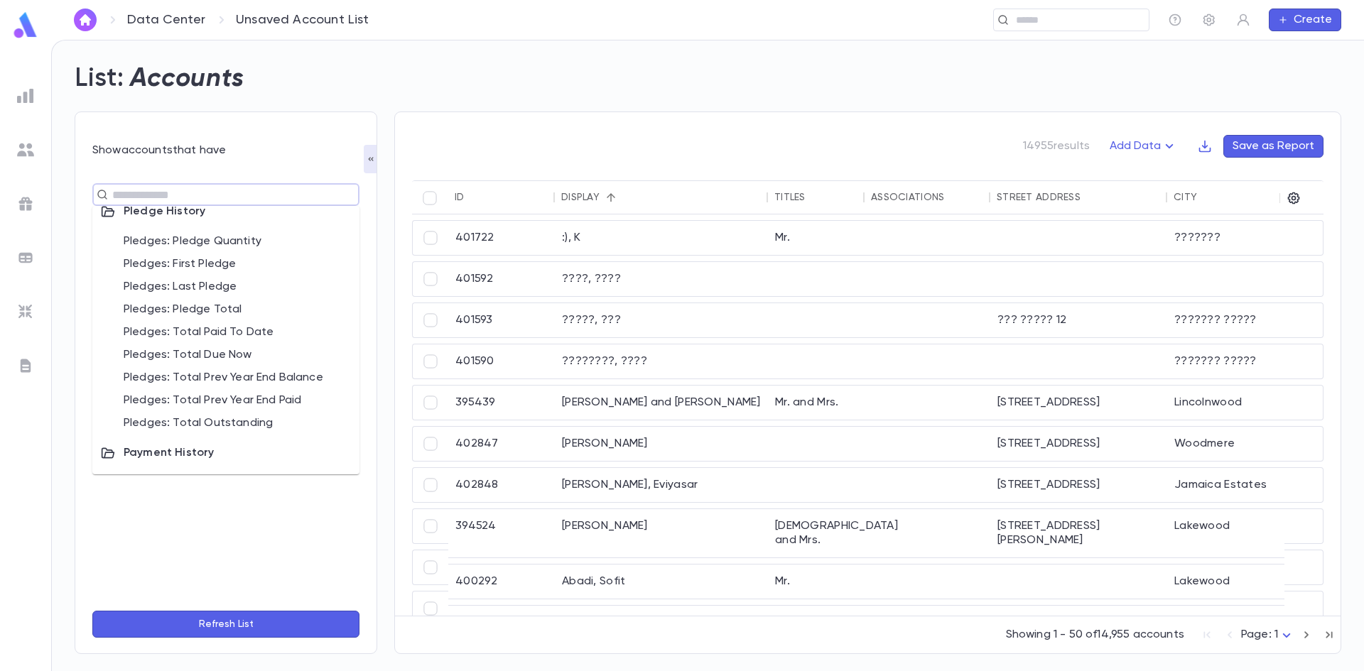
scroll to position [722, 0]
click at [30, 93] on img at bounding box center [25, 95] width 17 height 17
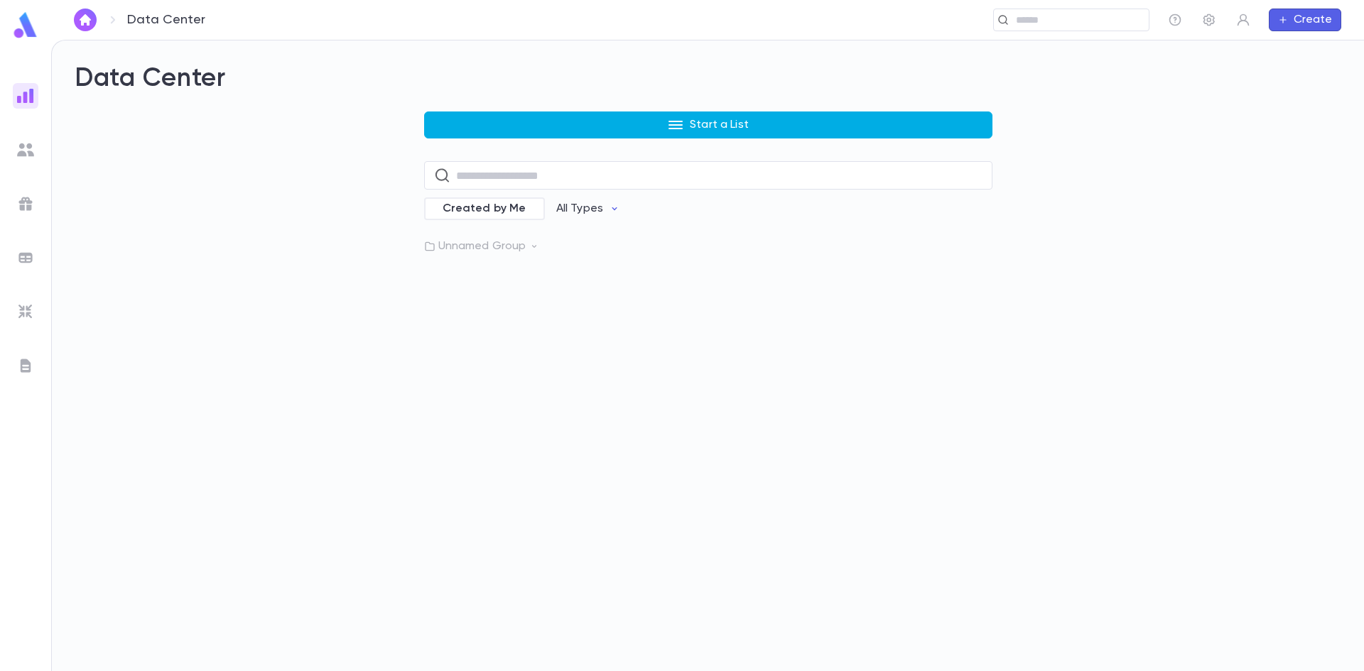
click at [614, 124] on button "Start a List" at bounding box center [708, 125] width 568 height 27
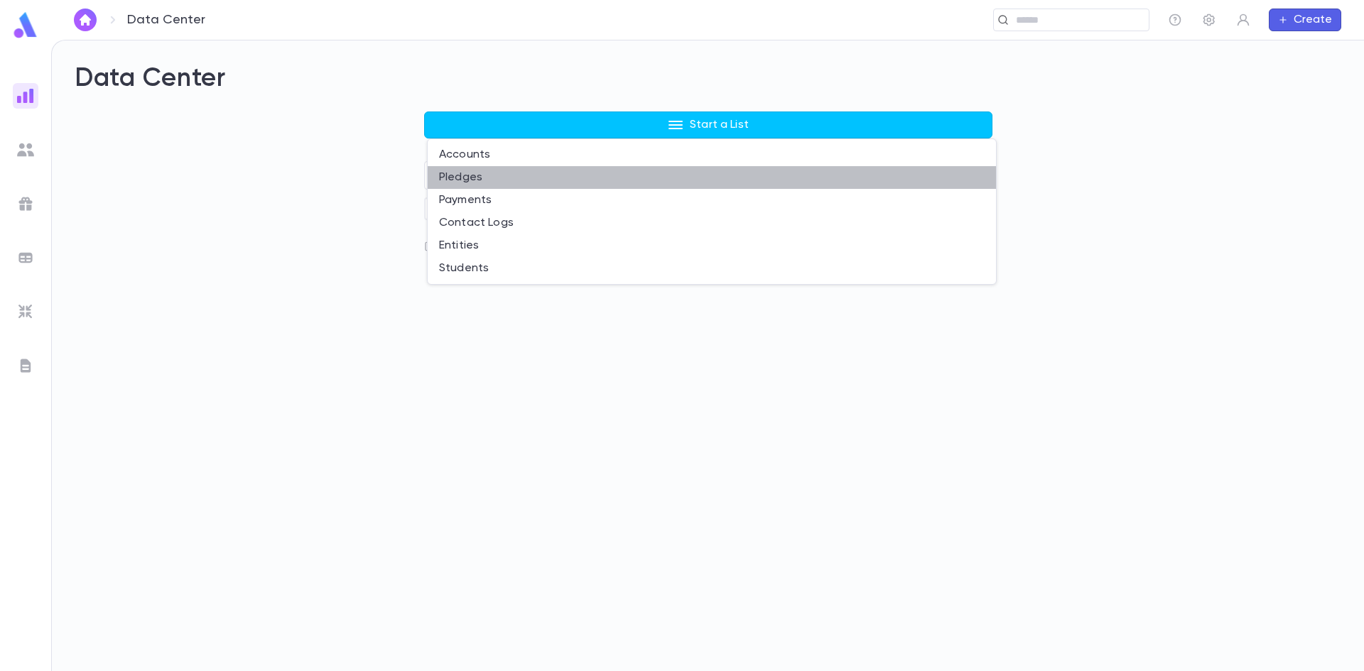
click at [464, 178] on li "Pledges" at bounding box center [712, 177] width 568 height 23
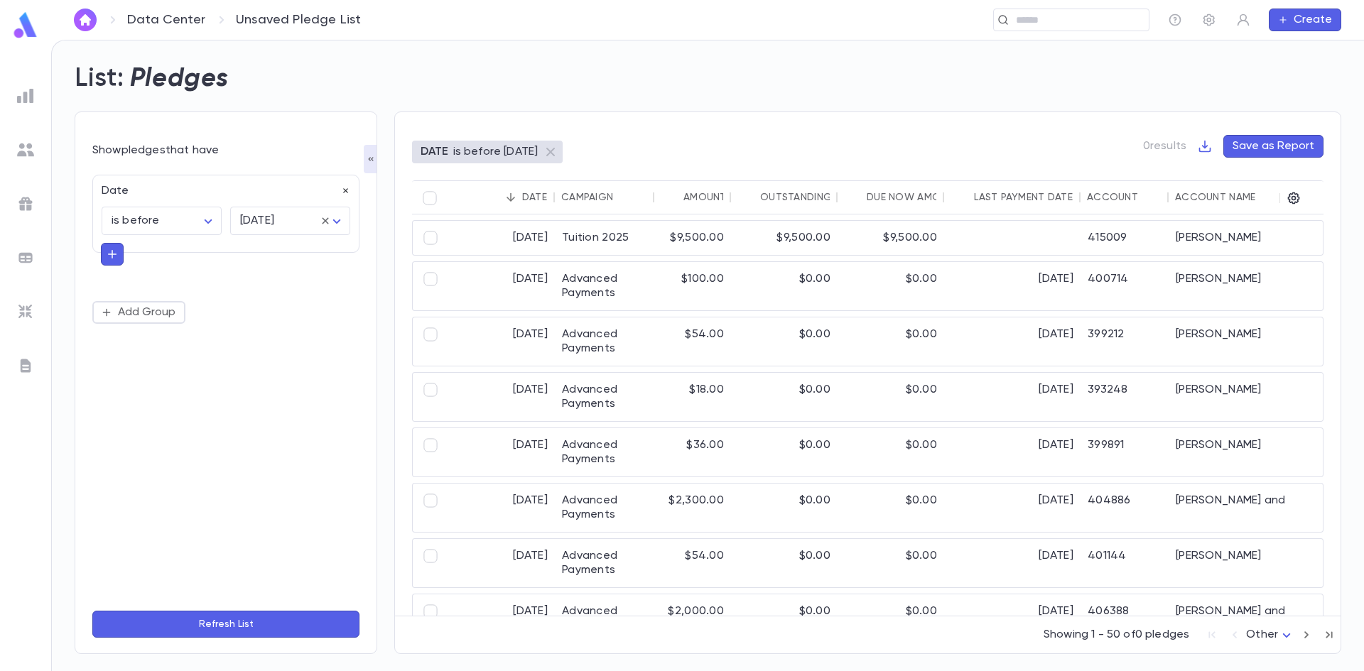
click at [347, 193] on icon "button" at bounding box center [345, 191] width 5 height 5
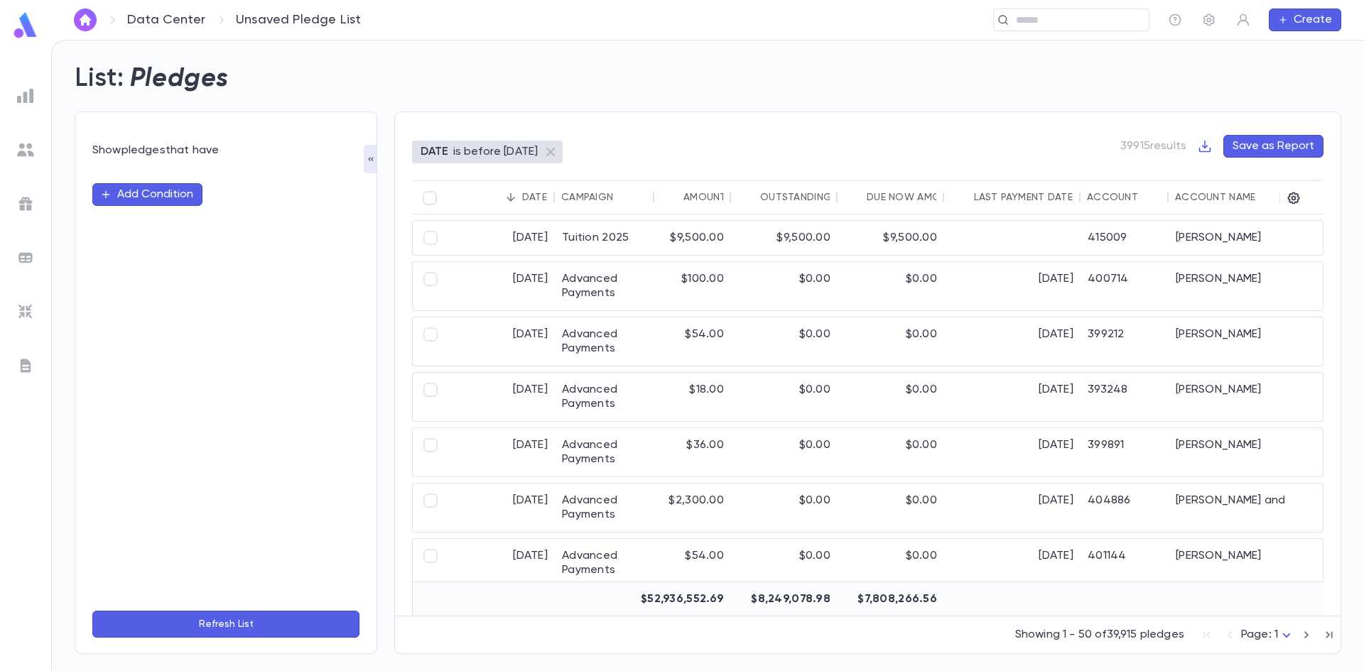
click at [133, 190] on button "Add Condition" at bounding box center [147, 194] width 110 height 23
click at [133, 190] on input "text" at bounding box center [220, 195] width 224 height 20
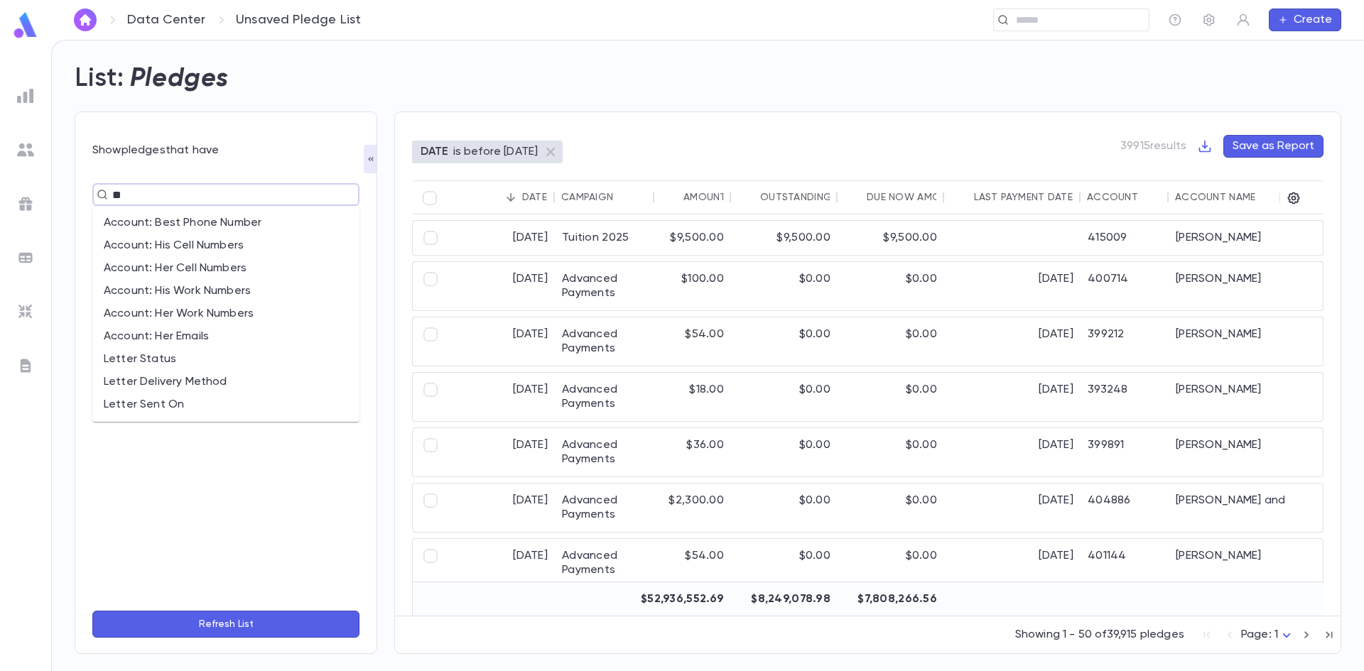
type input "*"
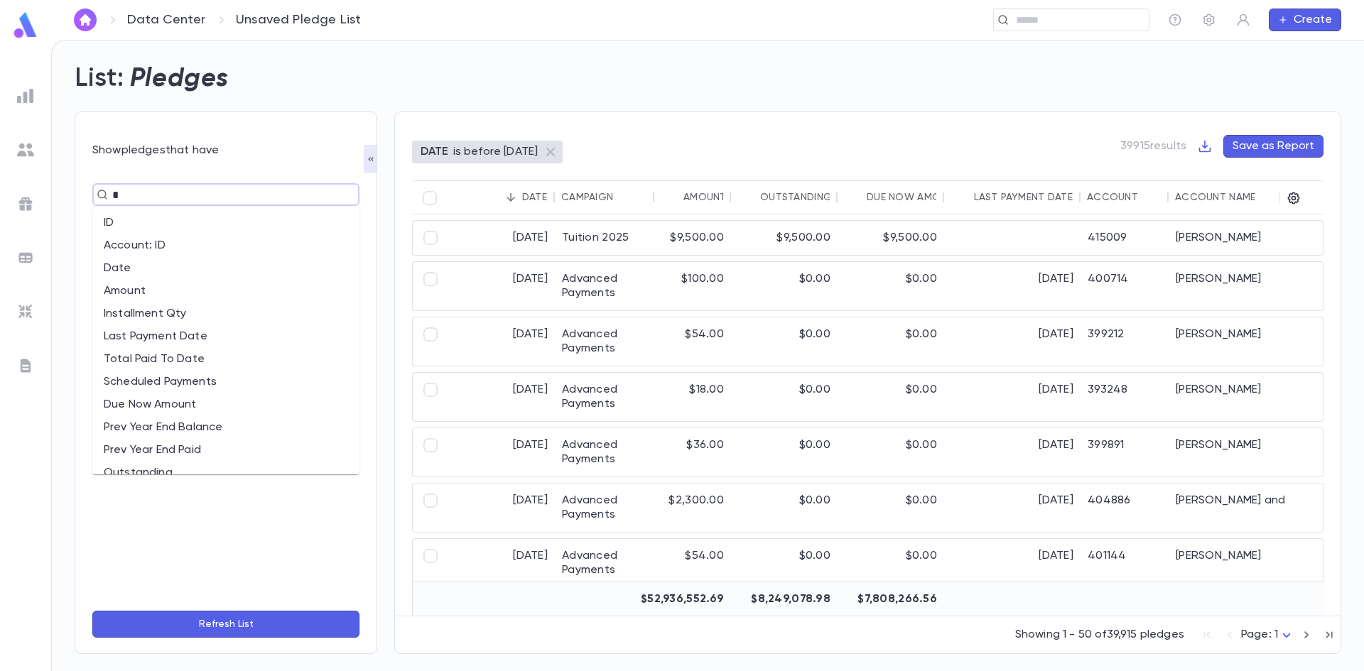
type input "**"
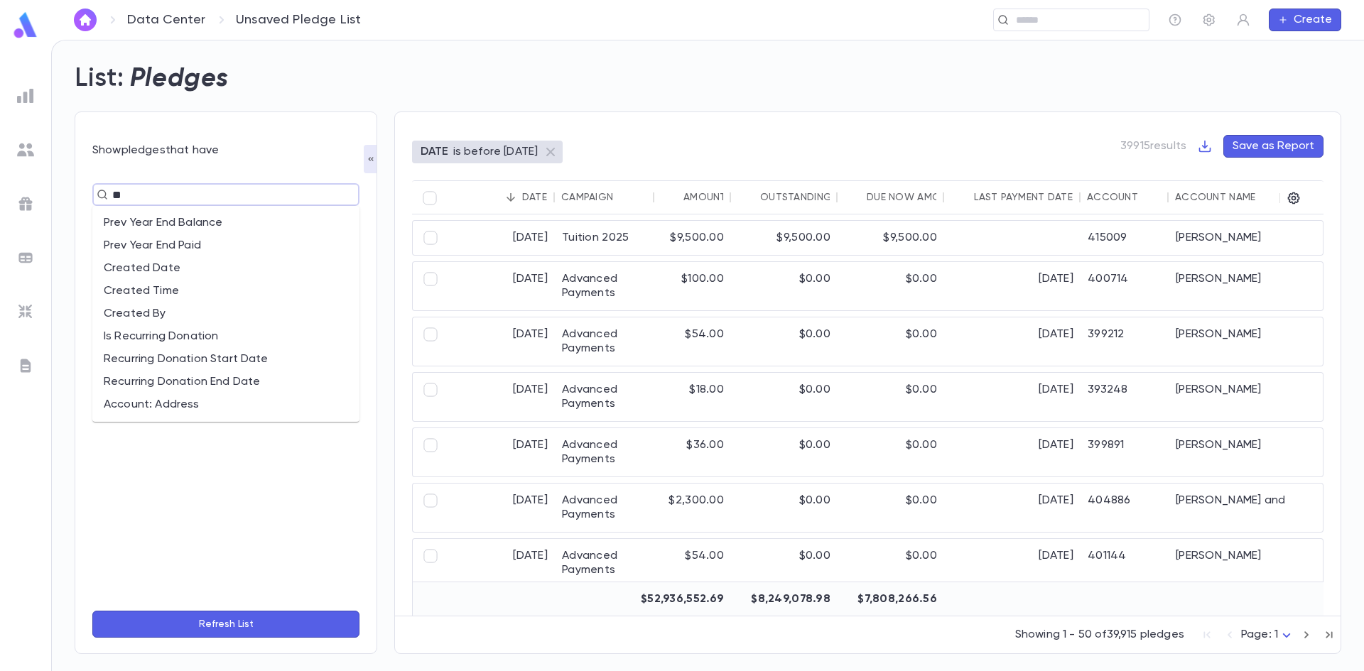
click at [172, 334] on li "Is Recurring Donation" at bounding box center [225, 336] width 267 height 23
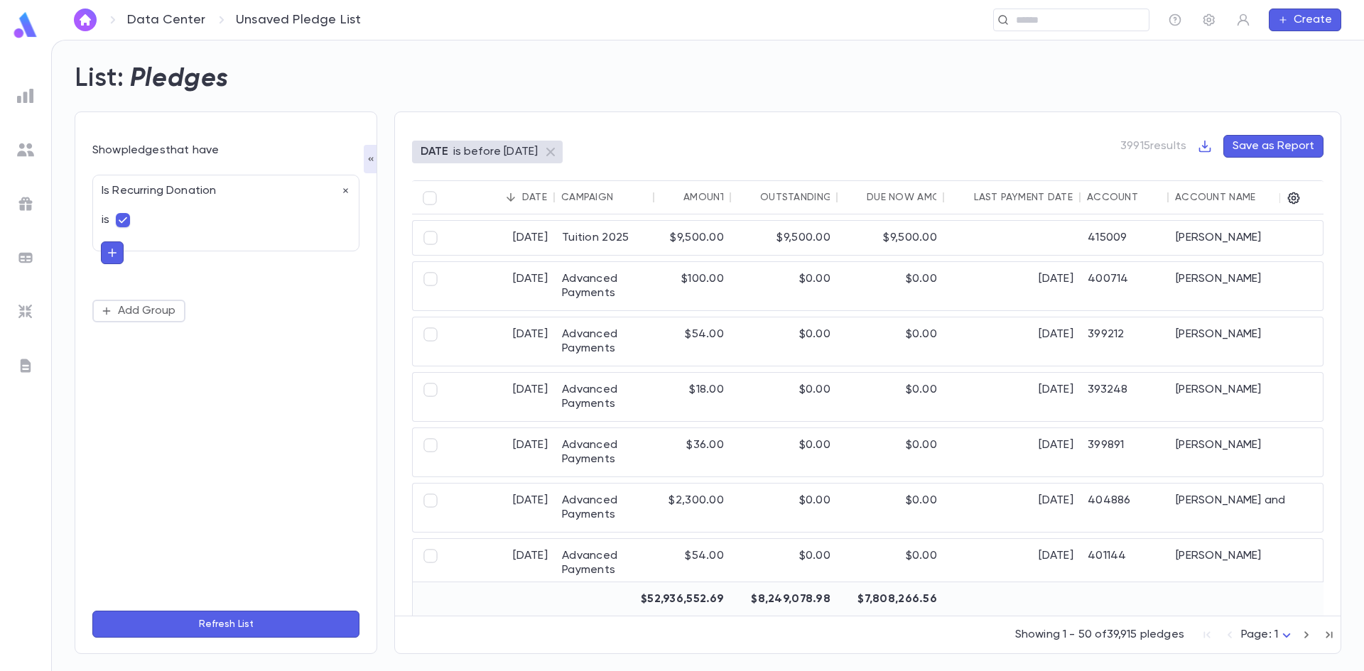
click at [113, 263] on button "button" at bounding box center [112, 253] width 23 height 23
click at [136, 247] on input "text" at bounding box center [220, 252] width 207 height 20
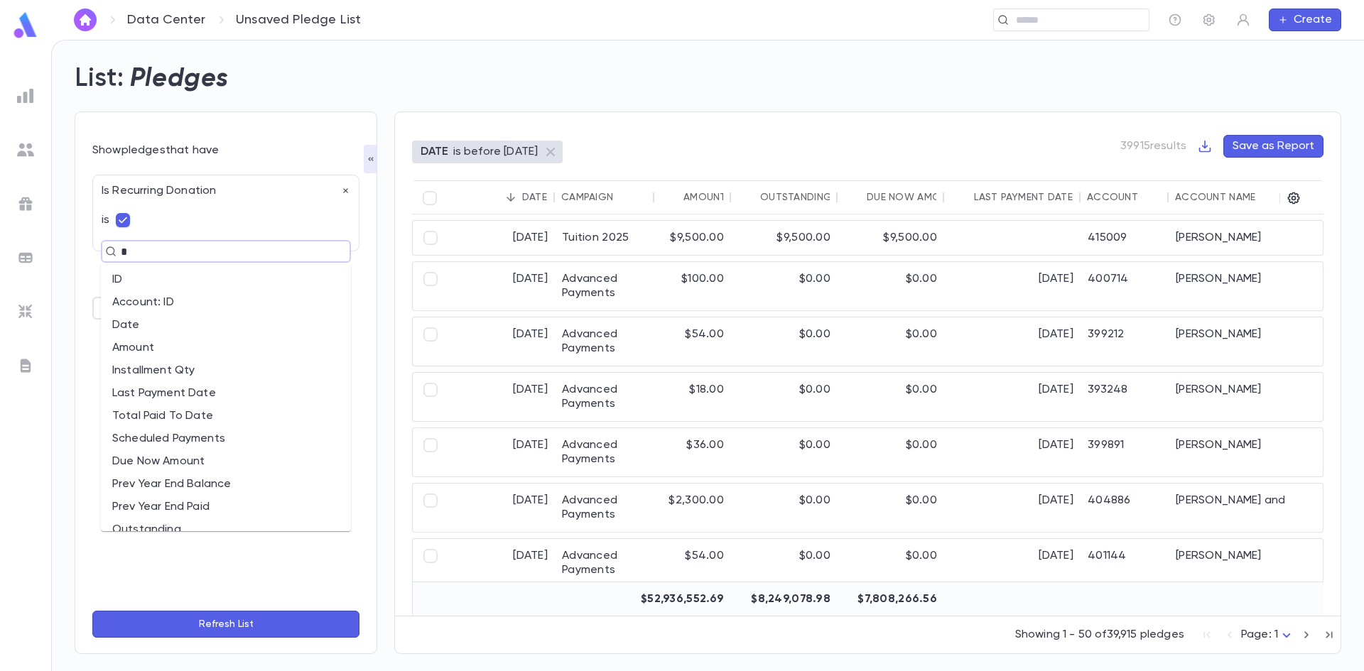
type input "**"
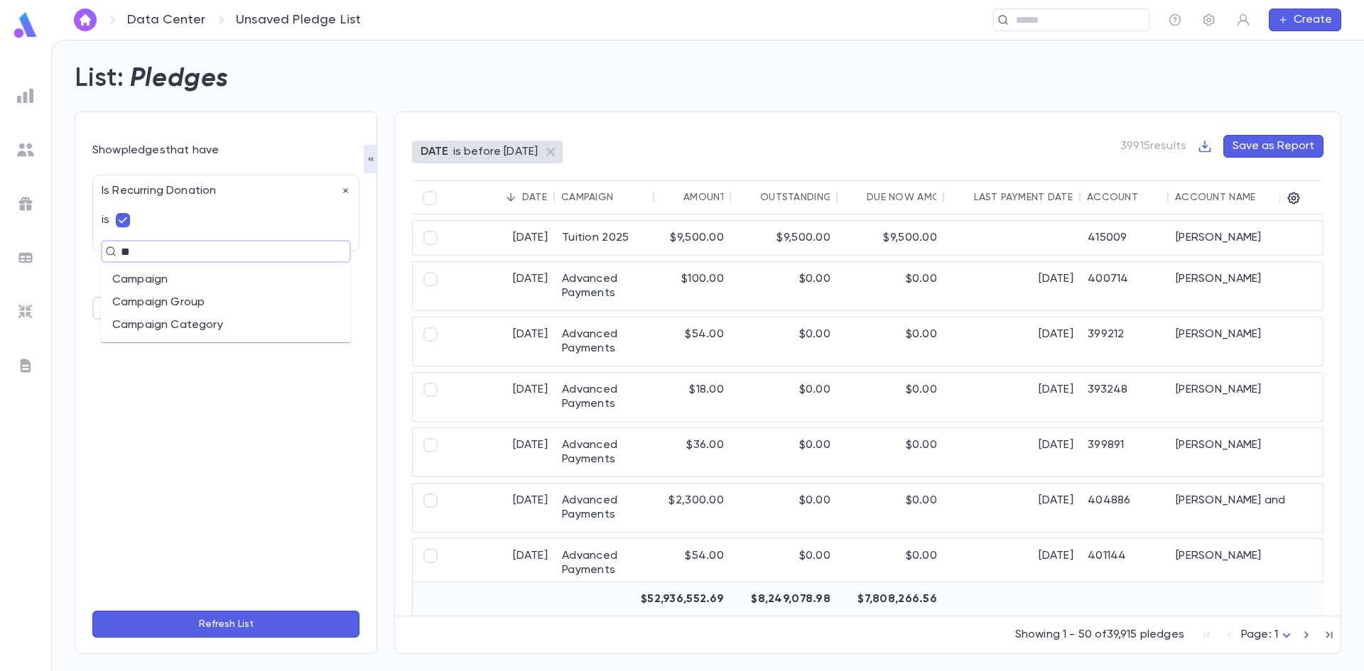
click at [148, 279] on li "Campaign" at bounding box center [226, 280] width 250 height 23
click at [277, 313] on input "text" at bounding box center [280, 307] width 86 height 27
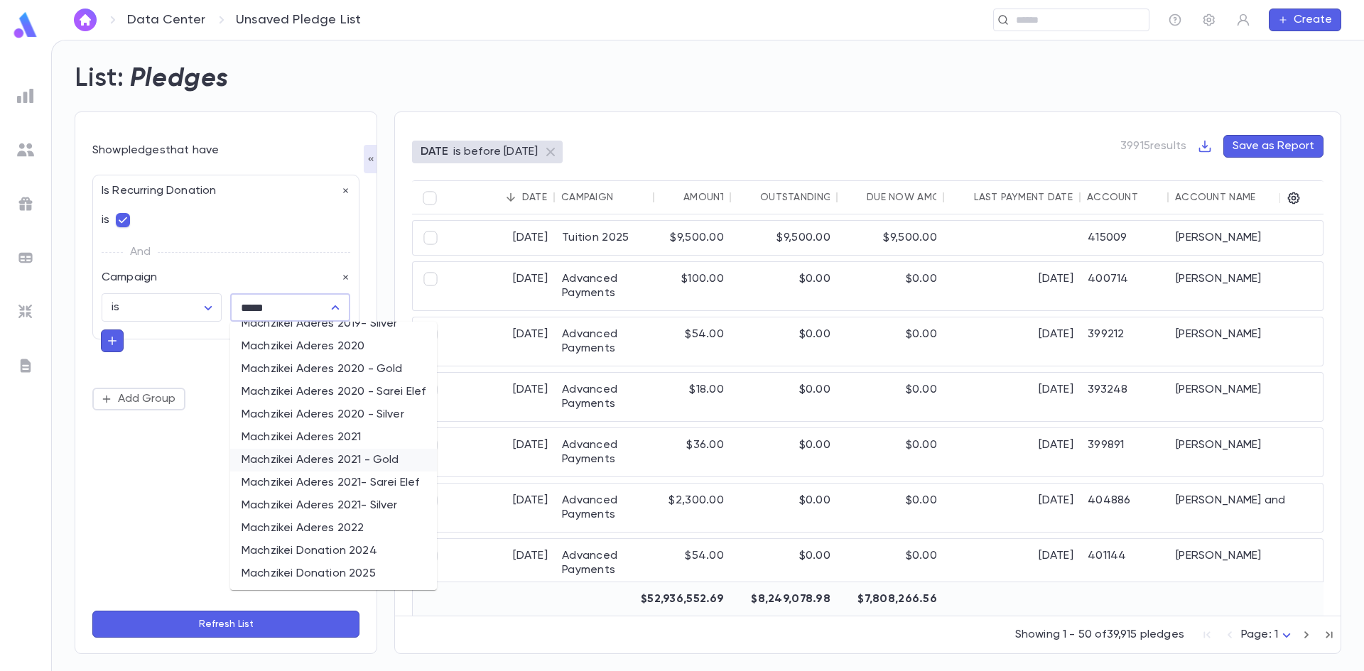
scroll to position [357, 0]
click at [337, 565] on li "Machzikei Donation 2025" at bounding box center [333, 573] width 207 height 23
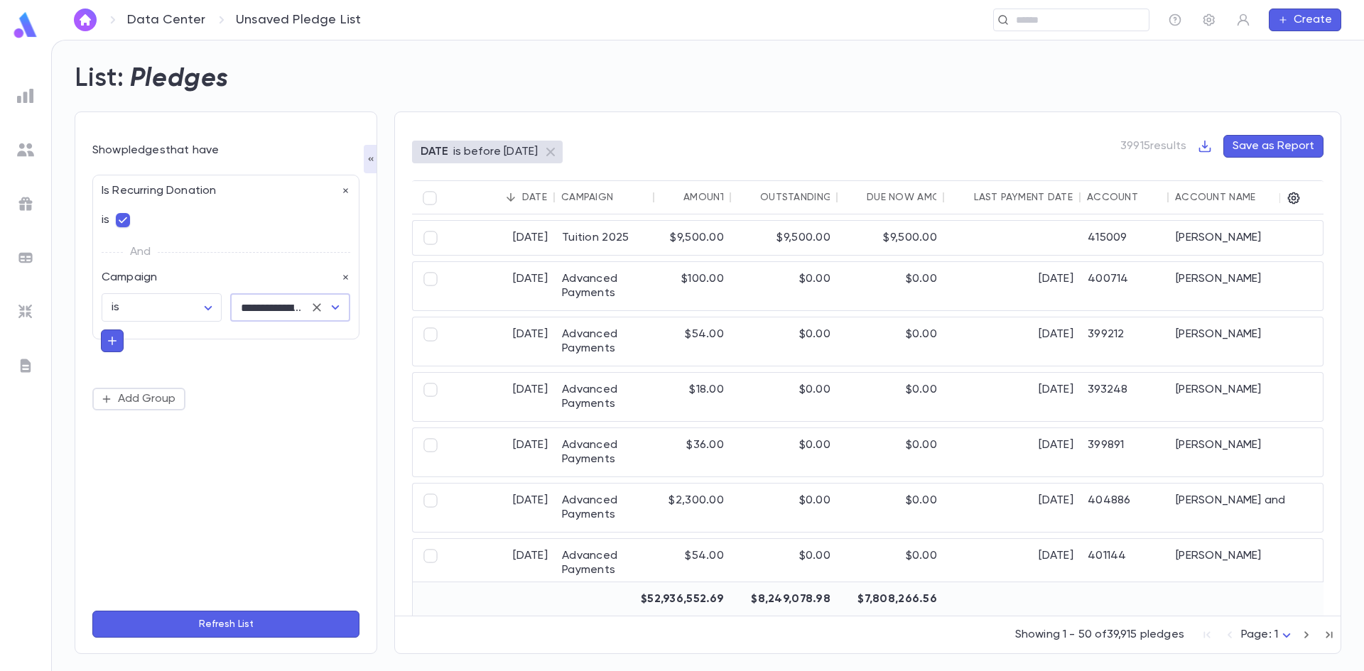
type input "**********"
click at [251, 627] on button "Refresh List" at bounding box center [225, 624] width 267 height 27
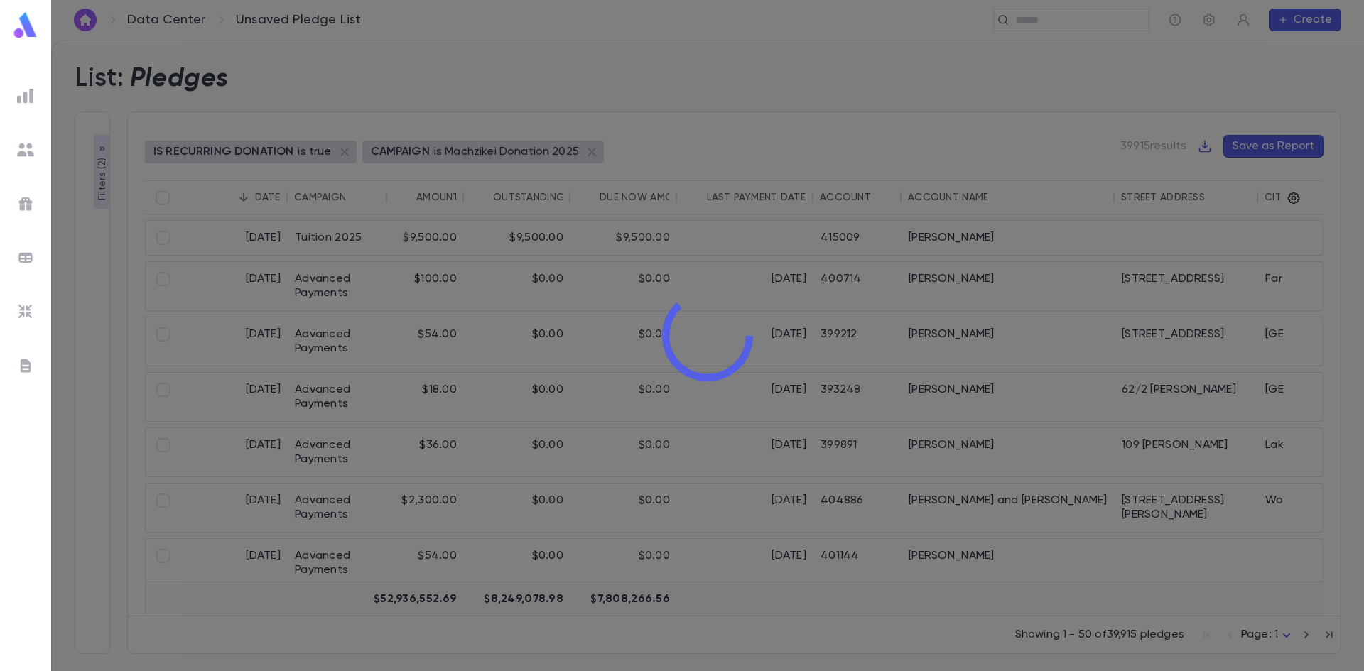
type input "**********"
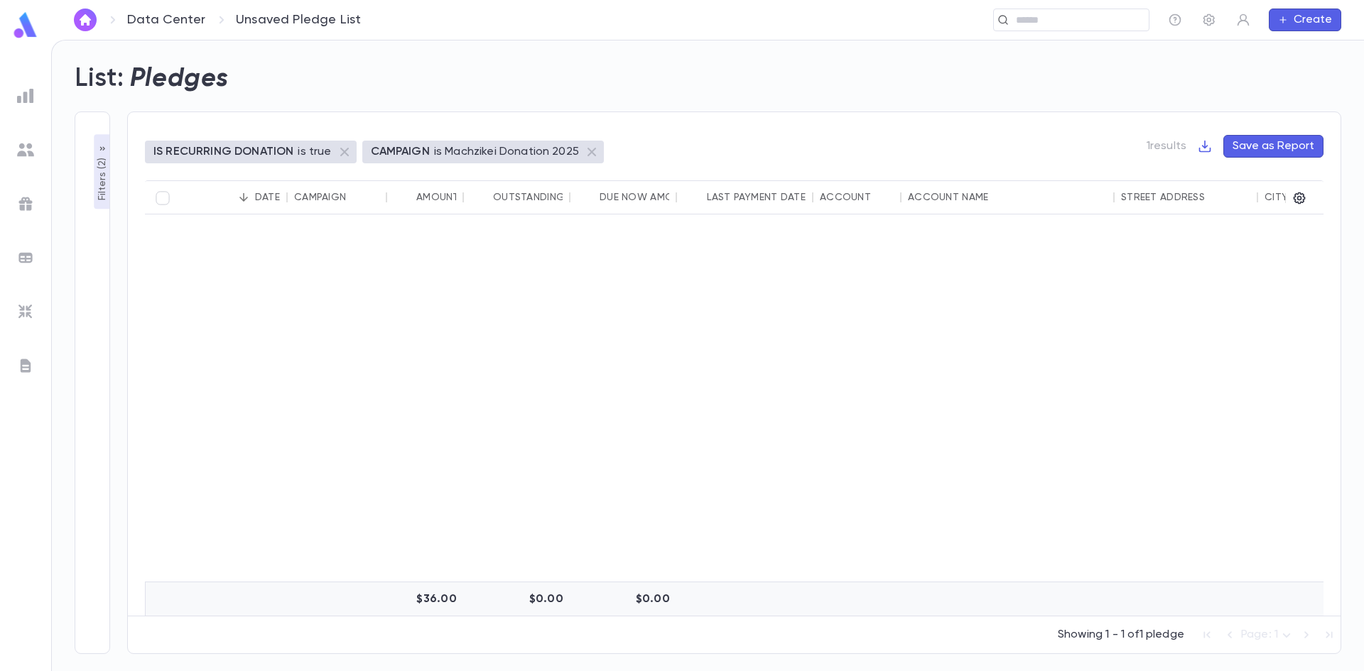
scroll to position [75, 0]
click at [31, 265] on img at bounding box center [25, 257] width 17 height 17
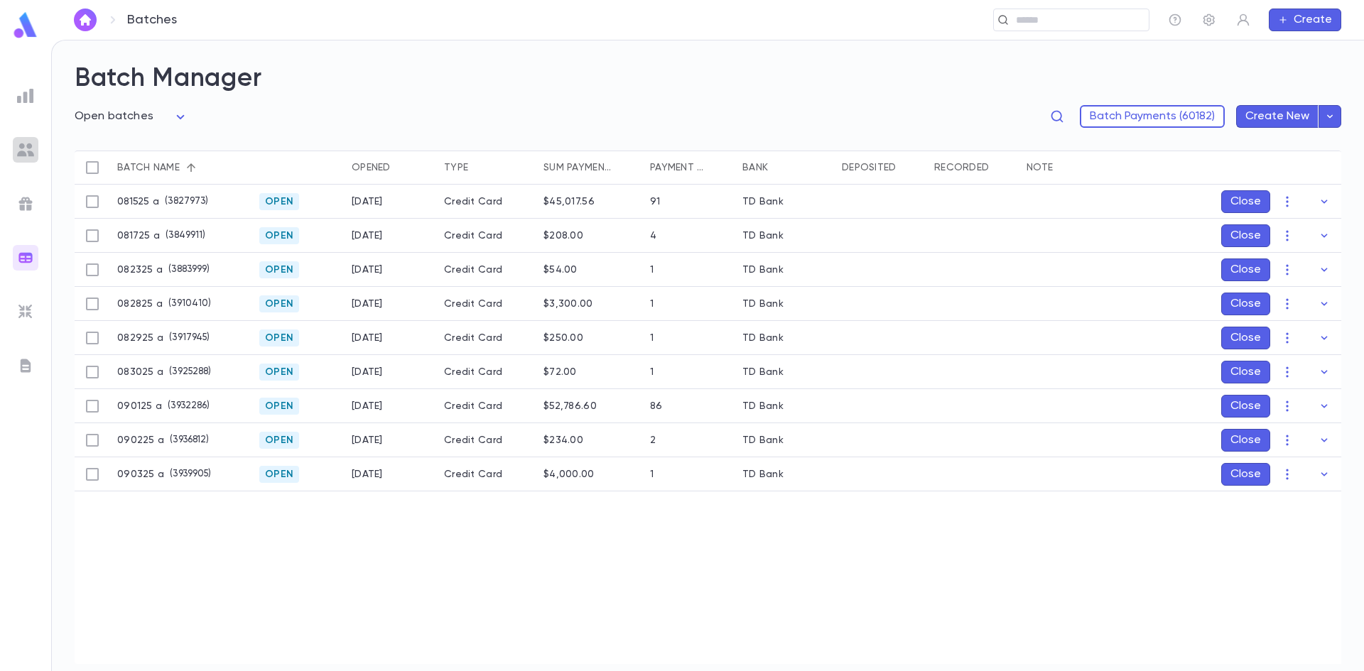
click at [27, 146] on img at bounding box center [25, 149] width 17 height 17
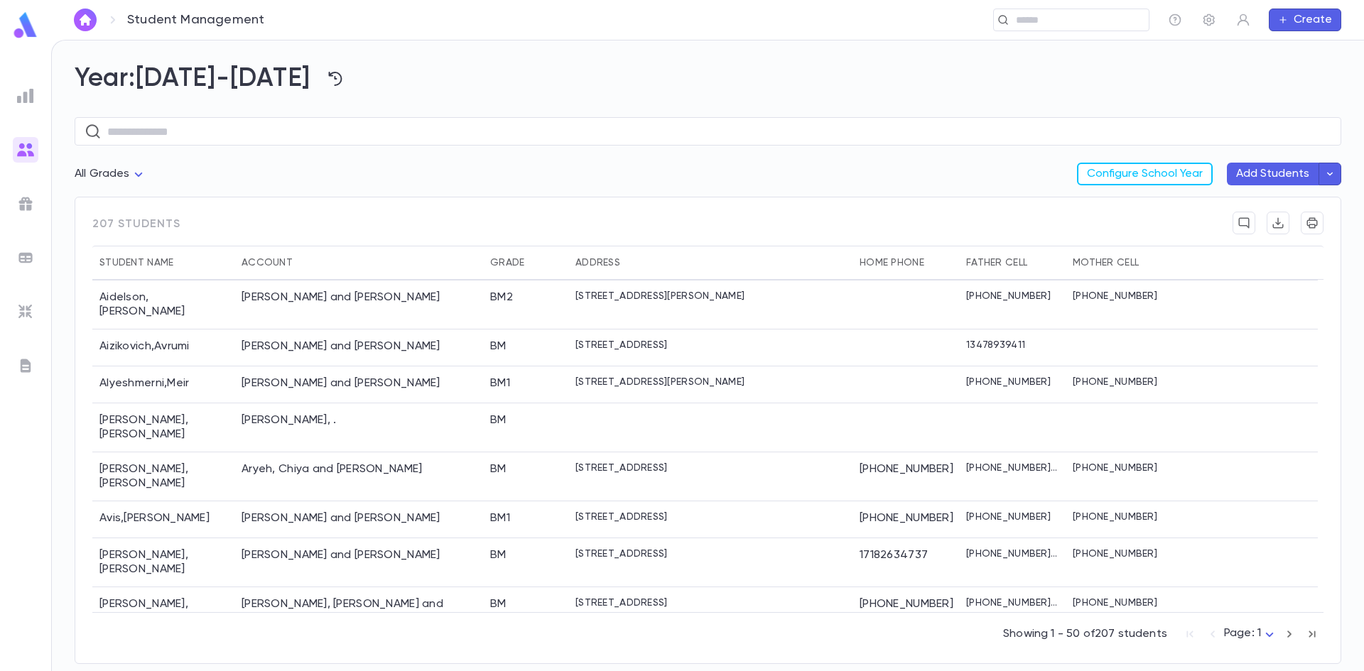
scroll to position [71, 0]
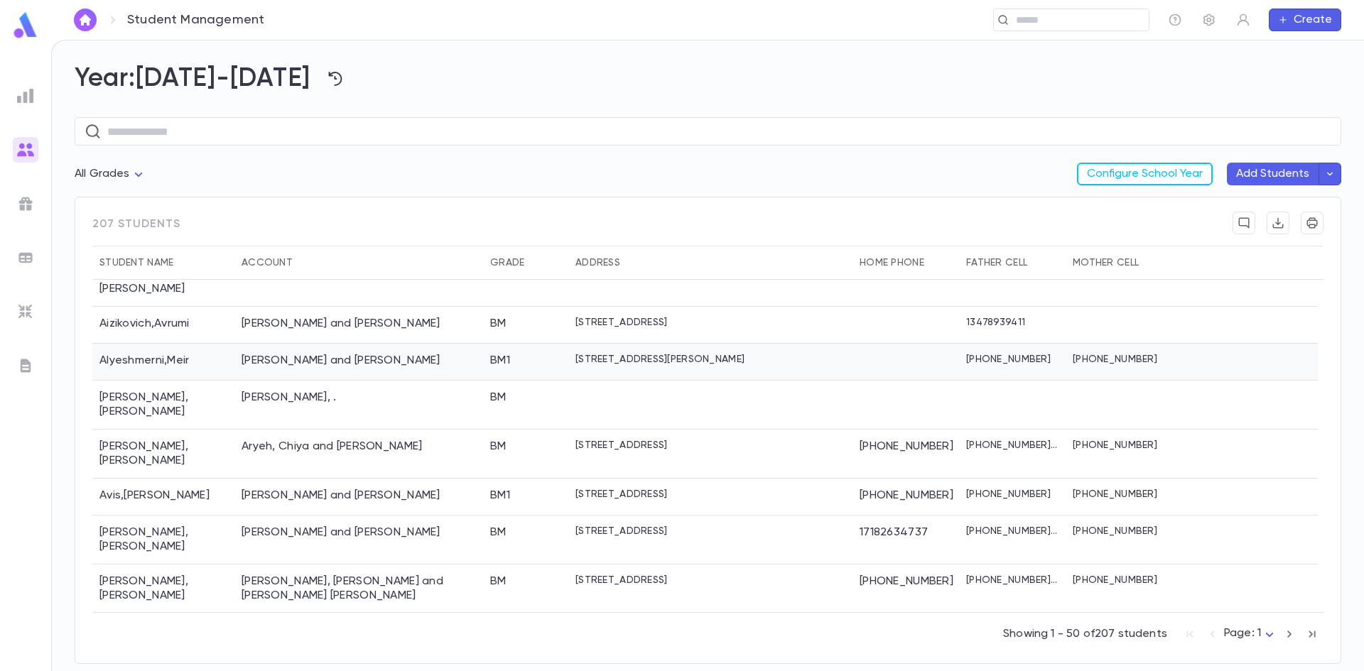
click at [1073, 354] on p "[PHONE_NUMBER]" at bounding box center [1115, 359] width 85 height 11
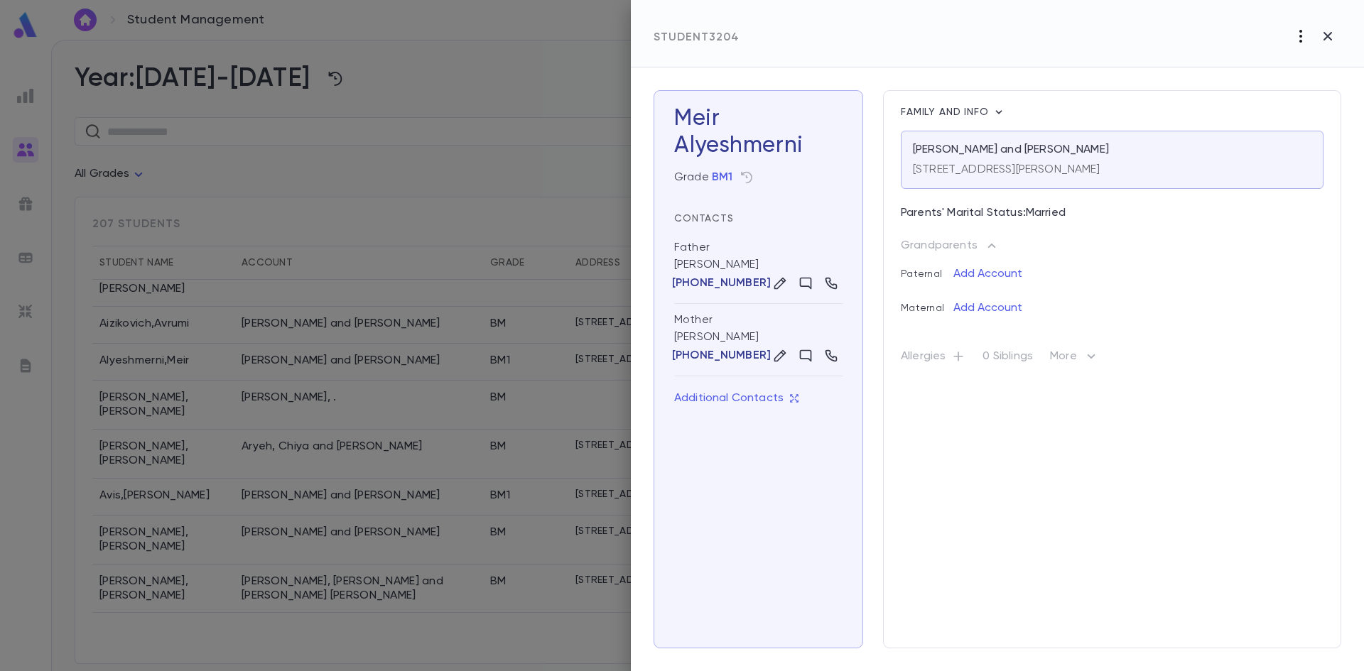
click at [1298, 41] on icon "button" at bounding box center [1300, 36] width 17 height 17
click at [1326, 33] on div at bounding box center [682, 335] width 1364 height 671
click at [1332, 34] on icon "button" at bounding box center [1327, 36] width 17 height 17
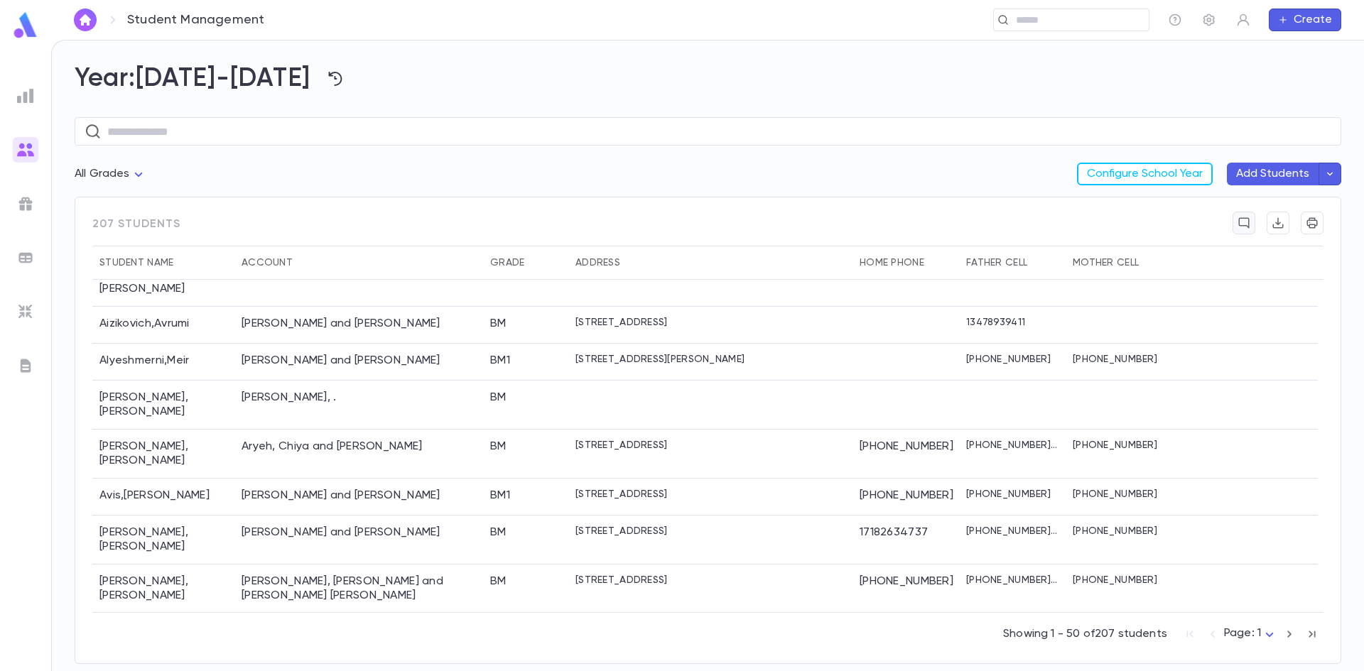
click at [1241, 226] on icon "button" at bounding box center [1244, 223] width 11 height 11
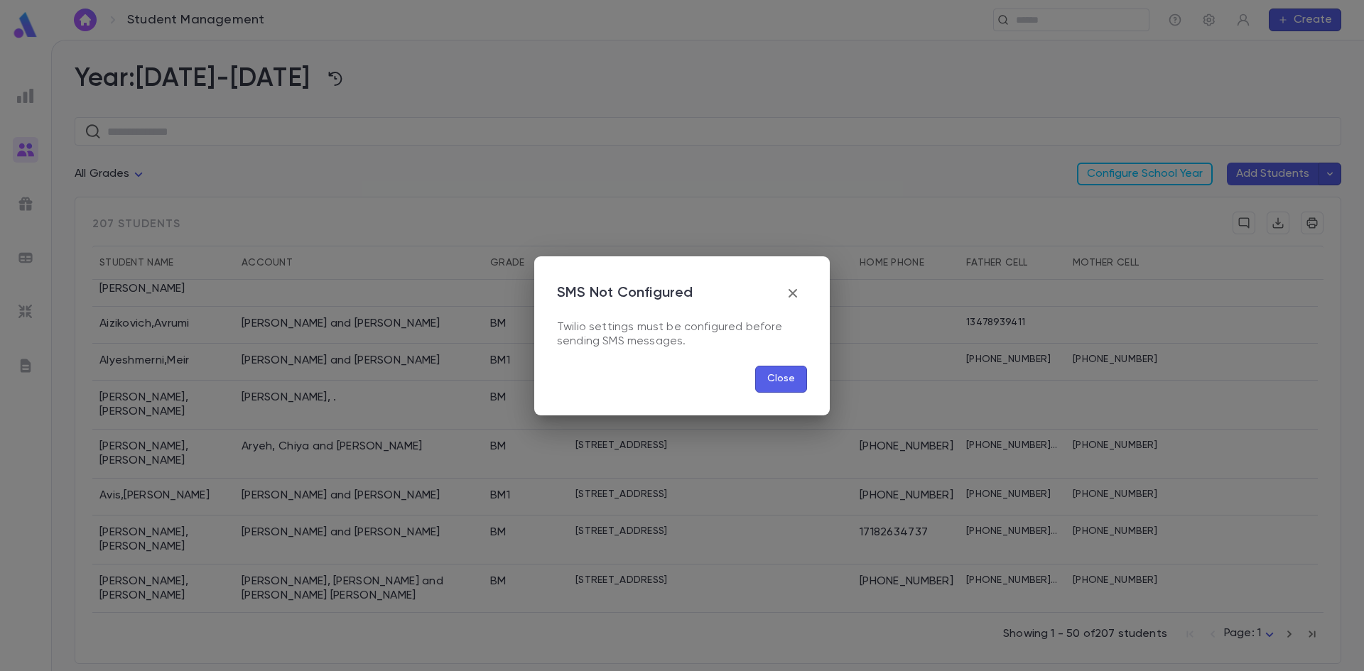
click at [789, 293] on icon "button" at bounding box center [792, 293] width 17 height 17
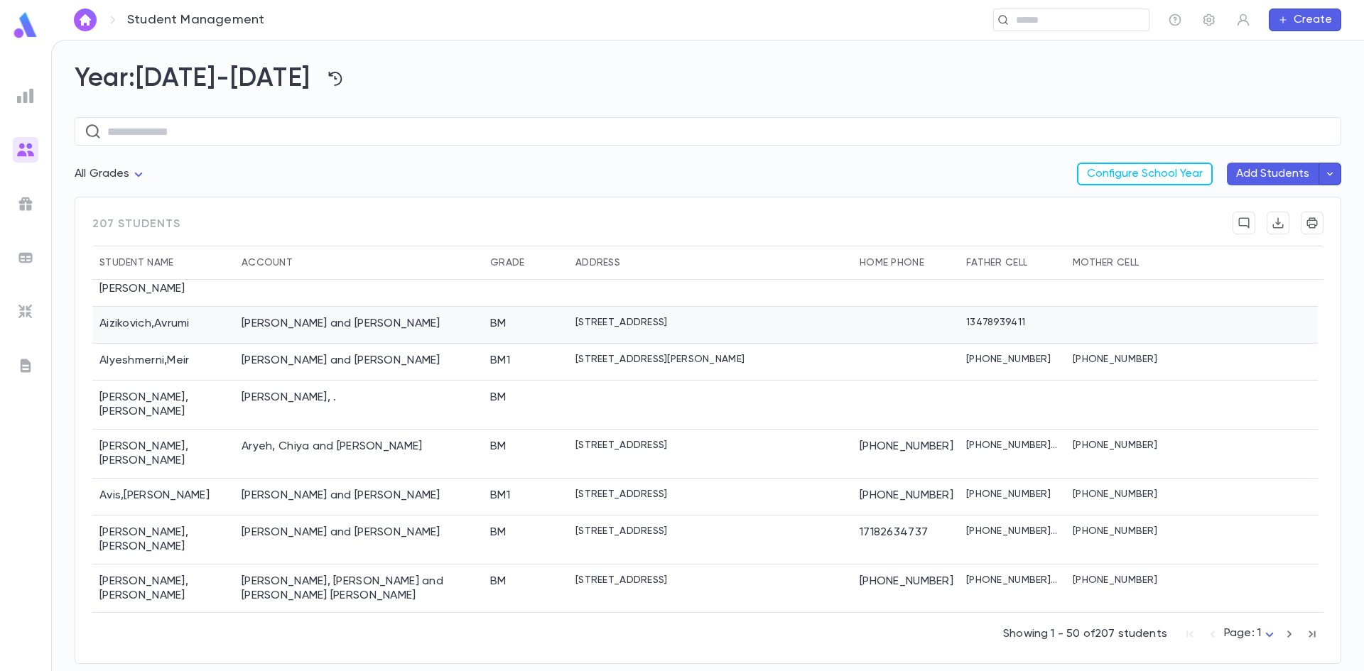
drag, startPoint x: 565, startPoint y: 313, endPoint x: 506, endPoint y: 313, distance: 59.0
click at [506, 313] on div "BM" at bounding box center [525, 325] width 85 height 37
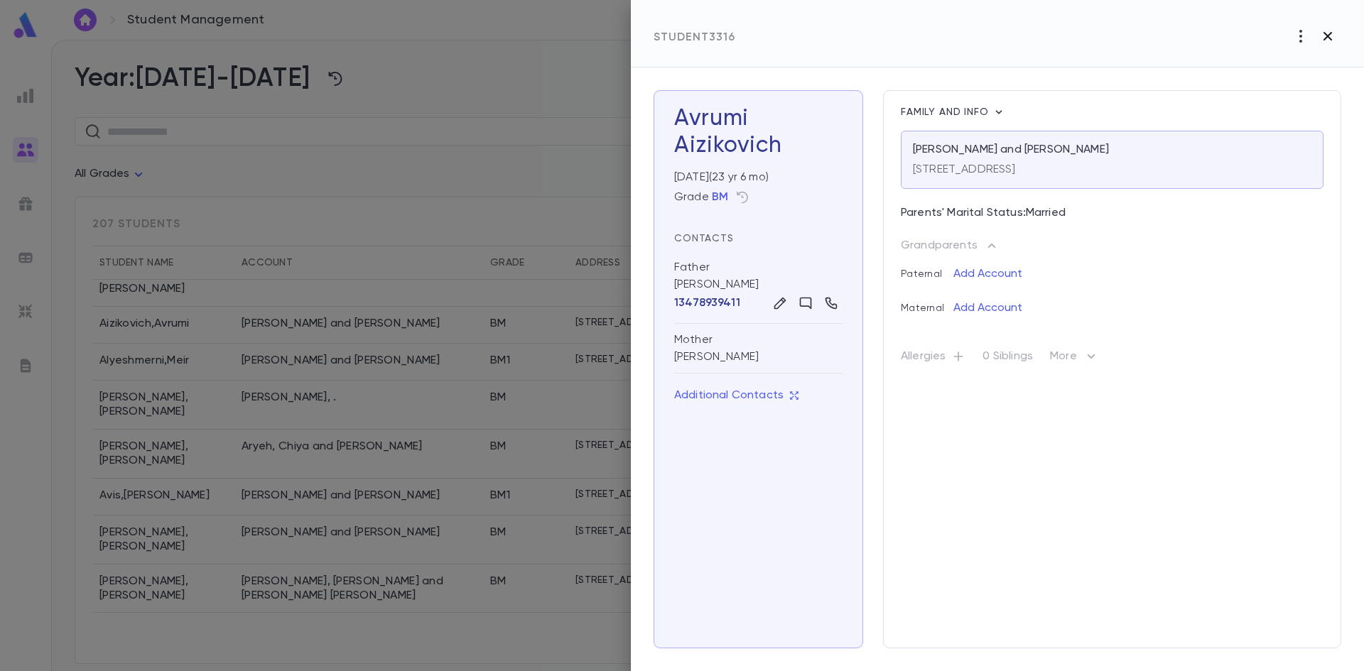
click at [1327, 38] on icon "button" at bounding box center [1327, 36] width 9 height 9
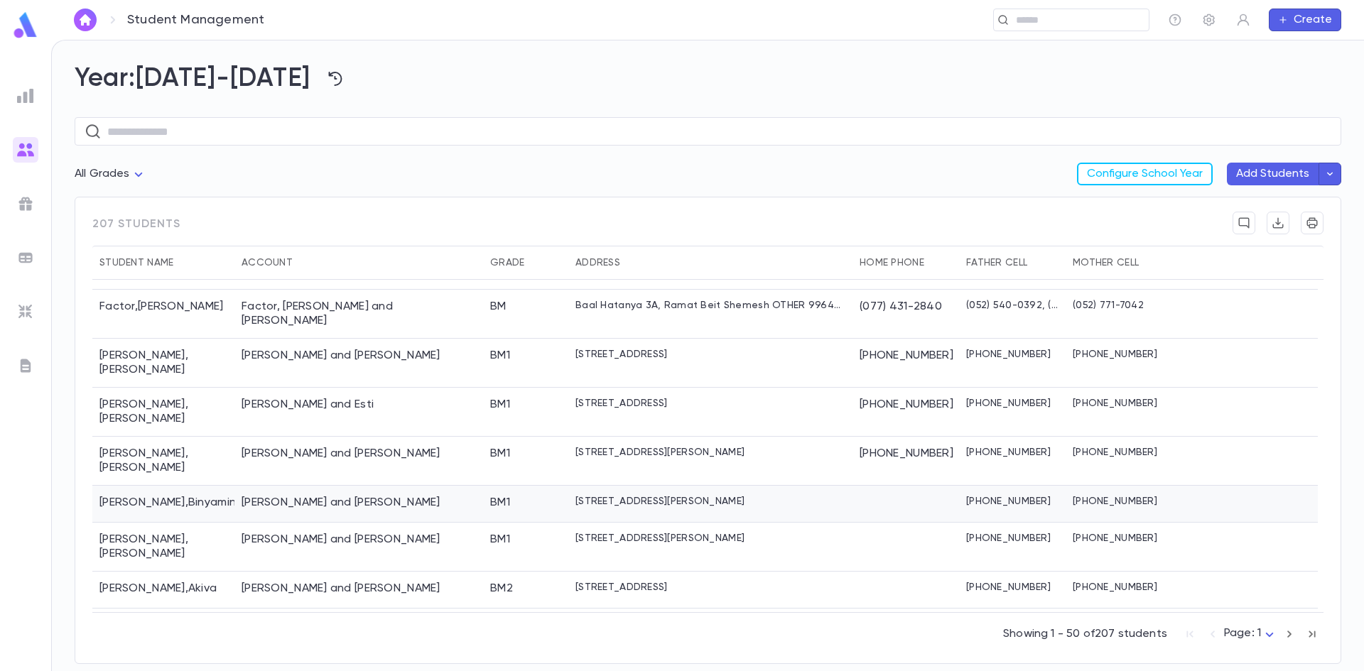
scroll to position [1515, 0]
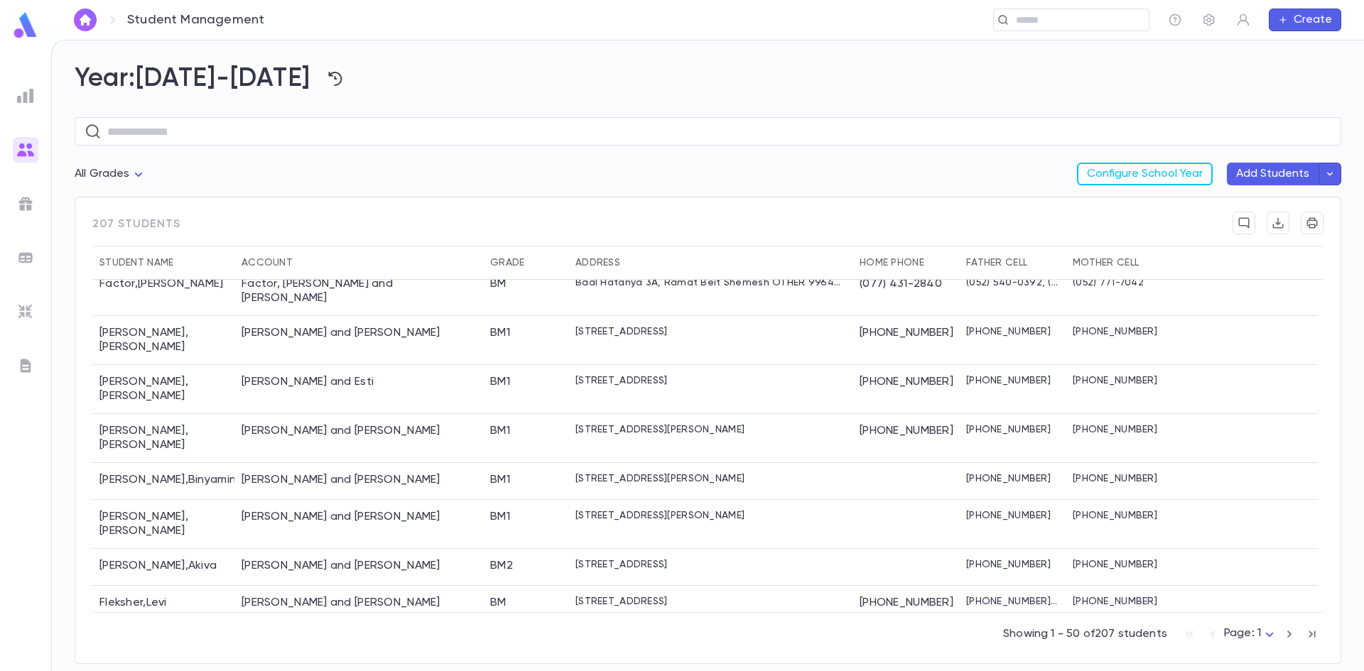
click at [1282, 637] on icon "button" at bounding box center [1290, 634] width 16 height 17
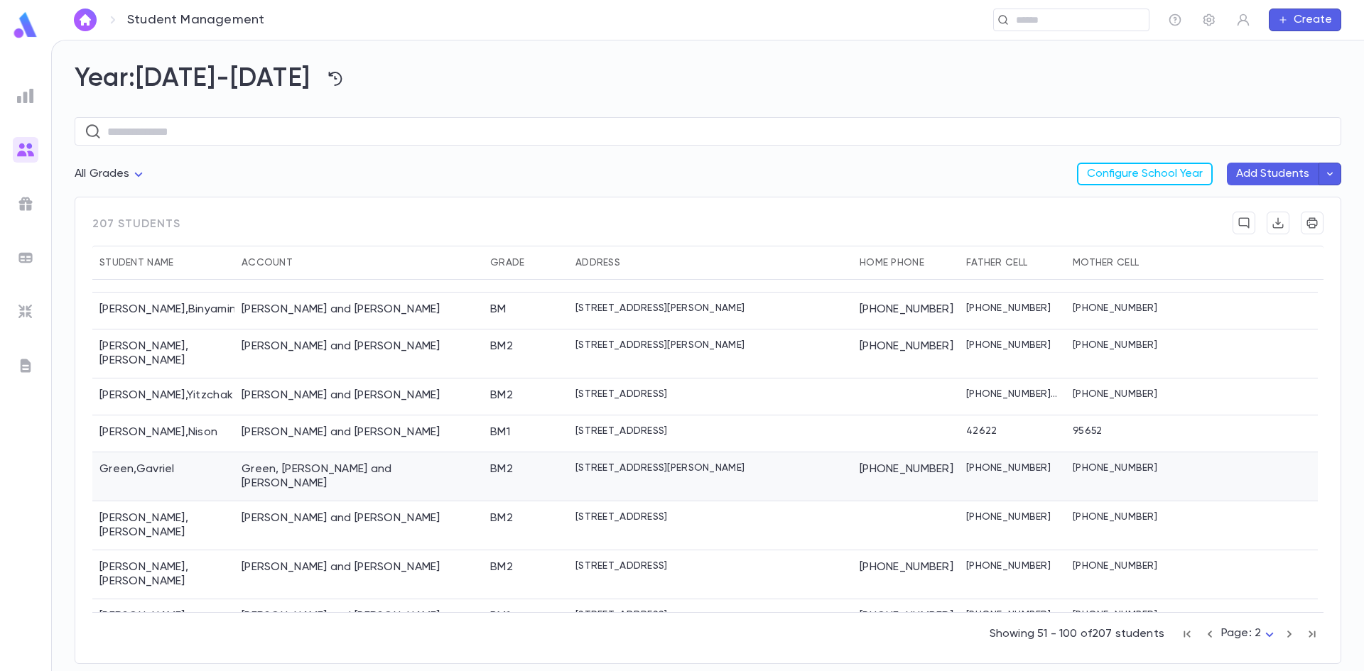
scroll to position [710, 0]
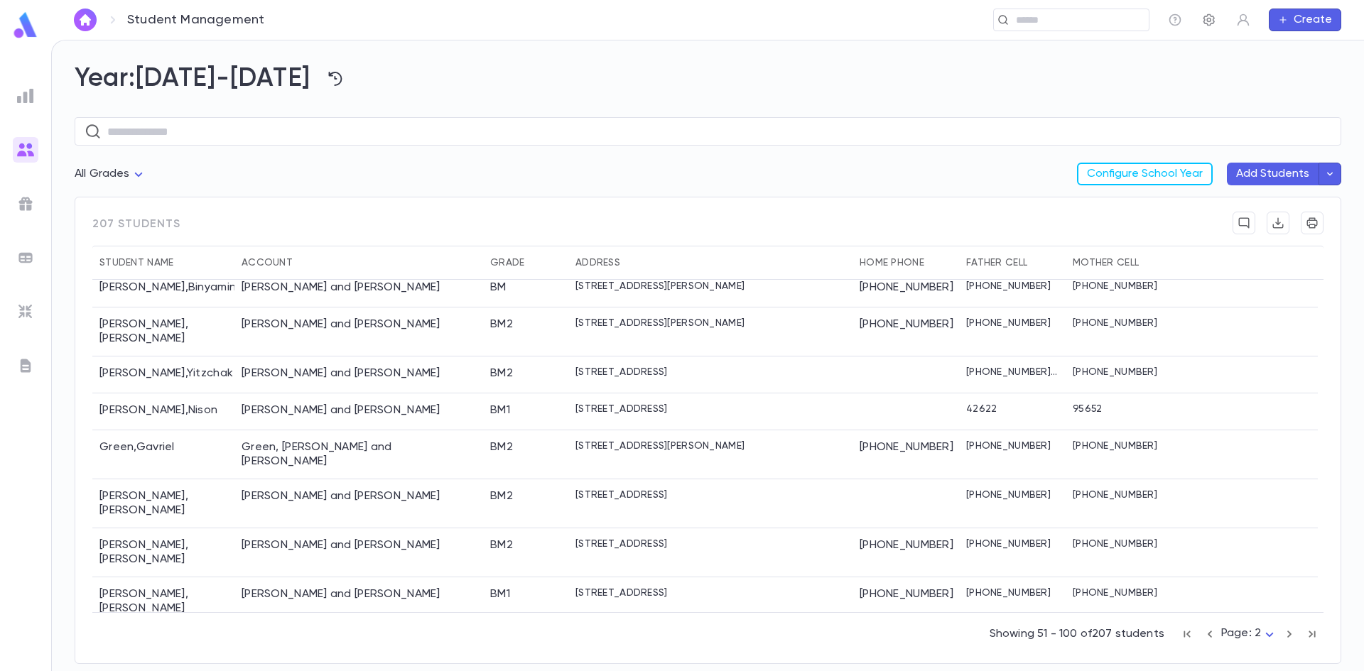
click at [1210, 21] on icon "button" at bounding box center [1208, 20] width 11 height 12
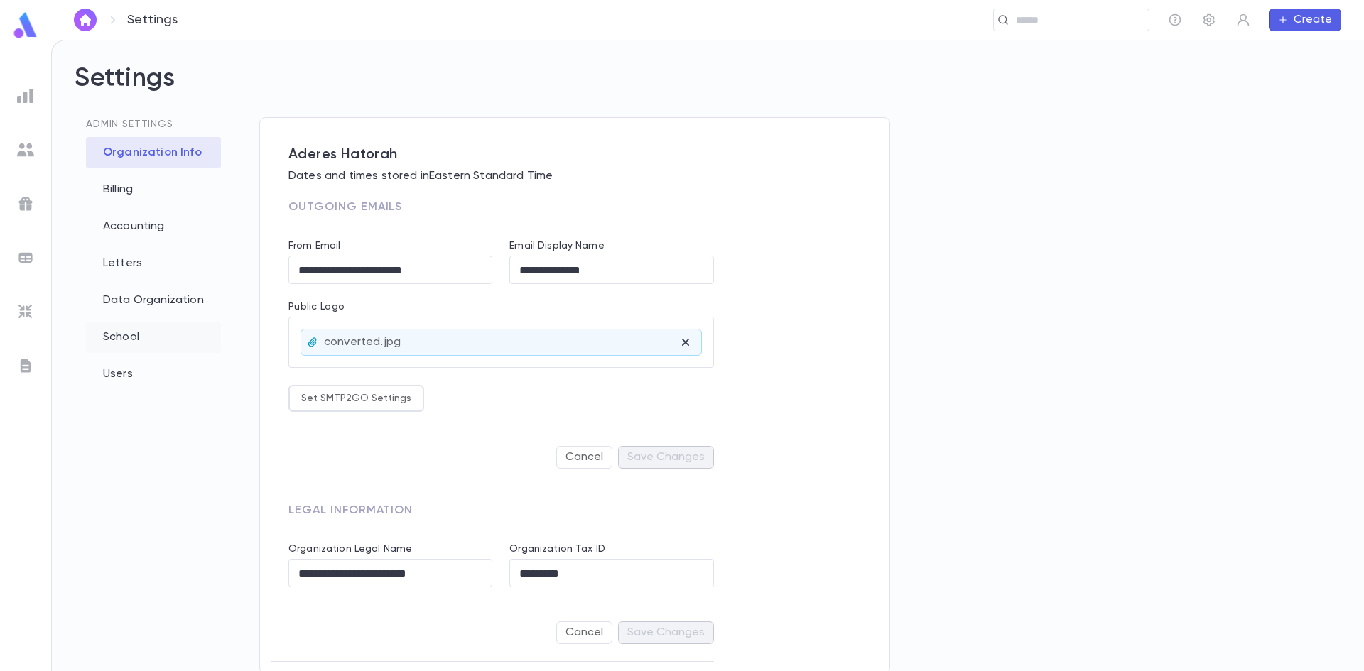
click at [124, 331] on div "School" at bounding box center [153, 337] width 135 height 31
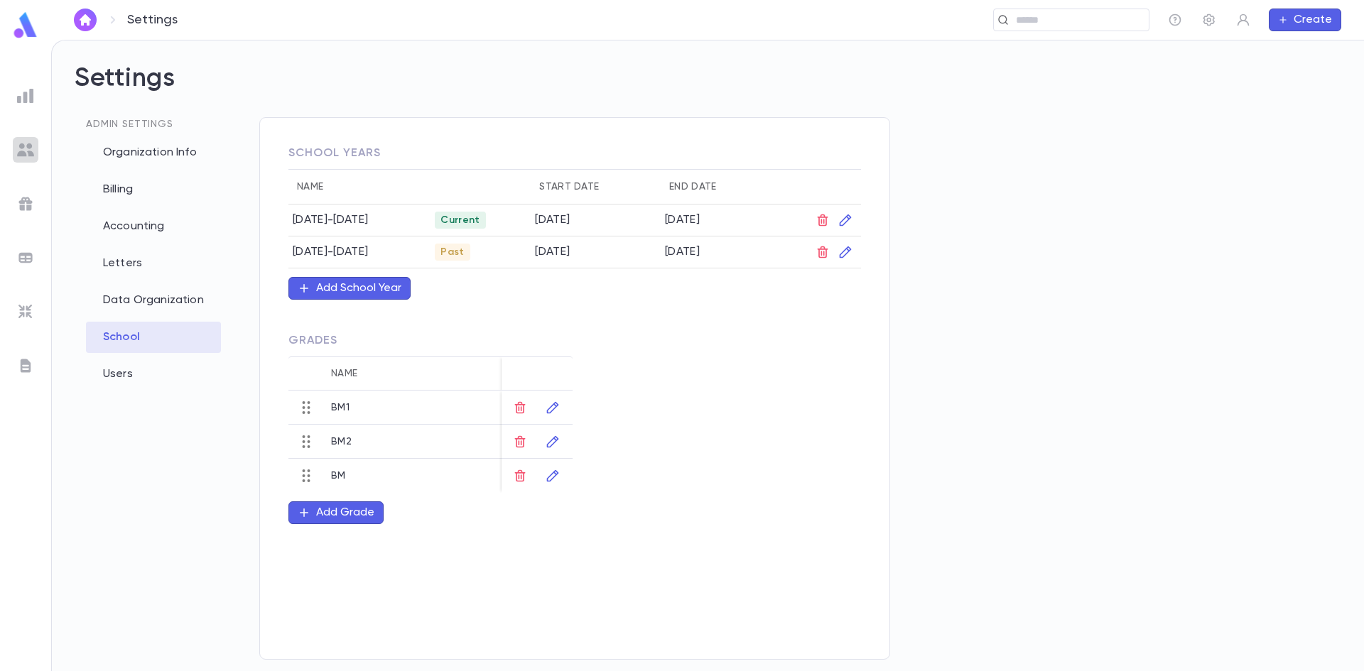
click at [19, 148] on img at bounding box center [25, 149] width 17 height 17
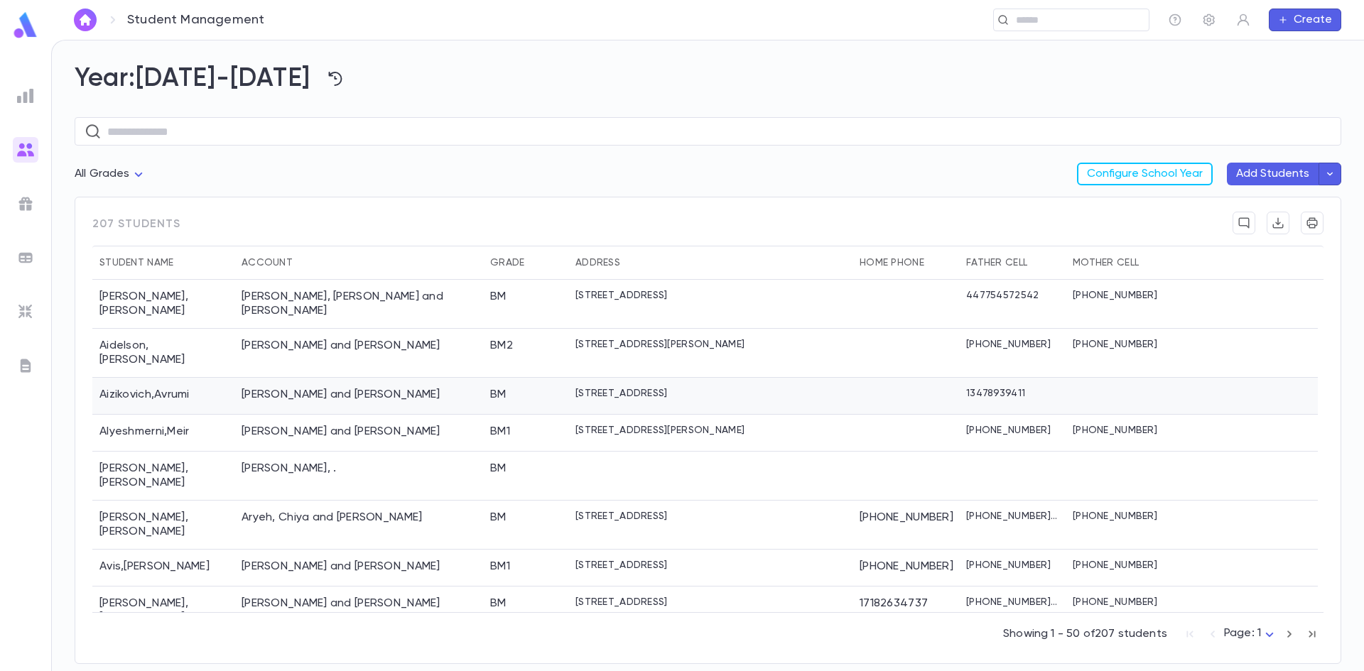
click at [511, 378] on div "BM" at bounding box center [525, 396] width 85 height 37
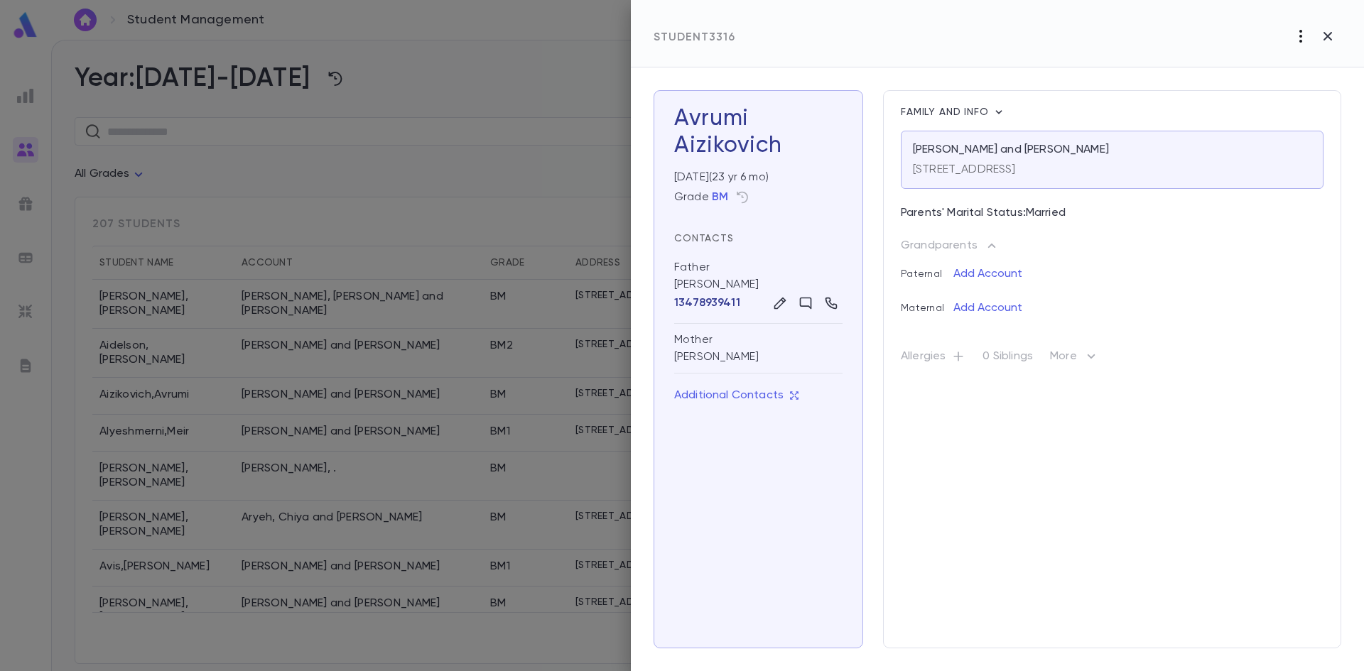
click at [1299, 37] on icon "button" at bounding box center [1300, 36] width 17 height 17
click at [1299, 37] on div at bounding box center [682, 335] width 1364 height 671
click at [747, 193] on icon "button" at bounding box center [742, 197] width 14 height 14
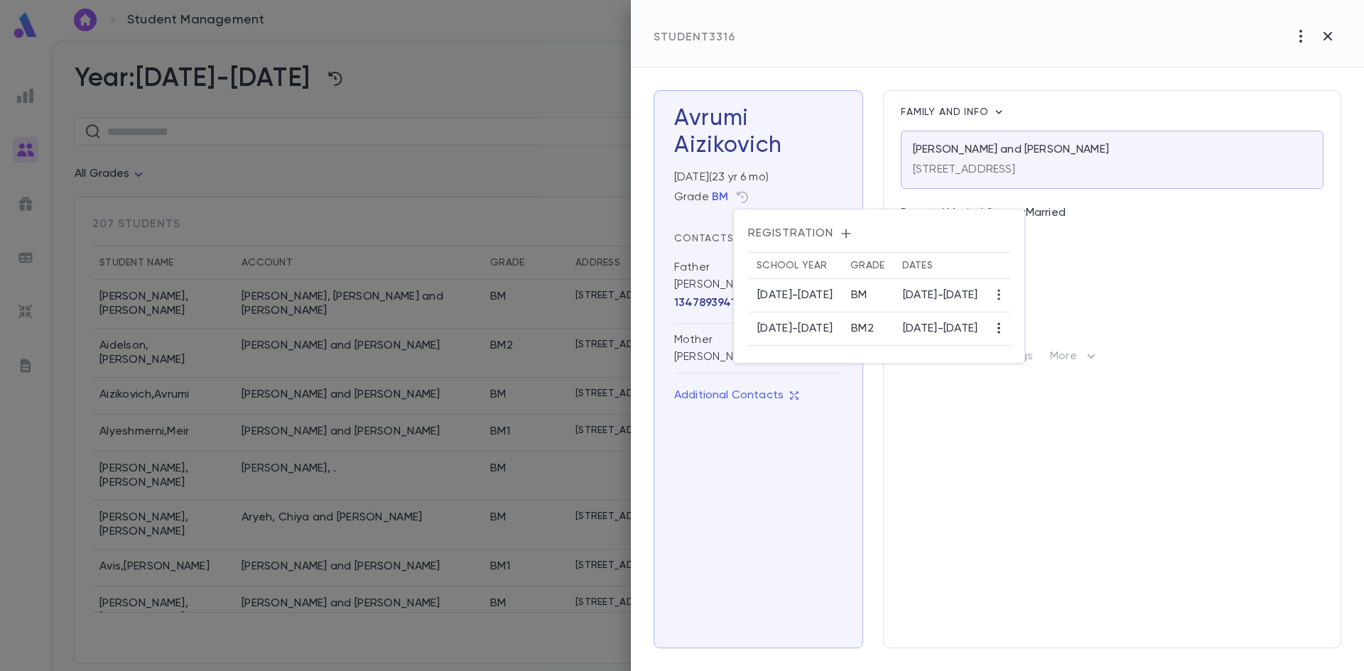
click at [1006, 327] on icon "button" at bounding box center [999, 328] width 14 height 14
click at [998, 415] on div at bounding box center [682, 335] width 1364 height 671
click at [1181, 480] on div at bounding box center [682, 335] width 1364 height 671
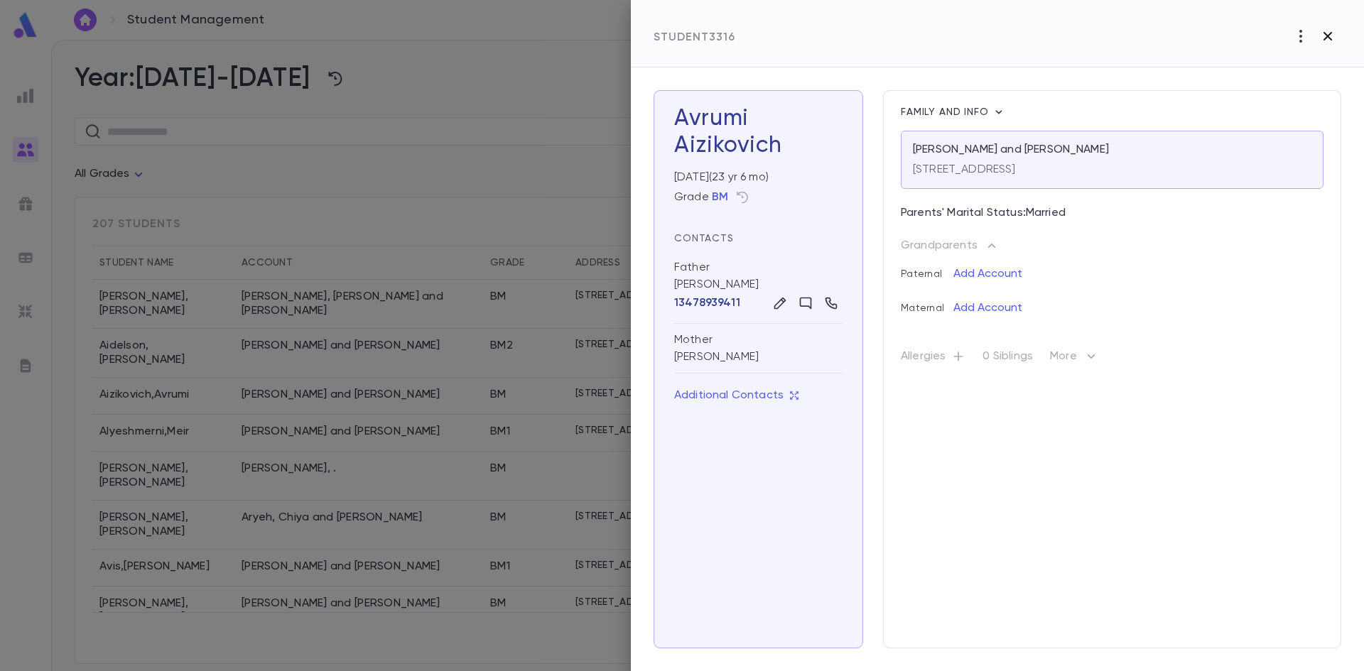
click at [1326, 39] on icon "button" at bounding box center [1327, 36] width 9 height 9
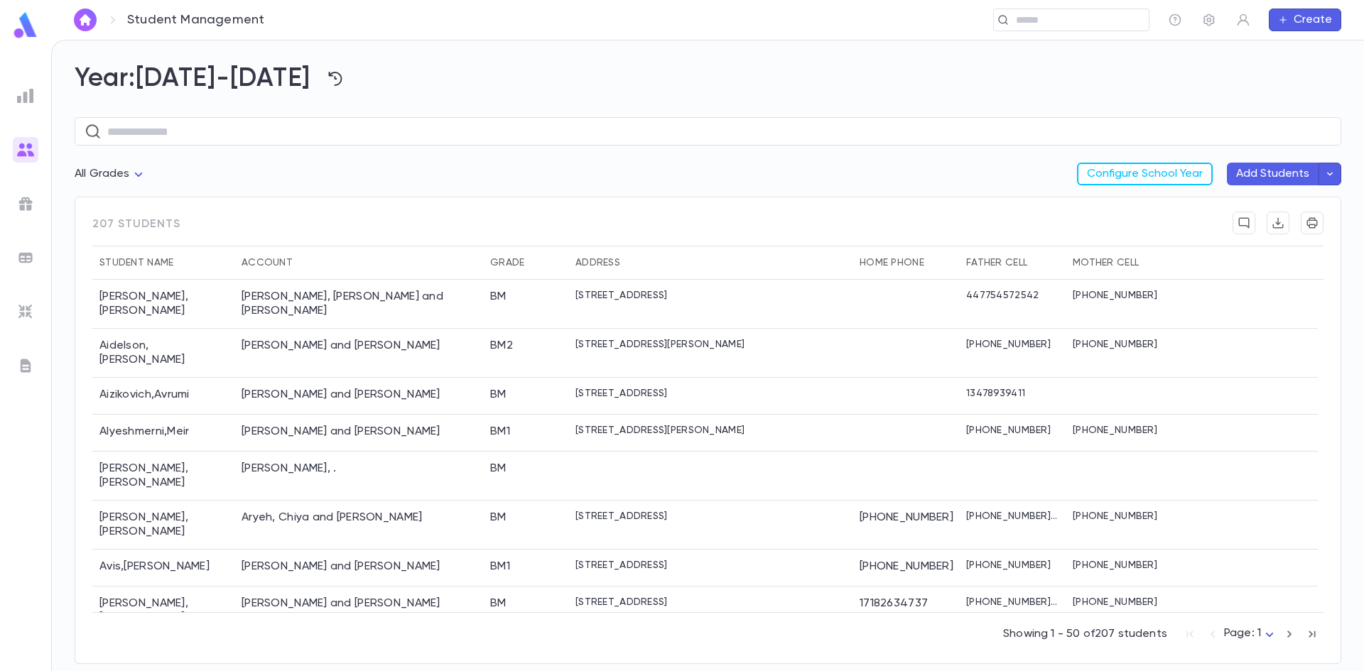
click at [24, 315] on img at bounding box center [25, 311] width 17 height 17
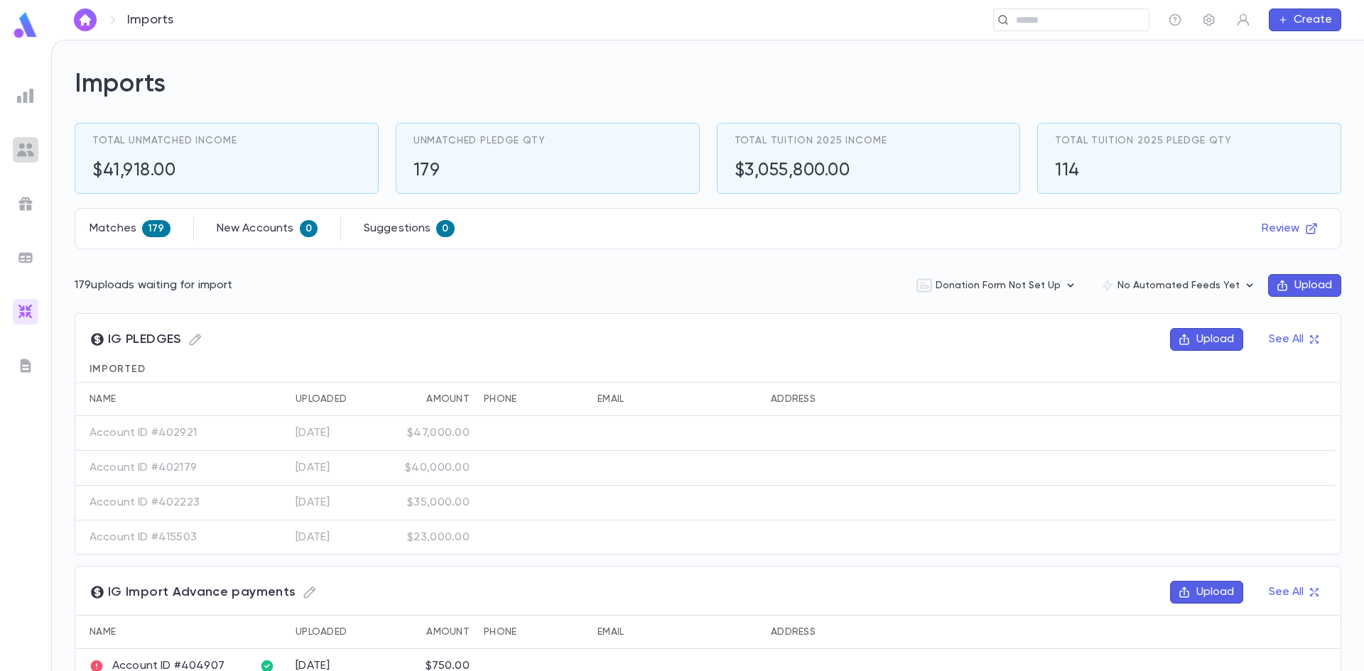
click at [27, 143] on img at bounding box center [25, 149] width 17 height 17
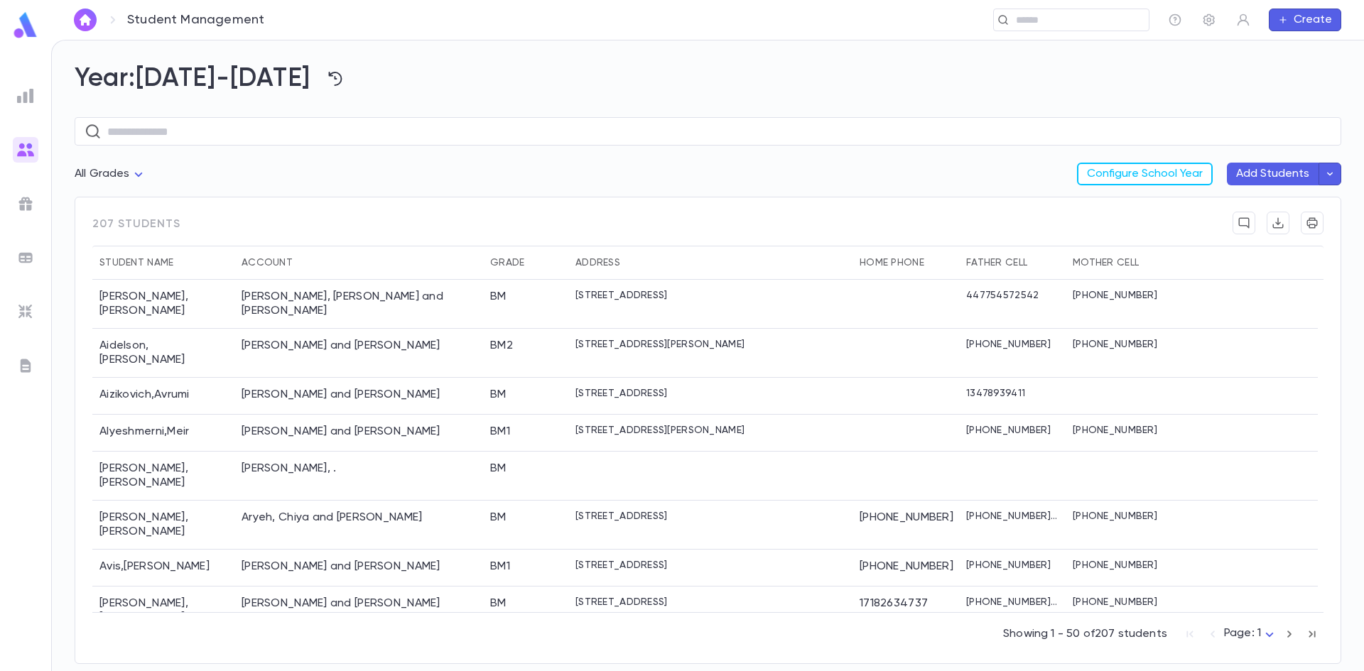
click at [1331, 177] on icon "button" at bounding box center [1329, 174] width 13 height 14
click at [956, 158] on div at bounding box center [682, 335] width 1364 height 671
click at [1210, 20] on icon "button" at bounding box center [1208, 20] width 11 height 12
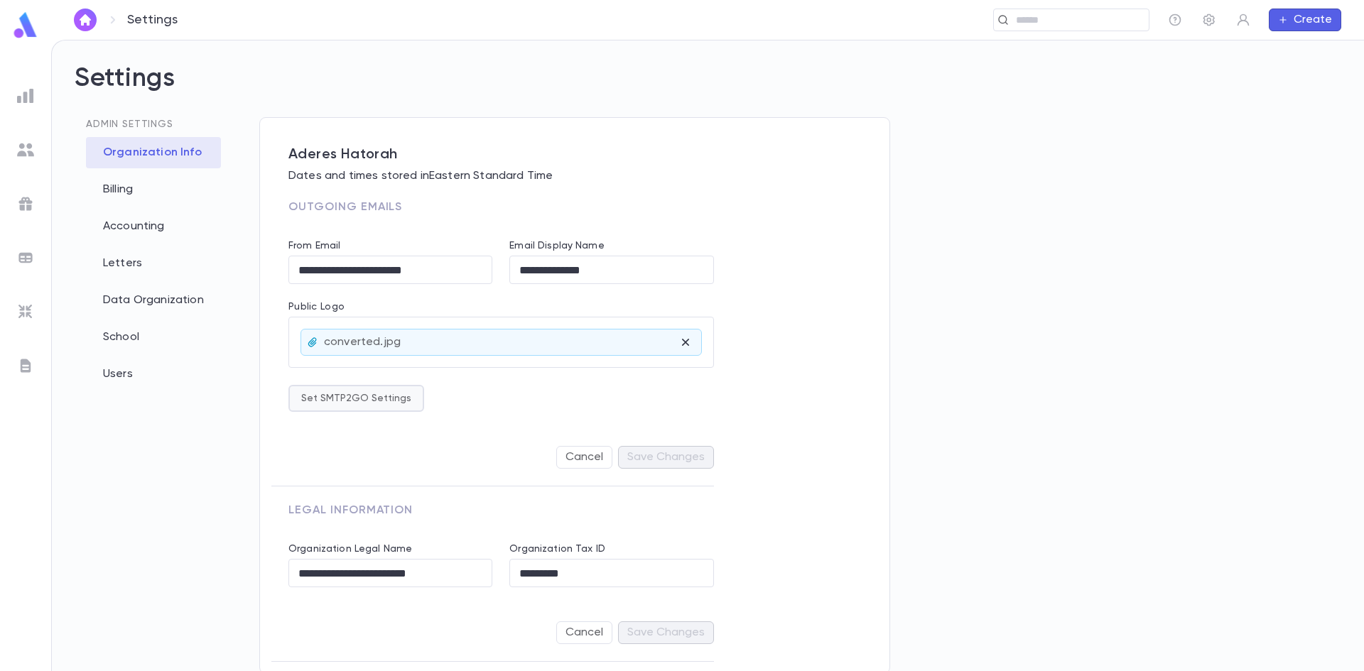
click at [364, 406] on button "Set SMTP2GO Settings" at bounding box center [356, 398] width 136 height 27
click at [597, 390] on div at bounding box center [682, 335] width 1364 height 671
click at [112, 255] on div "Letters" at bounding box center [153, 263] width 135 height 31
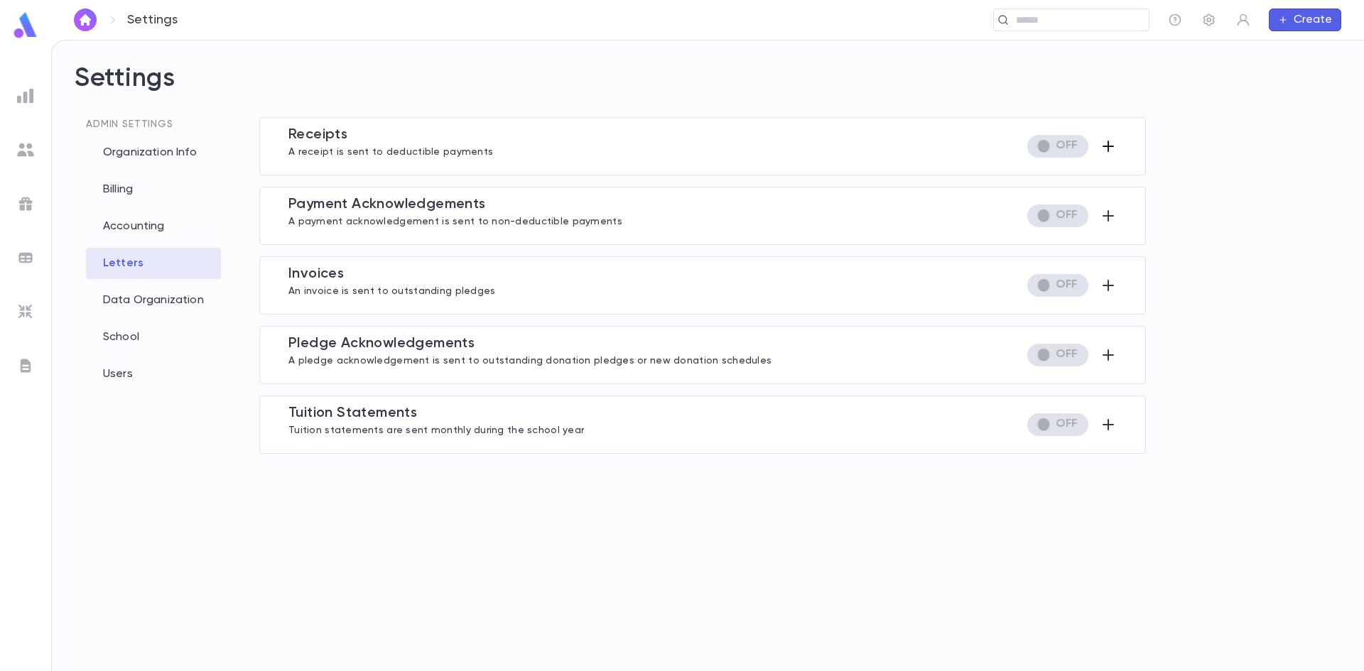
click at [1110, 142] on icon "button" at bounding box center [1108, 146] width 17 height 17
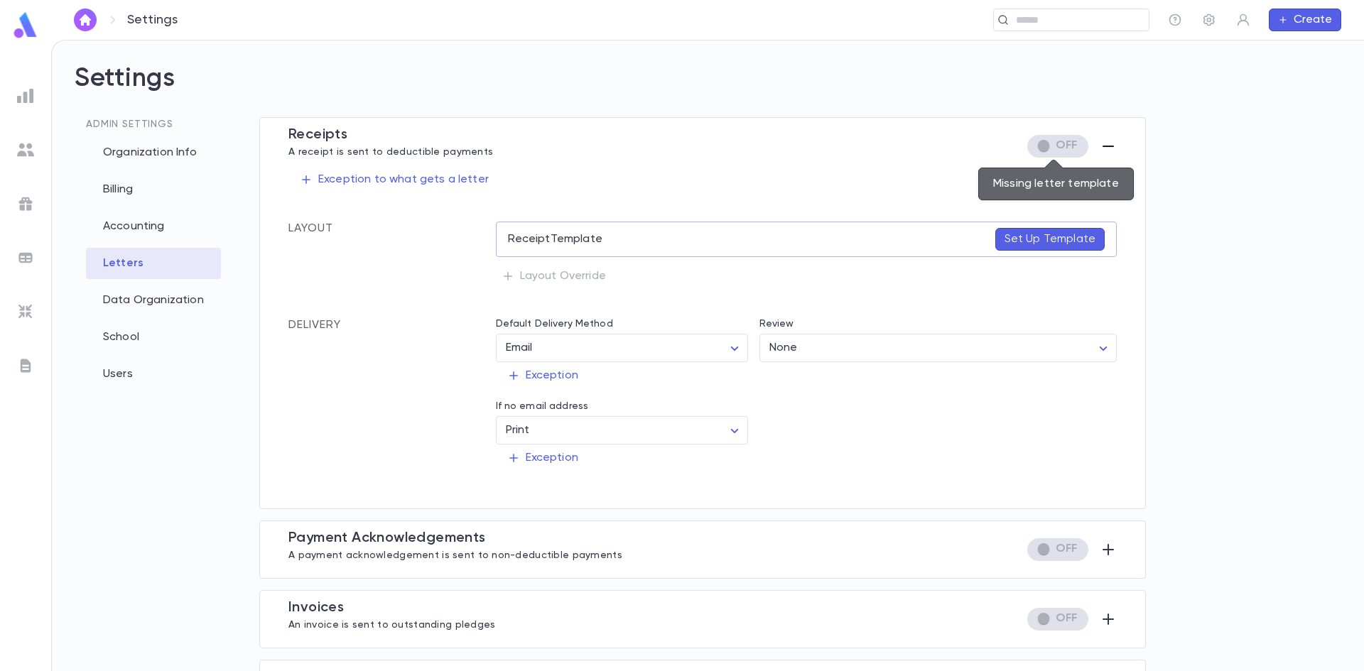
click at [1067, 143] on span "Missing letter template" at bounding box center [1057, 146] width 61 height 23
click at [1034, 236] on p "Set Up Template" at bounding box center [1049, 239] width 91 height 14
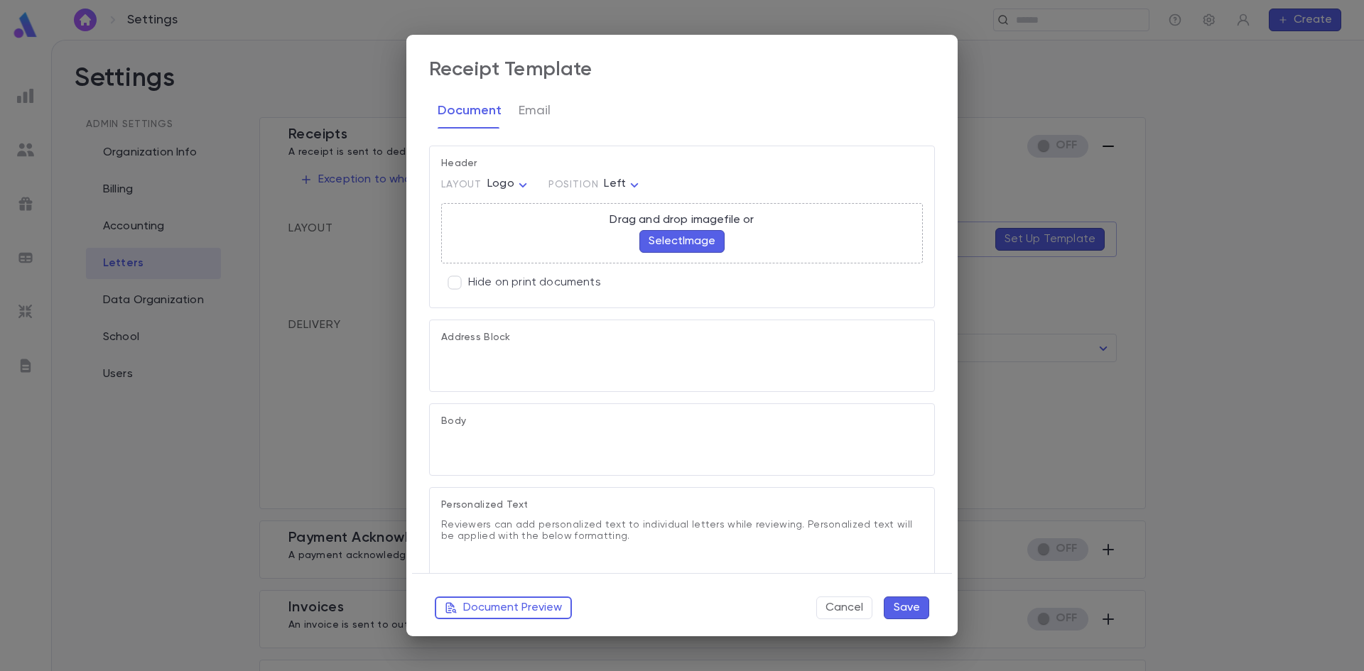
type textarea "**********"
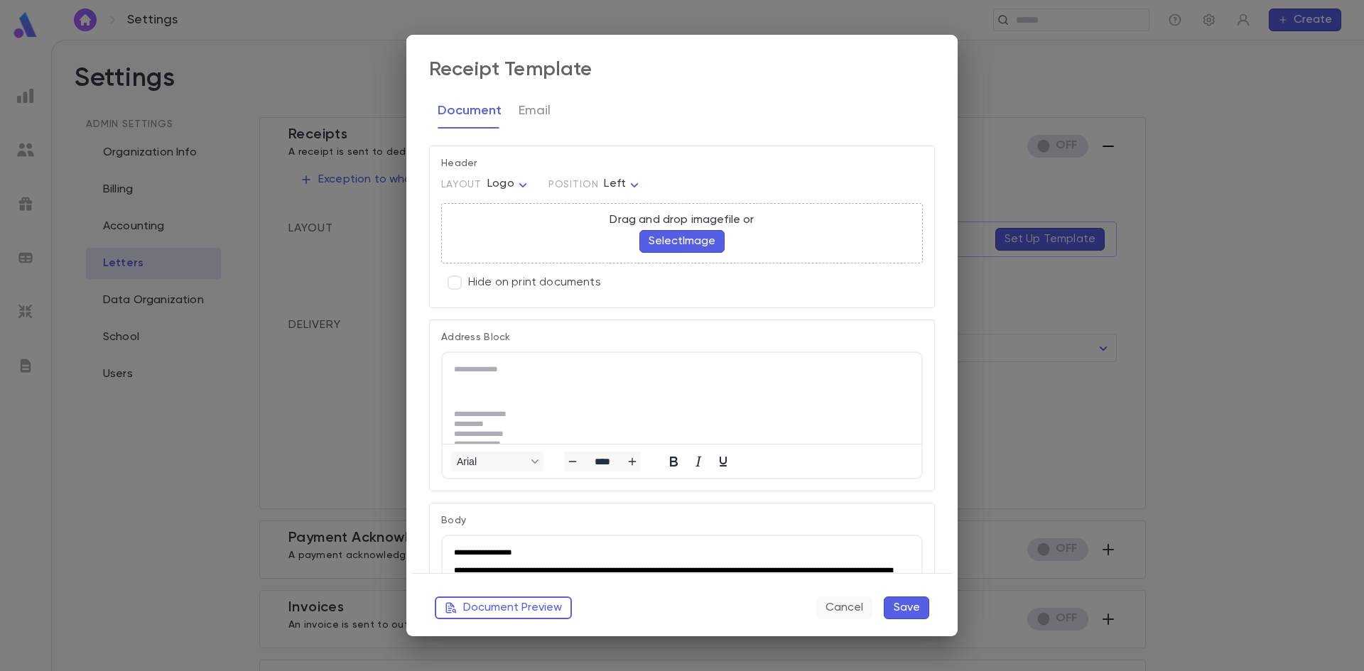
click at [862, 607] on button "Cancel" at bounding box center [844, 608] width 56 height 23
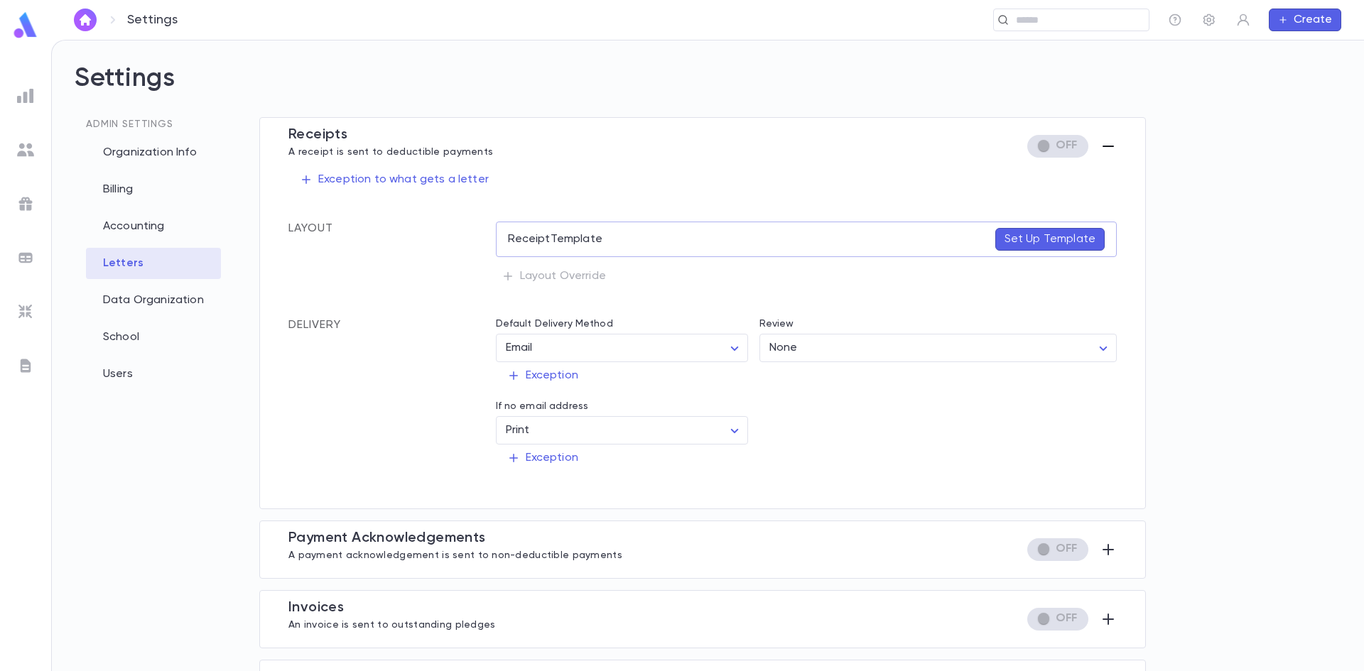
click at [636, 609] on div "Invoice s An invoice is sent to outstanding pledges" at bounding box center [702, 620] width 828 height 40
drag, startPoint x: 634, startPoint y: 609, endPoint x: 627, endPoint y: 614, distance: 8.1
click at [636, 608] on div "Invoice s An invoice is sent to outstanding pledges" at bounding box center [702, 620] width 828 height 40
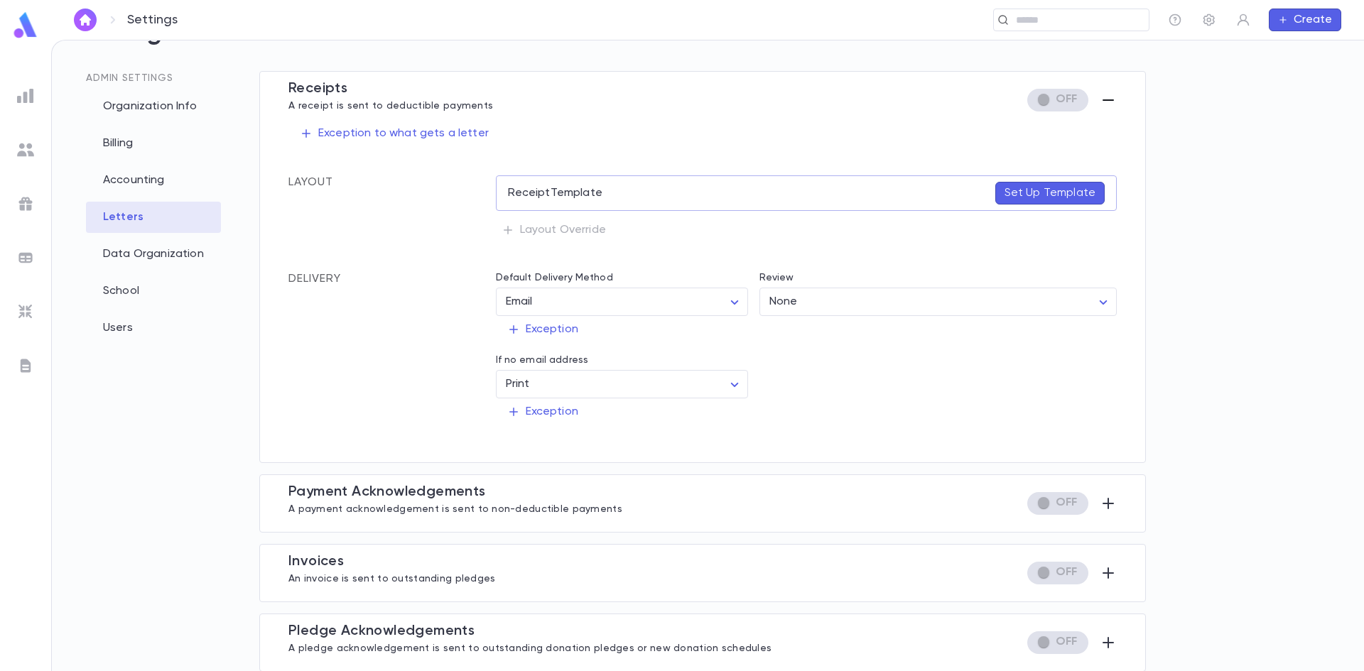
scroll to position [117, 0]
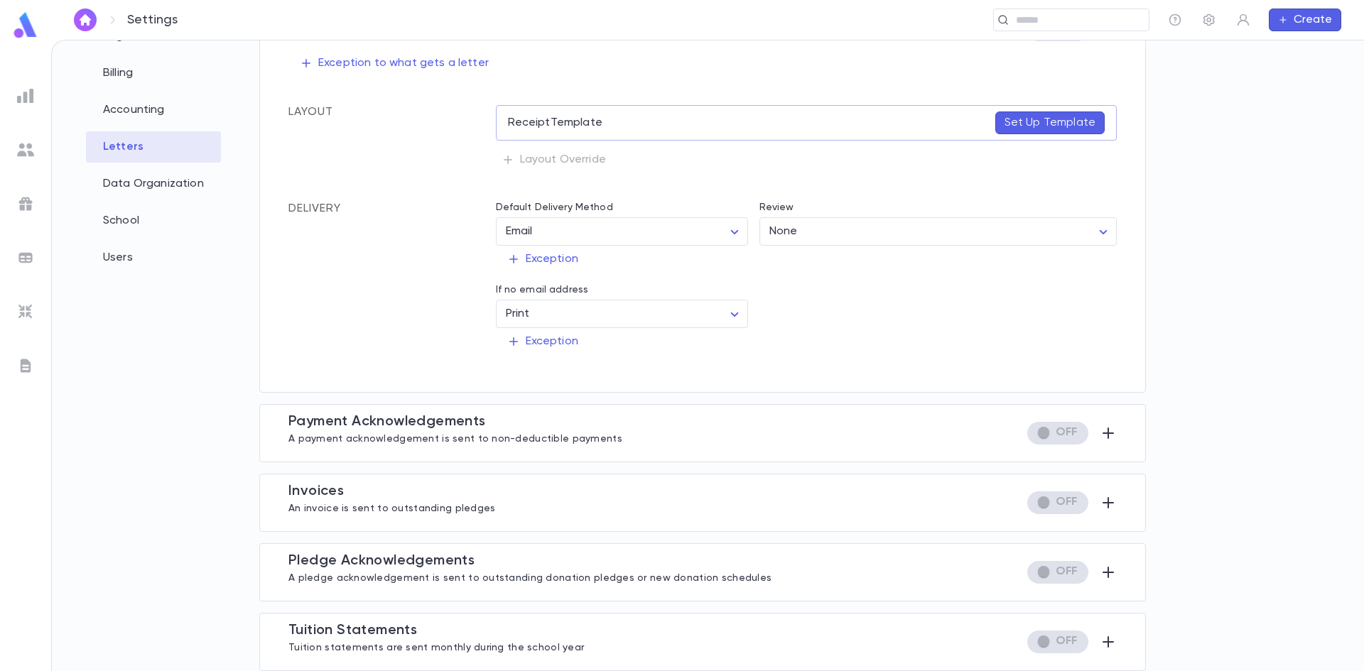
click at [1223, 256] on div "Admin Settings Organization Info Billing Accounting Letters Data Organization S…" at bounding box center [708, 305] width 1267 height 608
click at [1071, 130] on button "Set Up Template" at bounding box center [1049, 123] width 109 height 23
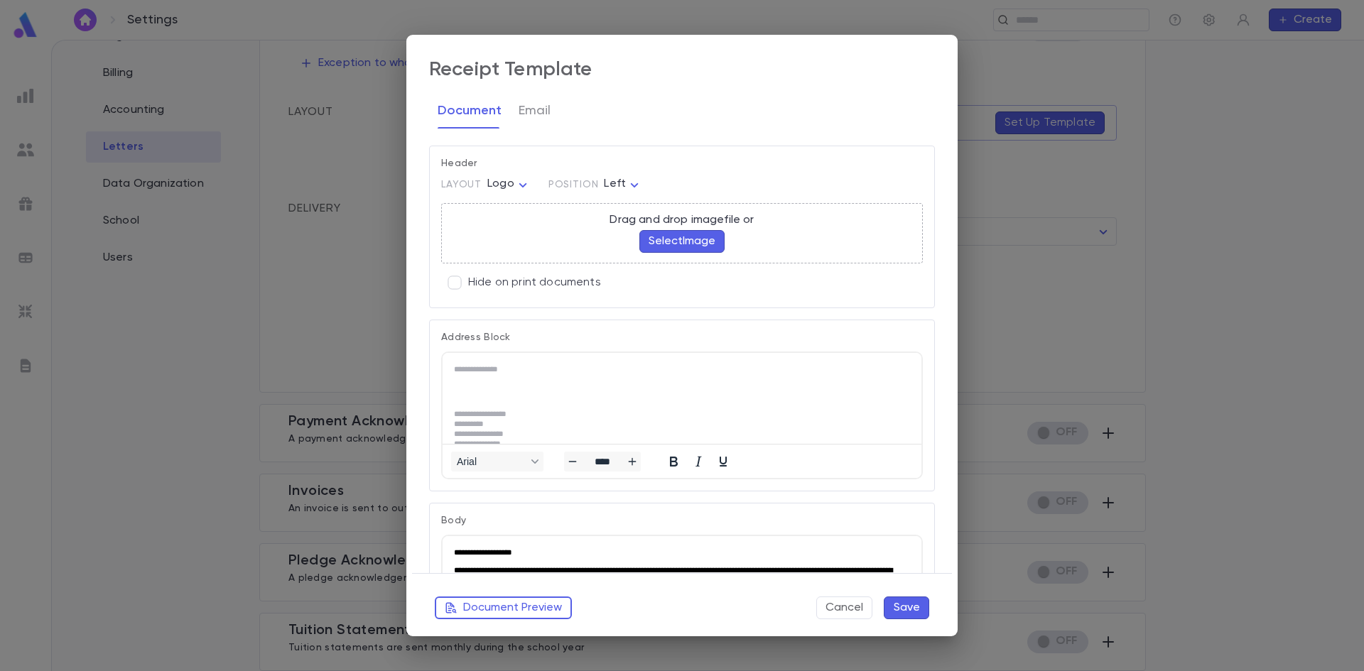
scroll to position [0, 0]
click at [840, 613] on button "Cancel" at bounding box center [844, 608] width 56 height 23
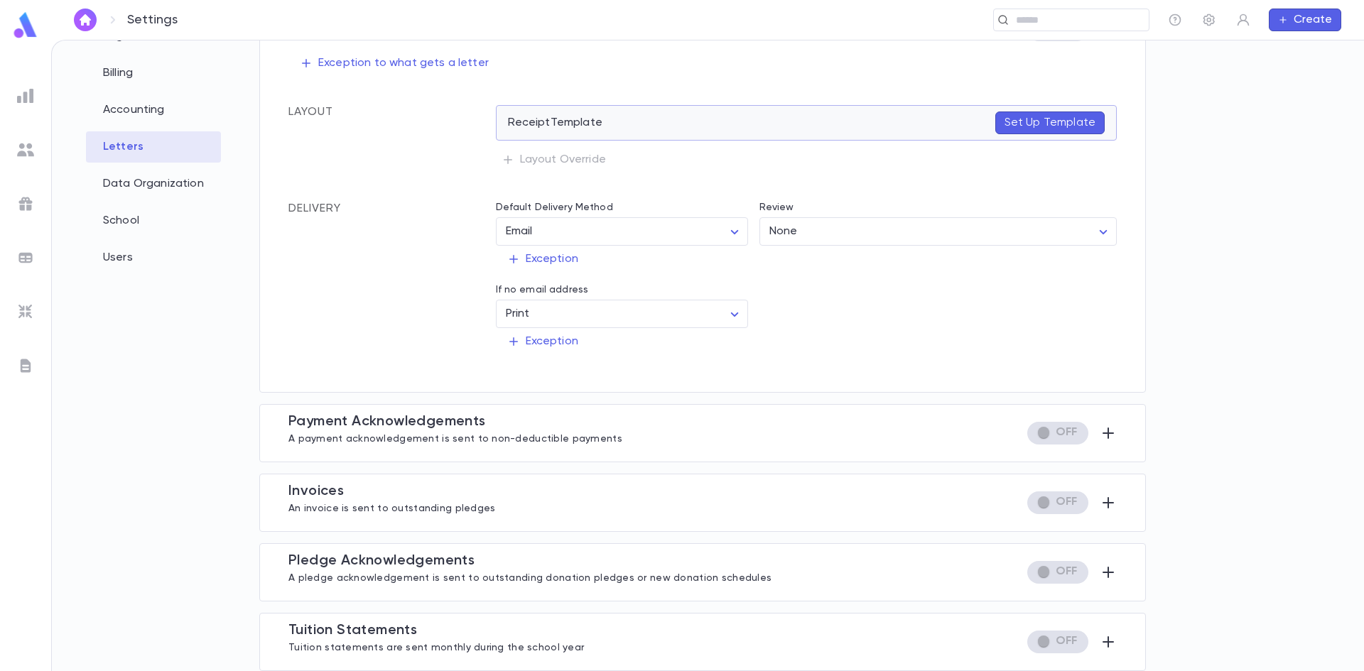
click at [1069, 124] on p "Set Up Template" at bounding box center [1049, 123] width 91 height 14
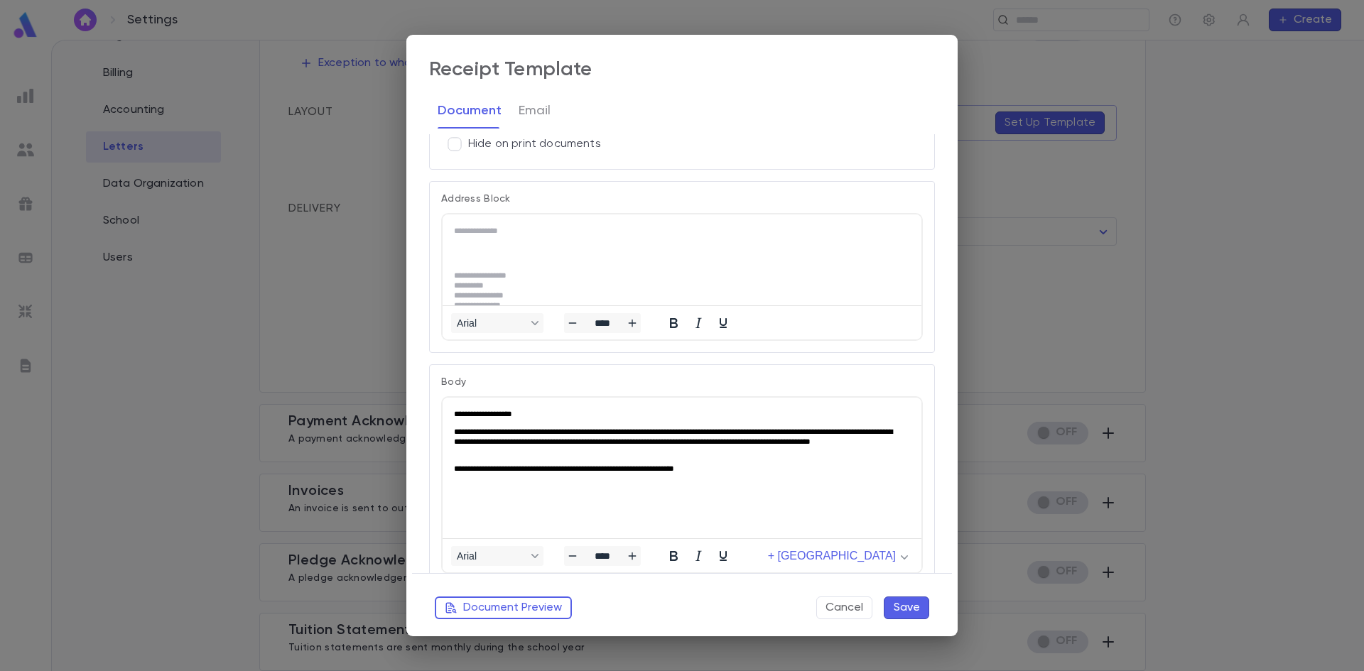
scroll to position [142, 0]
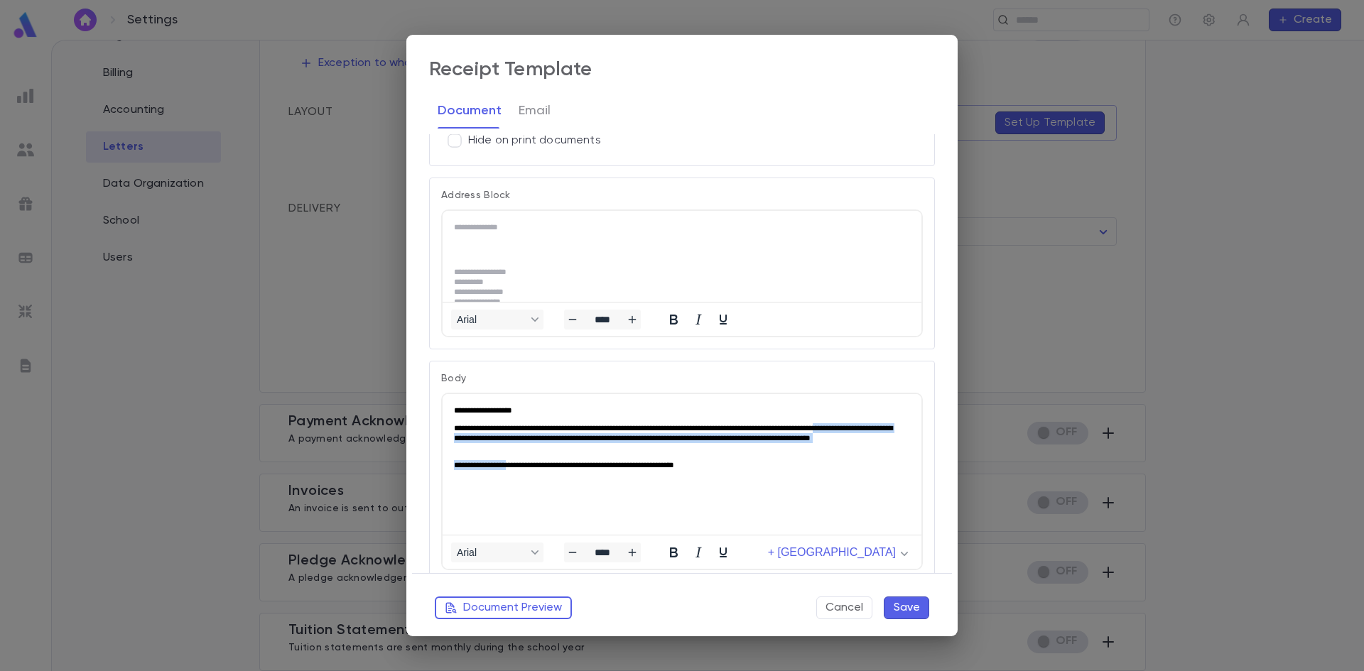
drag, startPoint x: 470, startPoint y: 437, endPoint x: 519, endPoint y: 457, distance: 52.5
click at [519, 456] on body "**********" at bounding box center [682, 437] width 456 height 65
click at [799, 377] on p "Body" at bounding box center [682, 378] width 482 height 11
drag, startPoint x: 597, startPoint y: 426, endPoint x: 666, endPoint y: 429, distance: 68.3
click at [666, 429] on p "**********" at bounding box center [679, 437] width 450 height 29
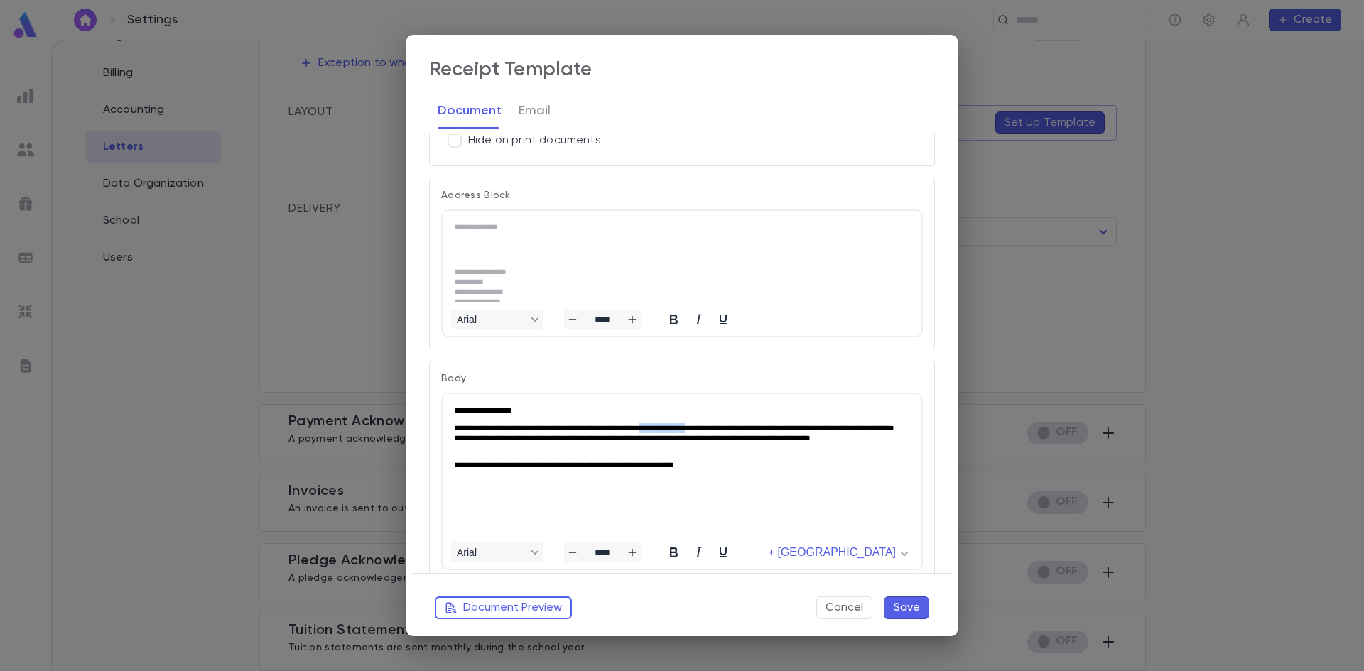
drag, startPoint x: 688, startPoint y: 426, endPoint x: 754, endPoint y: 426, distance: 66.8
click at [754, 426] on p "**********" at bounding box center [679, 437] width 450 height 29
drag, startPoint x: 453, startPoint y: 416, endPoint x: 475, endPoint y: 445, distance: 35.5
click at [475, 445] on html "**********" at bounding box center [682, 437] width 479 height 87
click at [475, 445] on p "**********" at bounding box center [679, 437] width 450 height 29
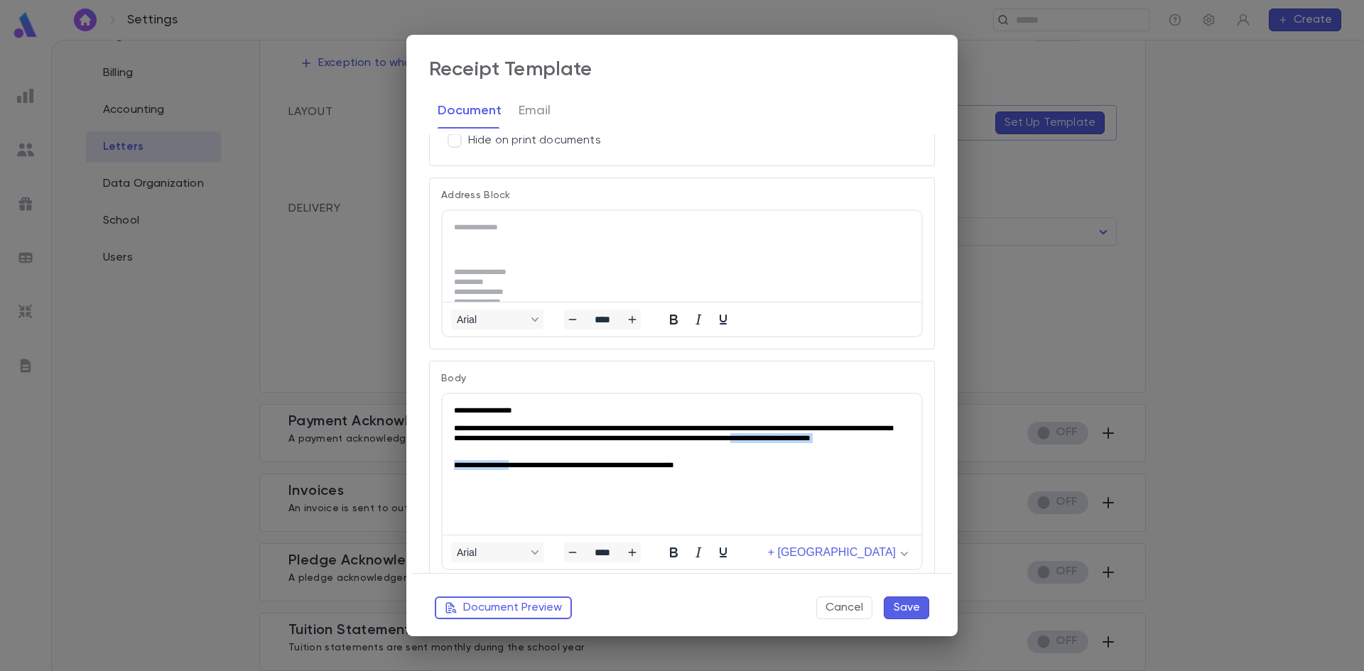
drag, startPoint x: 475, startPoint y: 445, endPoint x: 509, endPoint y: 490, distance: 56.8
click at [509, 481] on html "**********" at bounding box center [682, 437] width 479 height 87
click at [698, 454] on body "**********" at bounding box center [682, 437] width 456 height 65
click at [533, 411] on p "**********" at bounding box center [679, 410] width 450 height 10
click at [485, 406] on p "**********" at bounding box center [679, 410] width 450 height 10
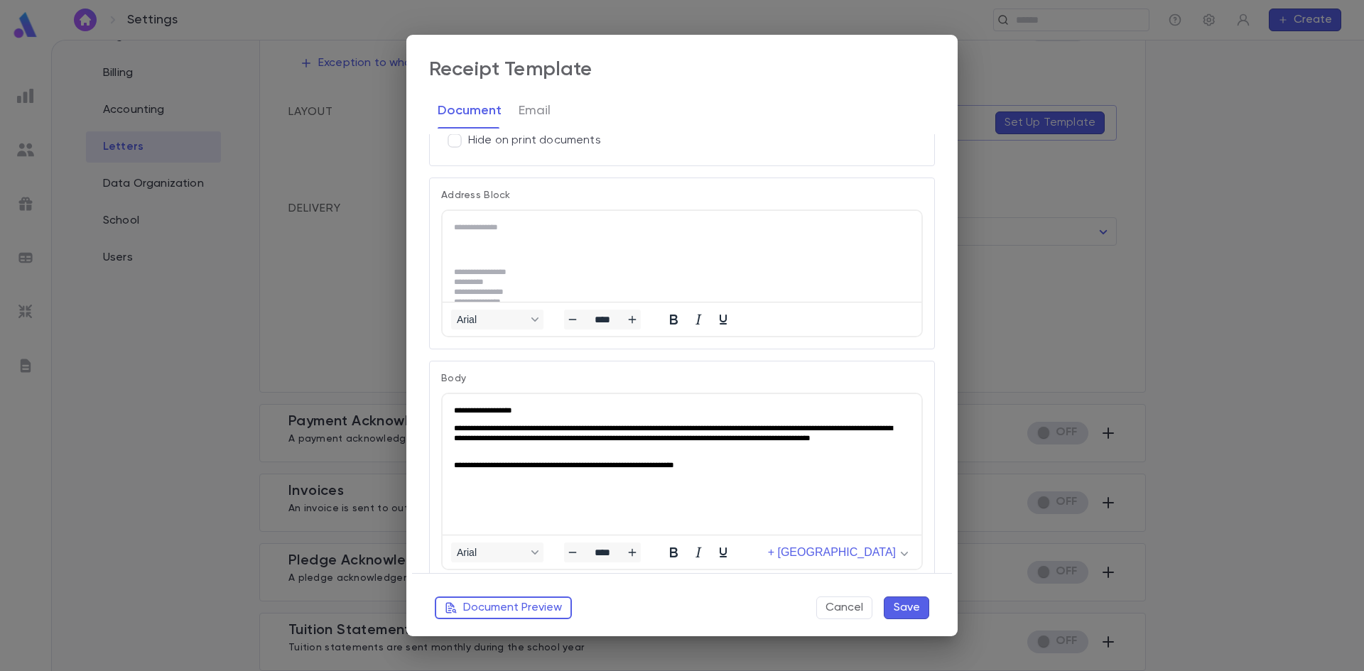
click at [863, 565] on div "+ [GEOGRAPHIC_DATA]" at bounding box center [838, 552] width 168 height 28
click at [862, 550] on span "+ [GEOGRAPHIC_DATA]" at bounding box center [832, 552] width 128 height 13
click at [348, 325] on div "**********" at bounding box center [682, 335] width 1364 height 671
